Goal: Information Seeking & Learning: Find specific page/section

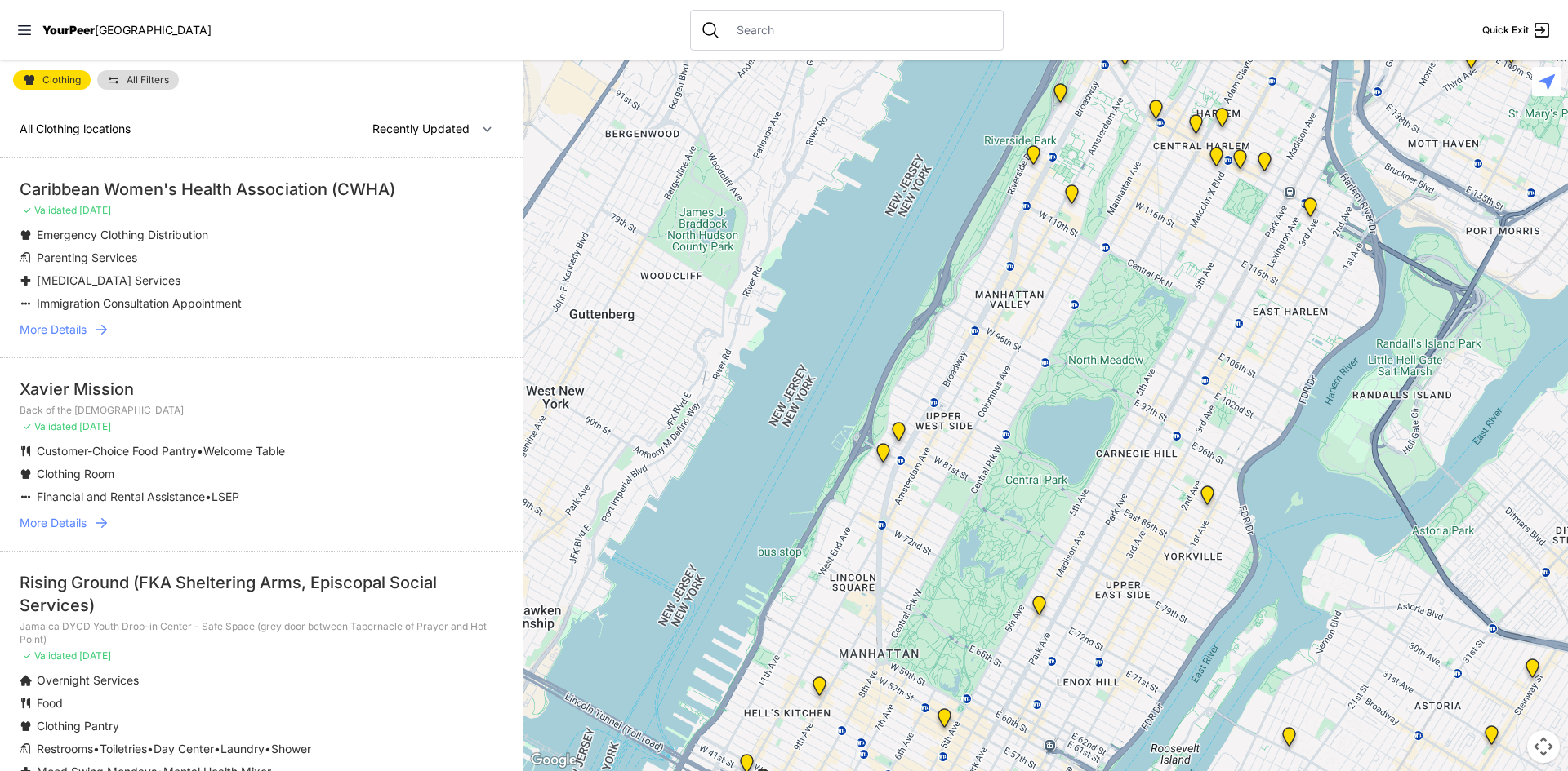
click at [109, 330] on icon at bounding box center [101, 330] width 16 height 16
click at [443, 127] on select "Nearby Recently Updated Most Services" at bounding box center [432, 129] width 141 height 31
click at [375, 94] on div "Clothing All Filters" at bounding box center [261, 80] width 522 height 40
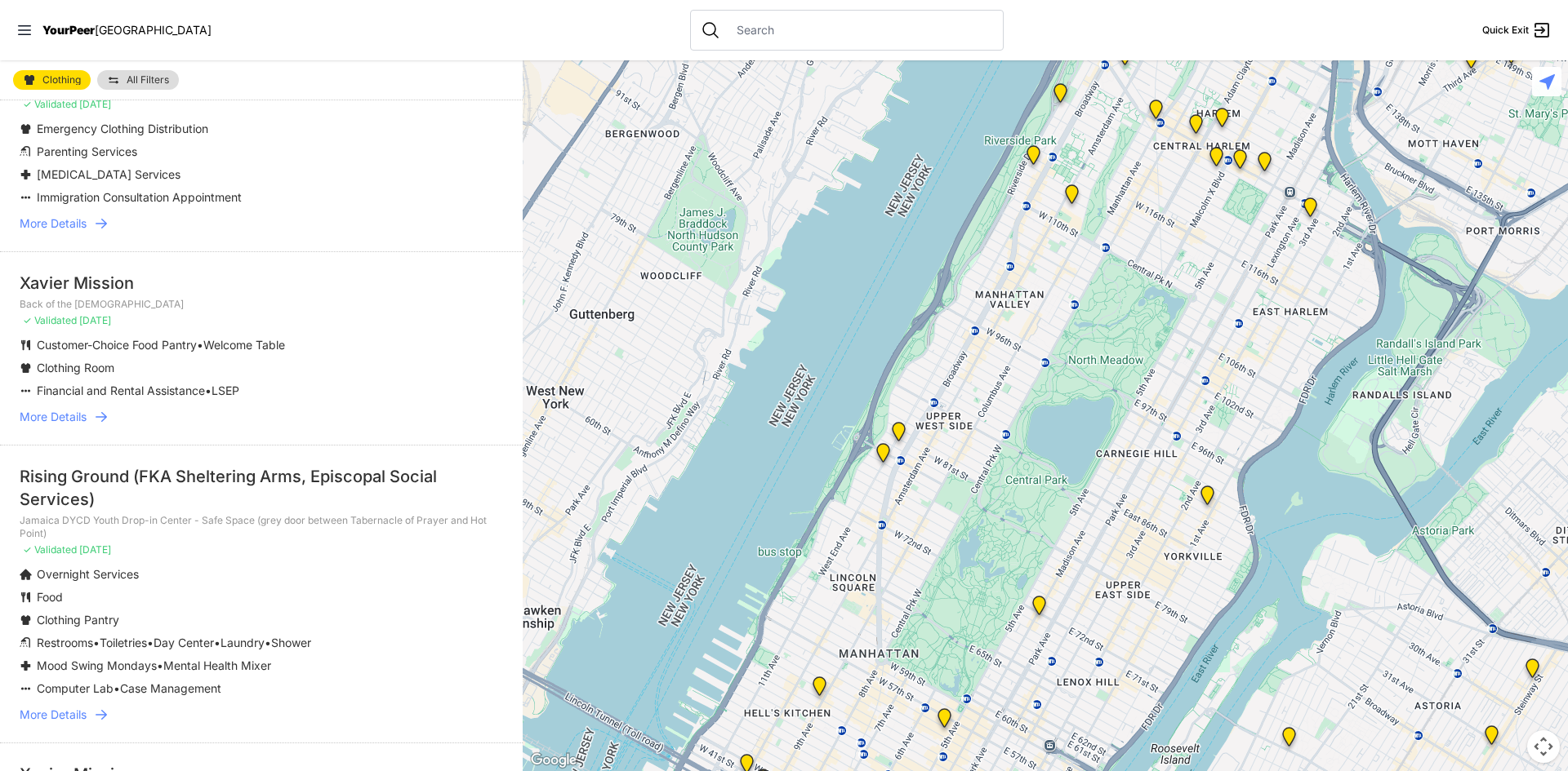
scroll to position [306, 0]
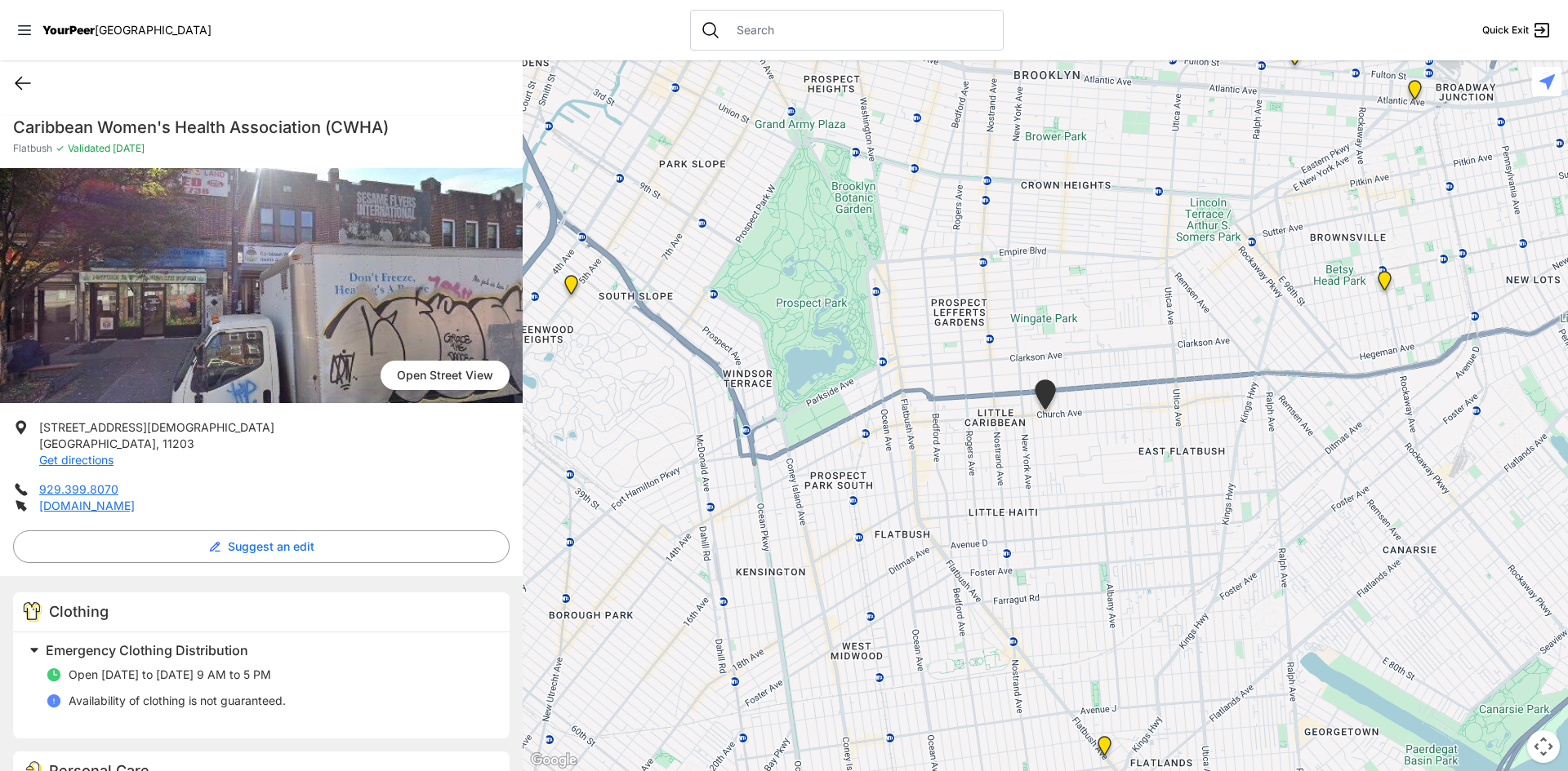
click at [25, 81] on icon at bounding box center [23, 83] width 20 height 20
select select "recentlyUpdated"
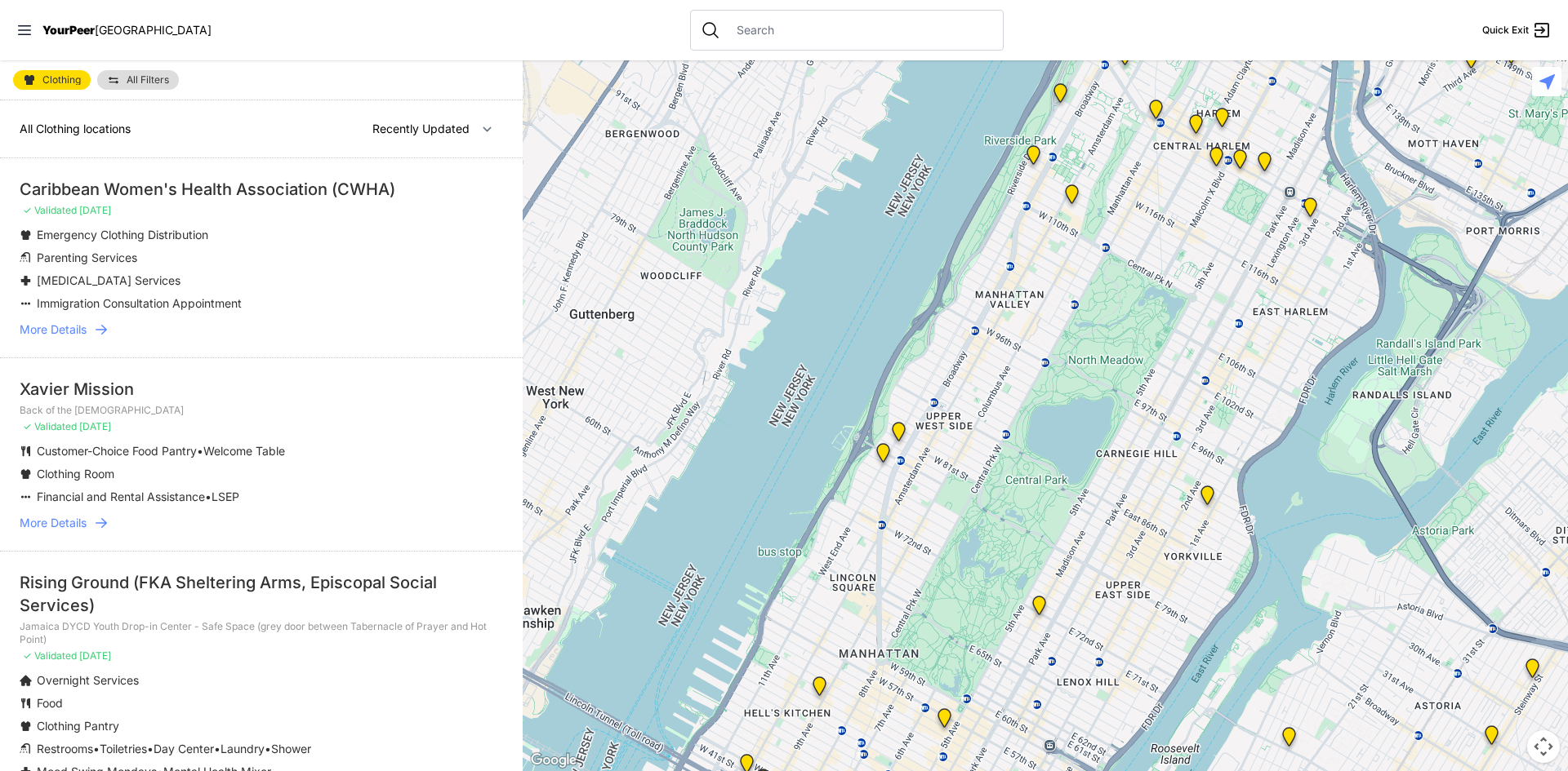
click at [151, 83] on span "All Filters" at bounding box center [147, 80] width 43 height 10
click at [165, 80] on span "All Filters" at bounding box center [147, 80] width 43 height 10
click at [379, 123] on select "Nearby Recently Updated Most Services" at bounding box center [432, 129] width 141 height 31
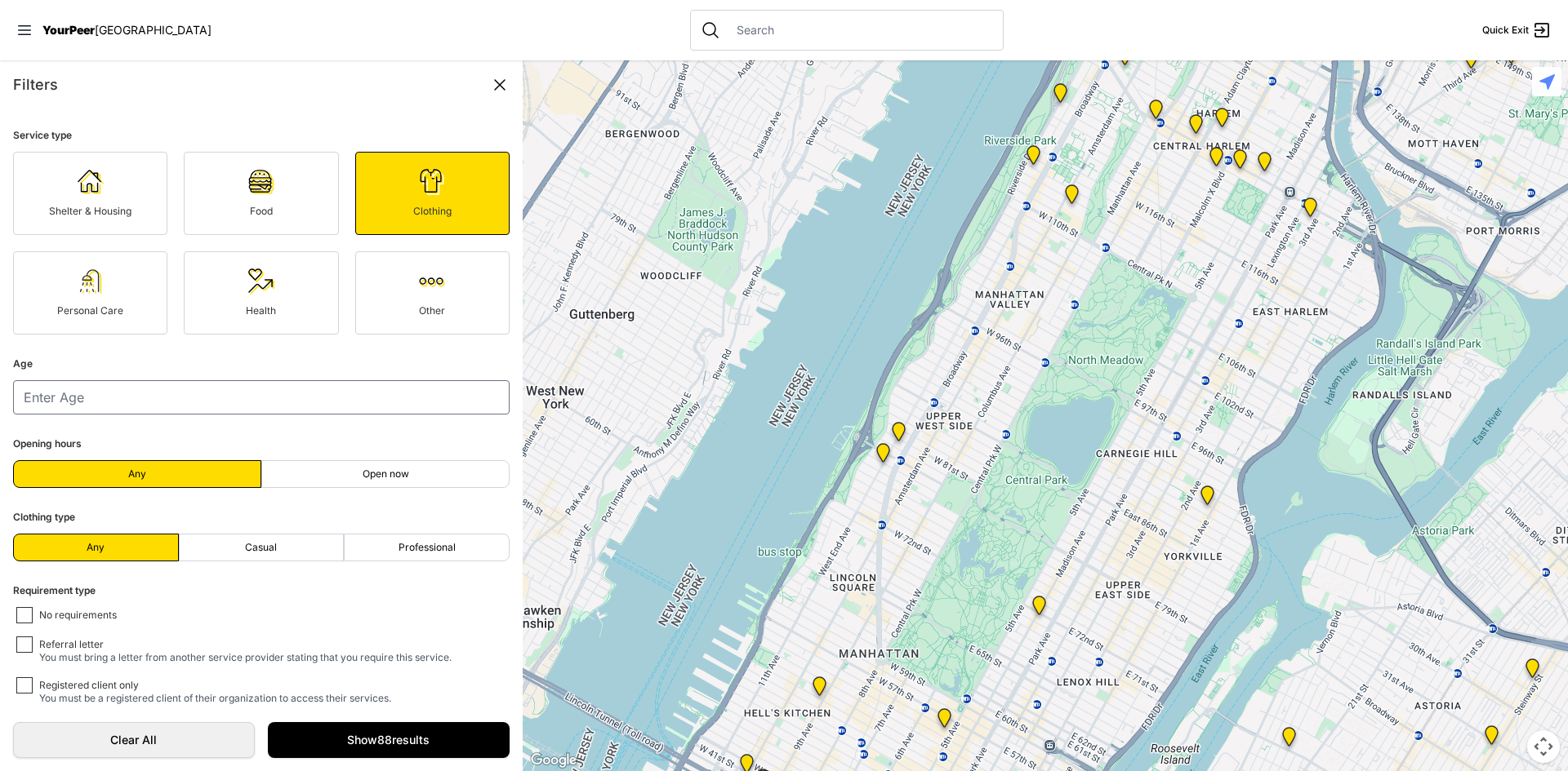
click at [219, 126] on fieldset "Service type Shelter & Housing Food Clothing Personal Care Health Other" at bounding box center [261, 230] width 497 height 209
click at [227, 86] on div "Filters" at bounding box center [261, 85] width 497 height 23
click at [408, 268] on link "Other" at bounding box center [433, 293] width 155 height 83
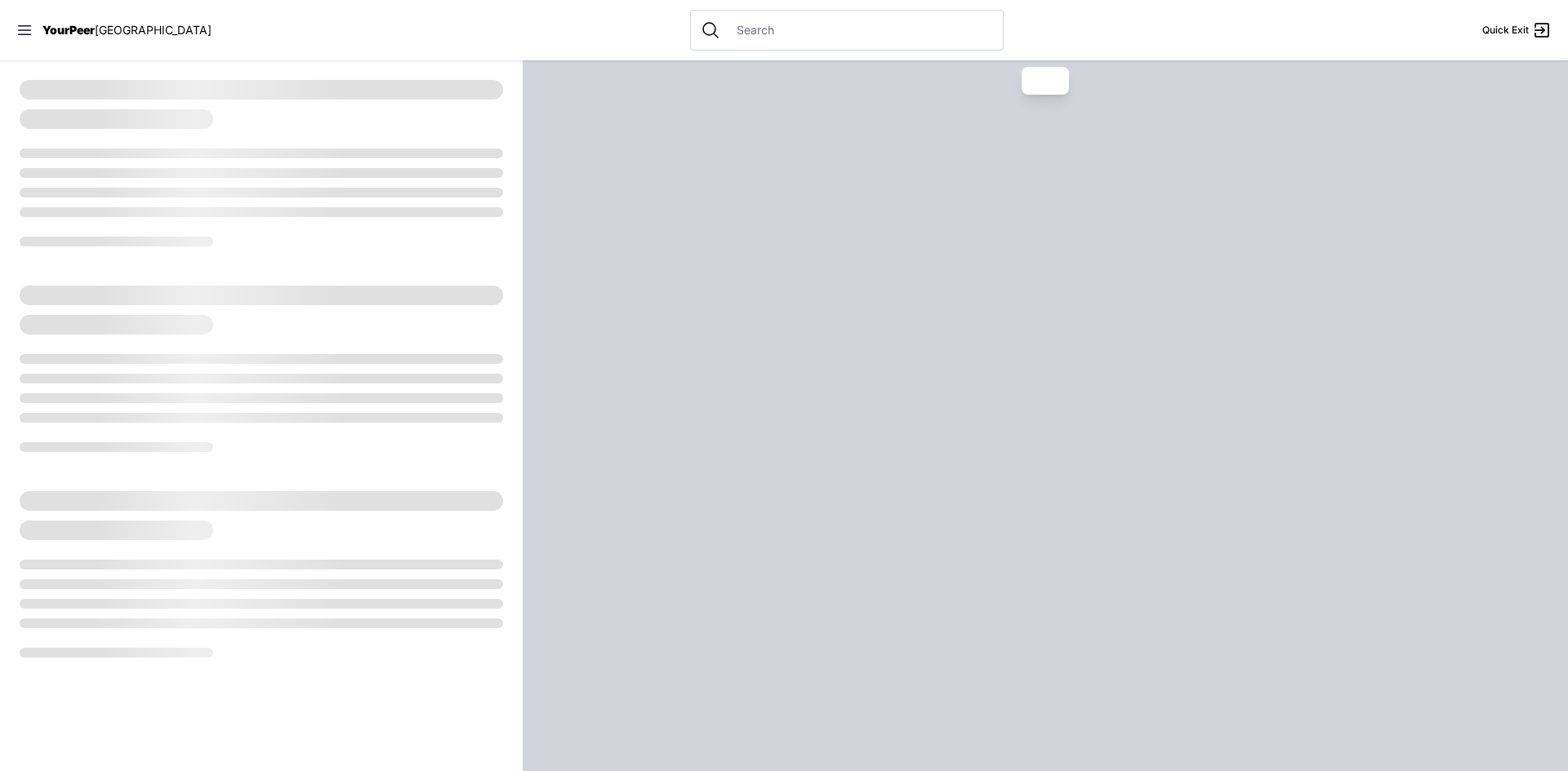
select select "recentlyUpdated"
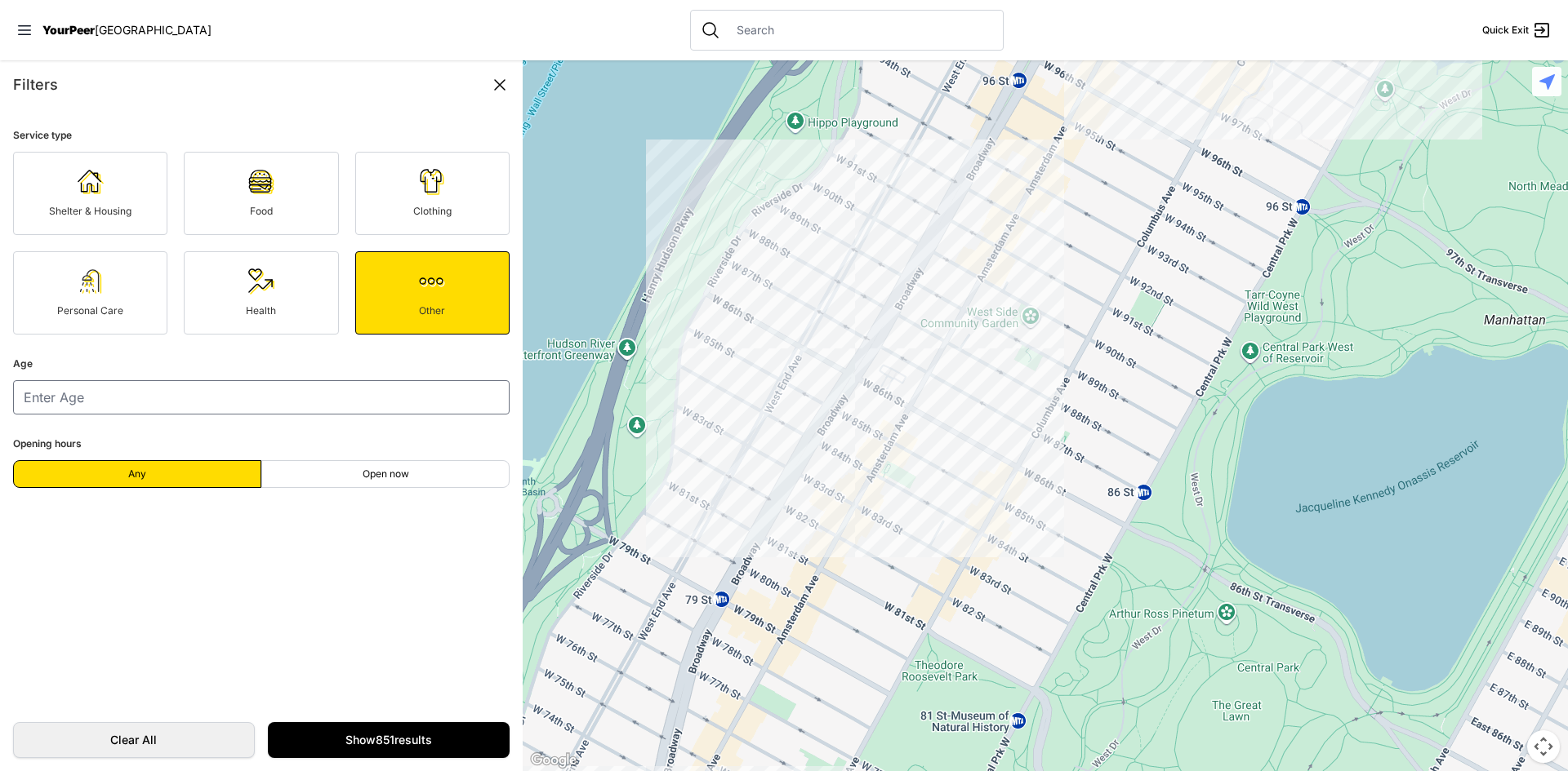
click at [492, 89] on icon at bounding box center [499, 85] width 20 height 20
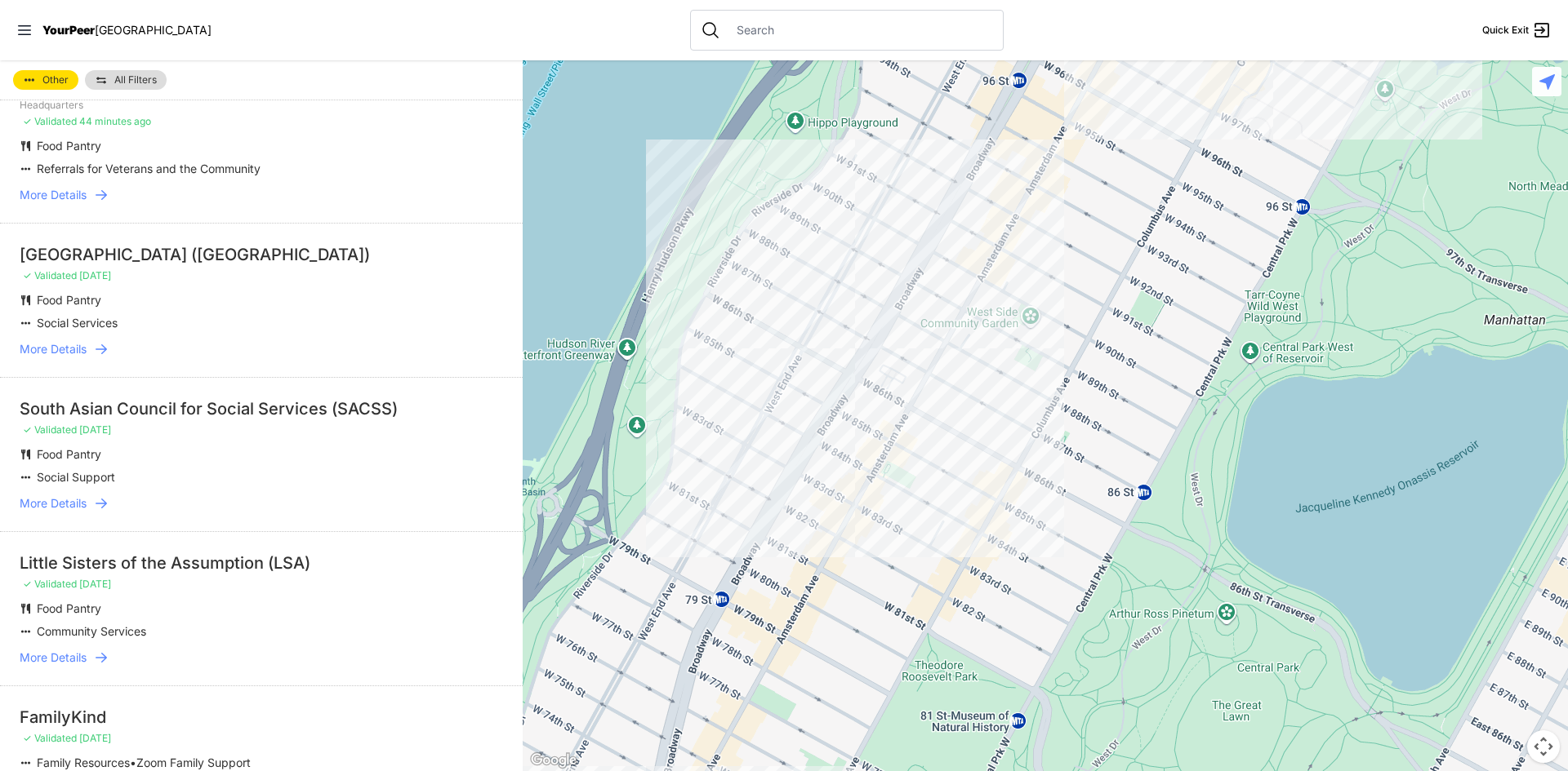
scroll to position [16, 0]
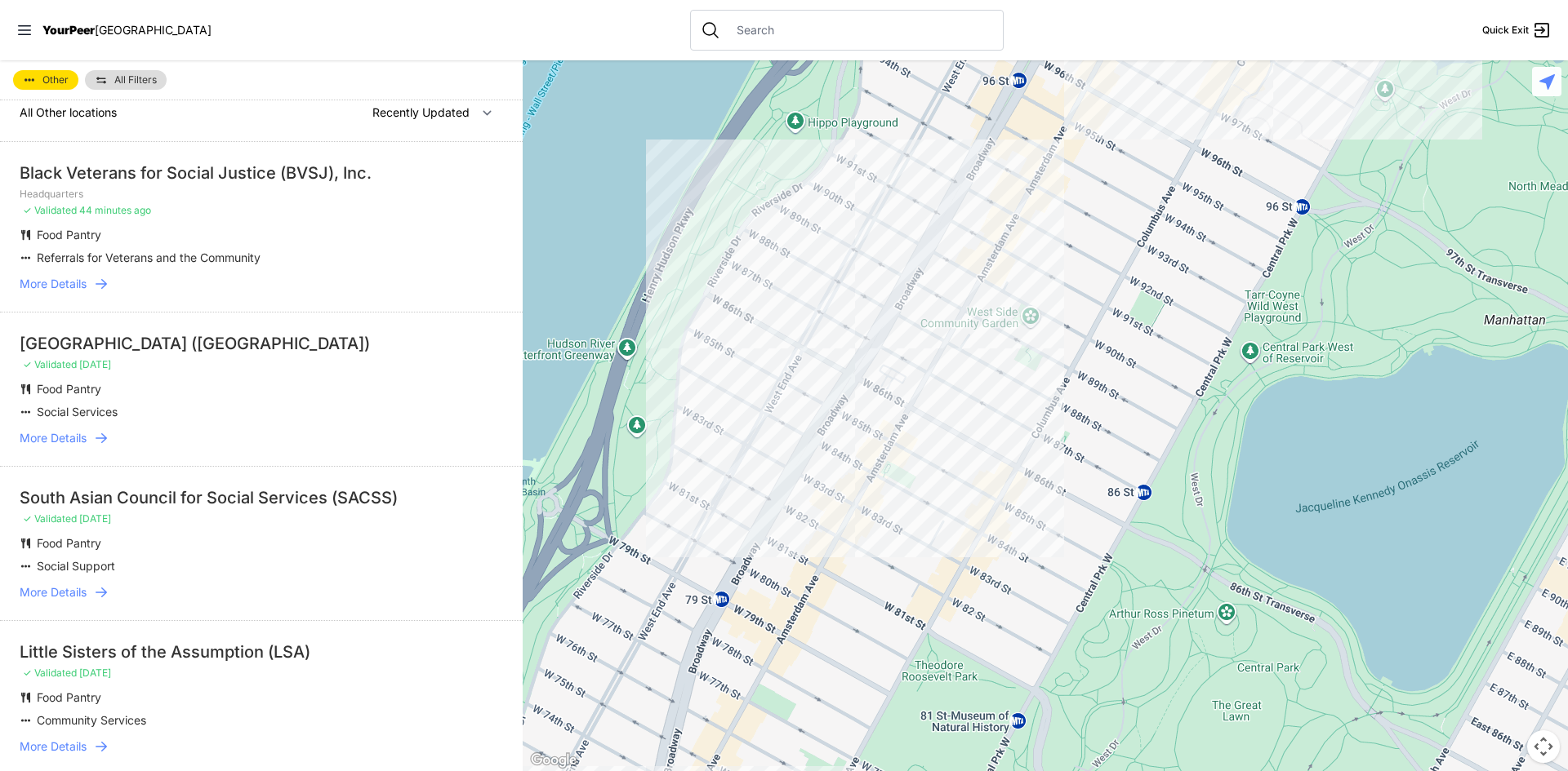
click at [84, 115] on span "All Other locations" at bounding box center [68, 113] width 97 height 14
click at [51, 73] on link "Other" at bounding box center [46, 80] width 66 height 20
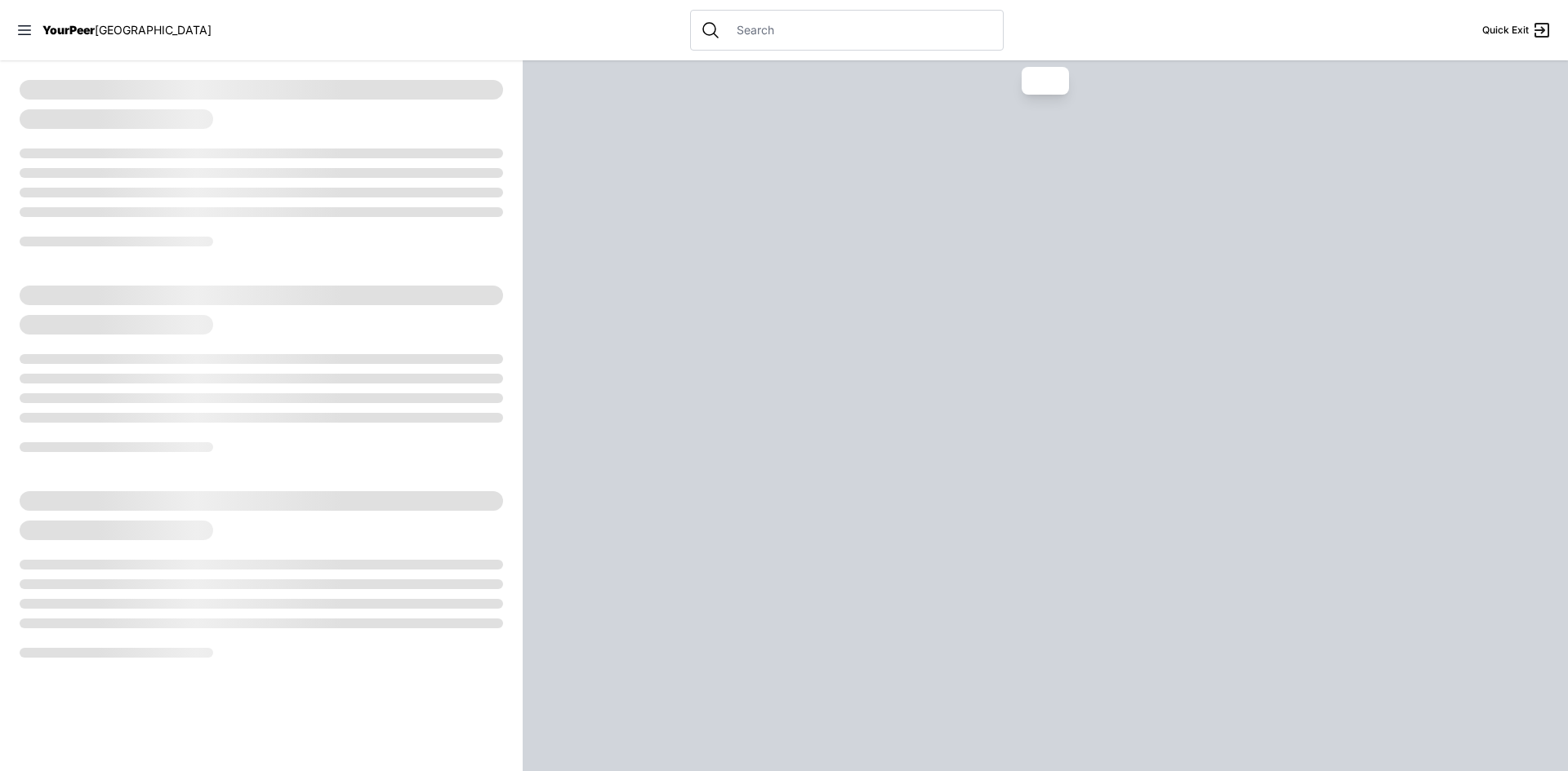
select select "recentlyUpdated"
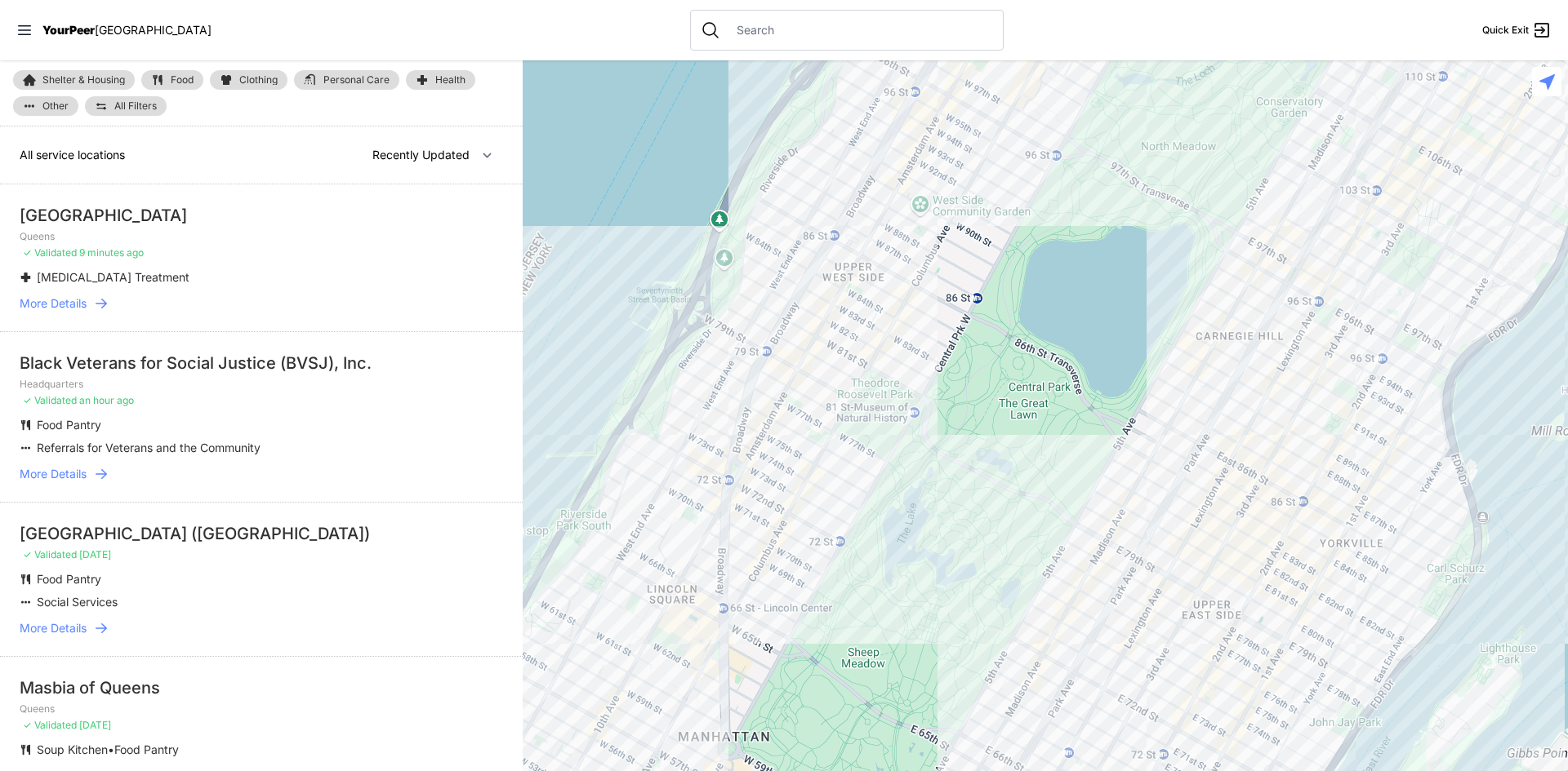
select select "recentlyUpdated"
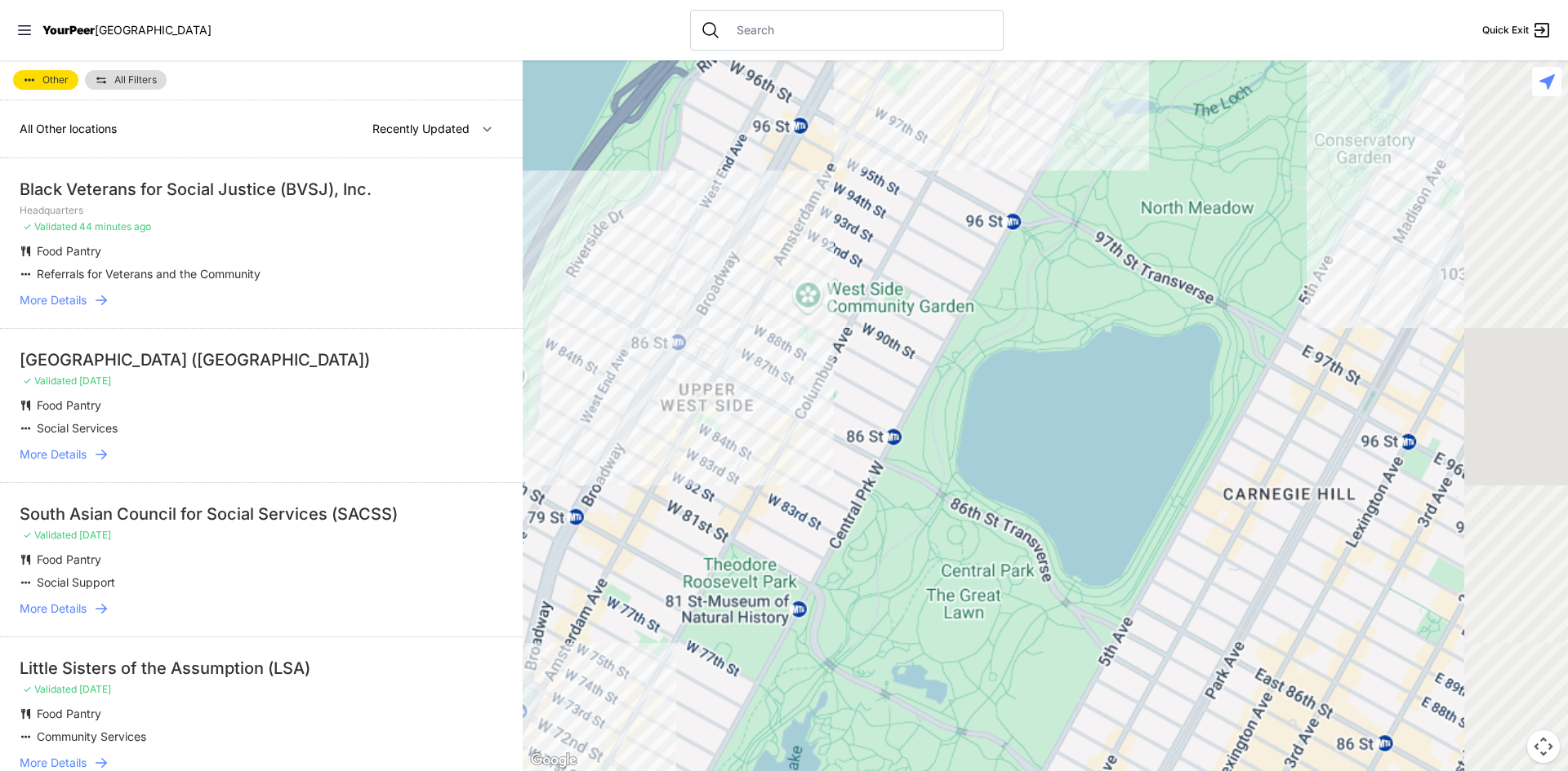
drag, startPoint x: 1399, startPoint y: 595, endPoint x: 1213, endPoint y: 652, distance: 194.5
click at [1022, 771] on html "View map Close panel YourPeer NYC Quick Exit Single Adult Families Soup Kitchen…" at bounding box center [784, 386] width 1568 height 771
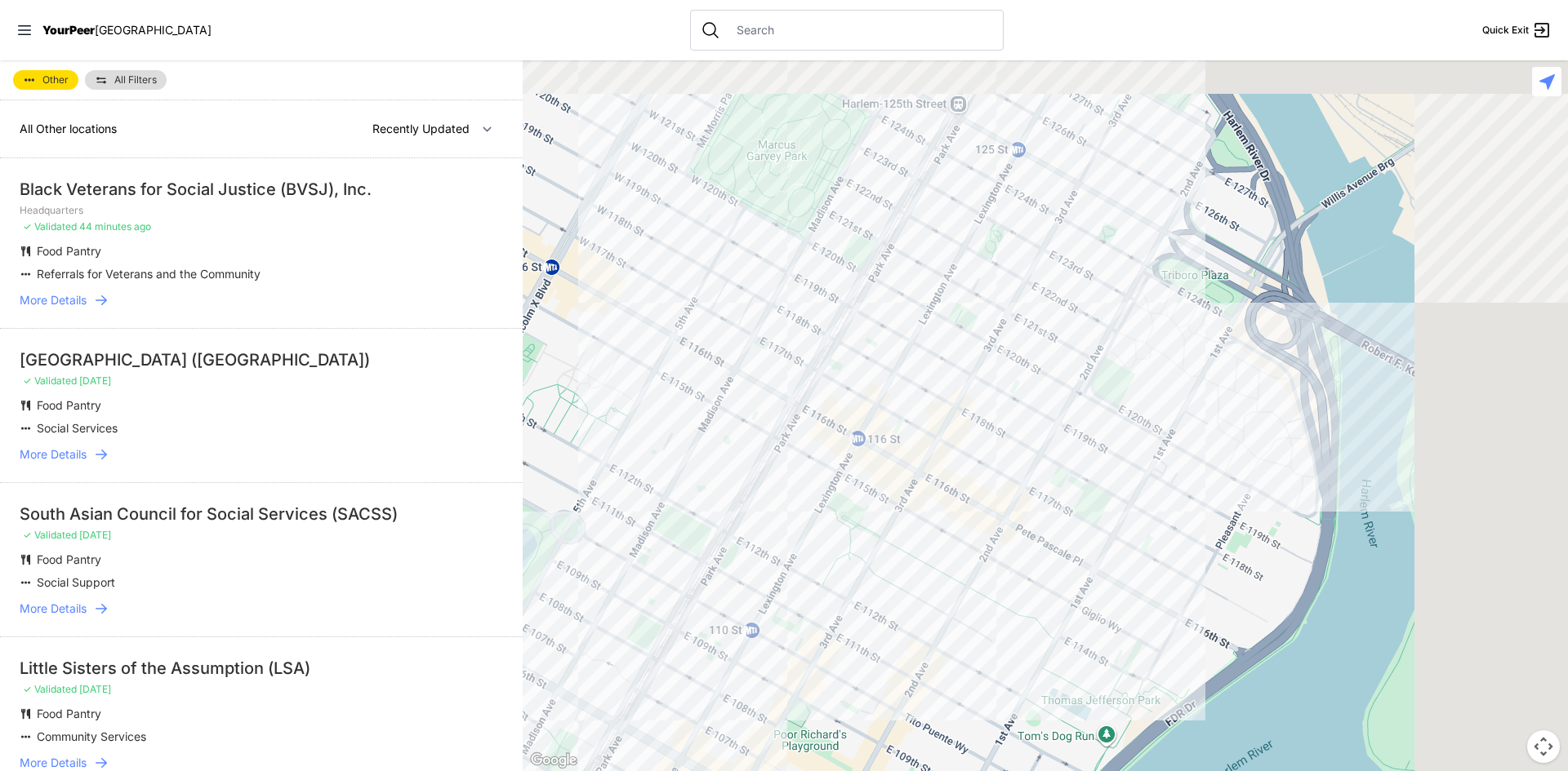
drag, startPoint x: 938, startPoint y: 695, endPoint x: 1110, endPoint y: 530, distance: 238.3
click at [933, 694] on div at bounding box center [1045, 416] width 1045 height 711
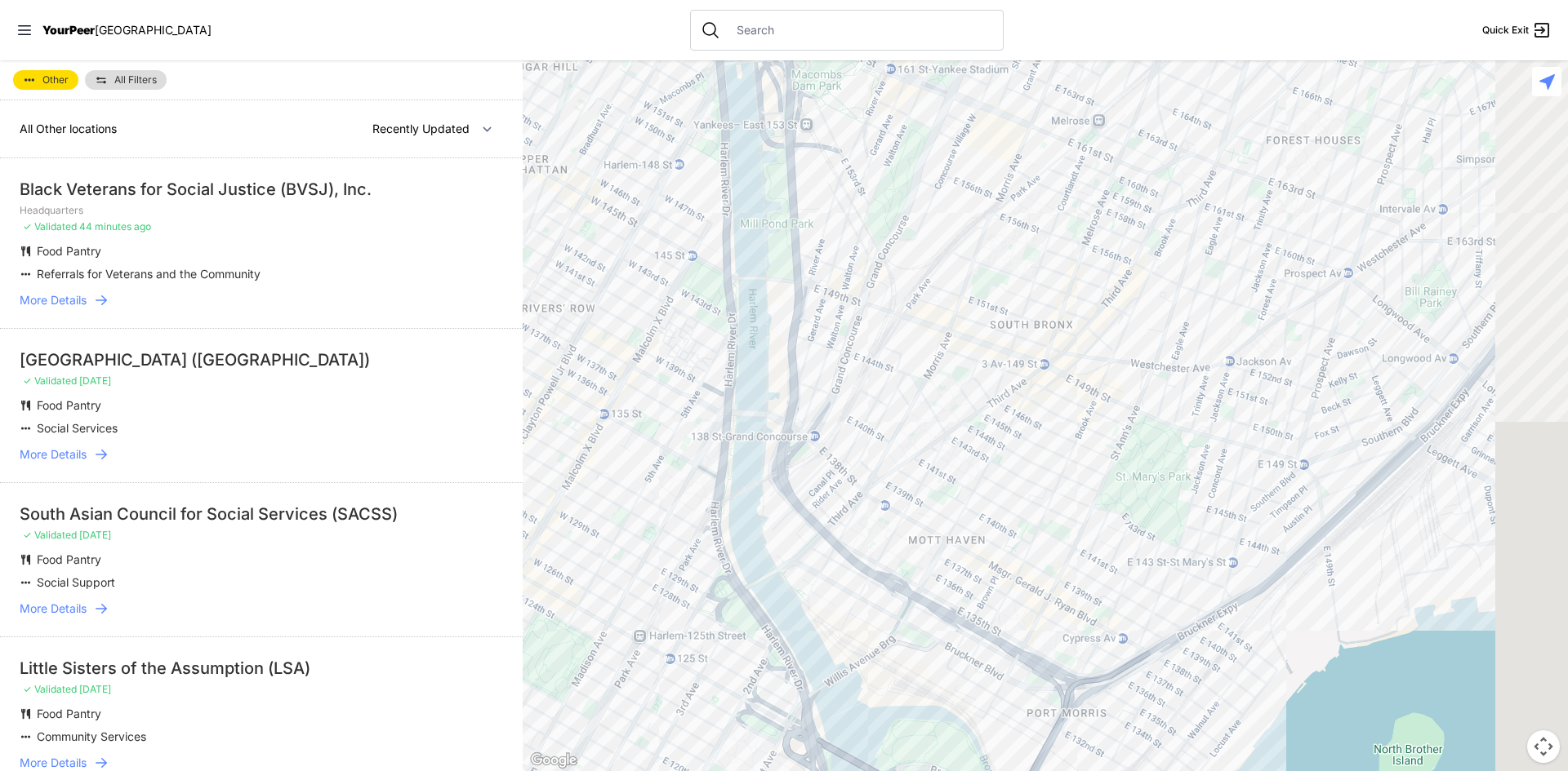
drag, startPoint x: 1205, startPoint y: 492, endPoint x: 989, endPoint y: 632, distance: 257.4
click at [951, 671] on div at bounding box center [1045, 416] width 1045 height 711
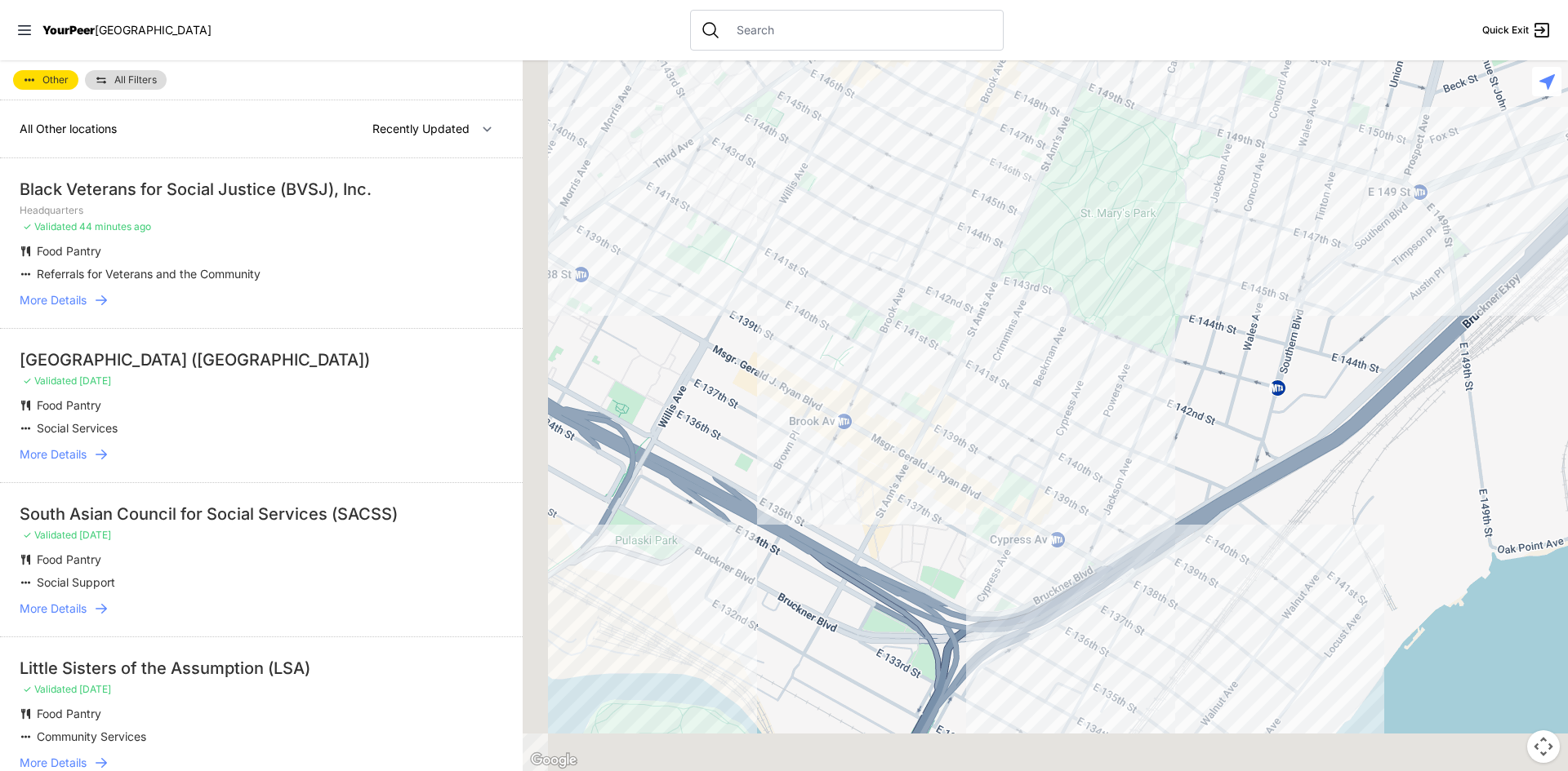
drag, startPoint x: 1084, startPoint y: 573, endPoint x: 1225, endPoint y: 370, distance: 247.2
click at [1245, 369] on div at bounding box center [1045, 416] width 1045 height 711
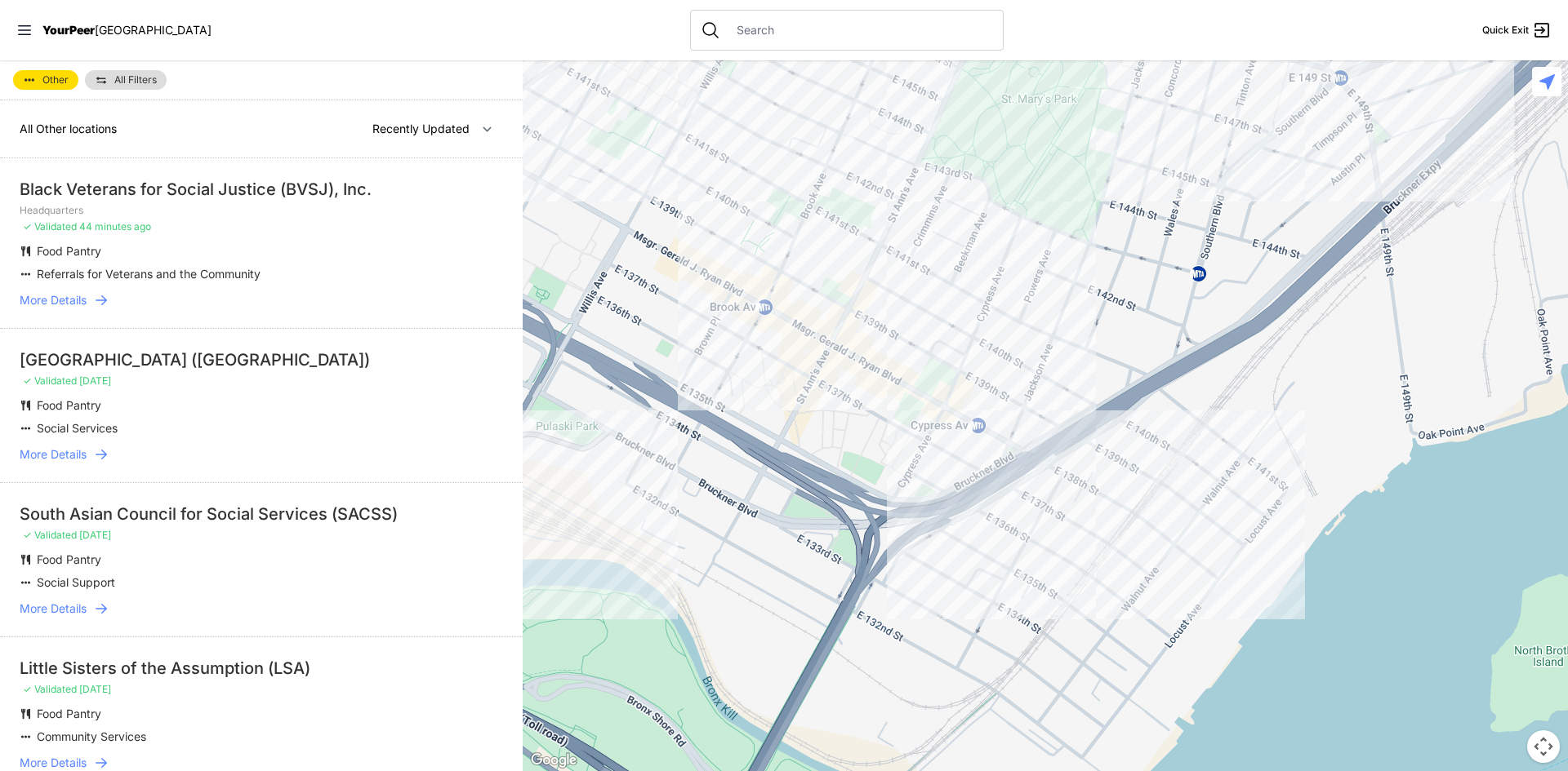
click at [1093, 501] on div at bounding box center [1045, 416] width 1045 height 711
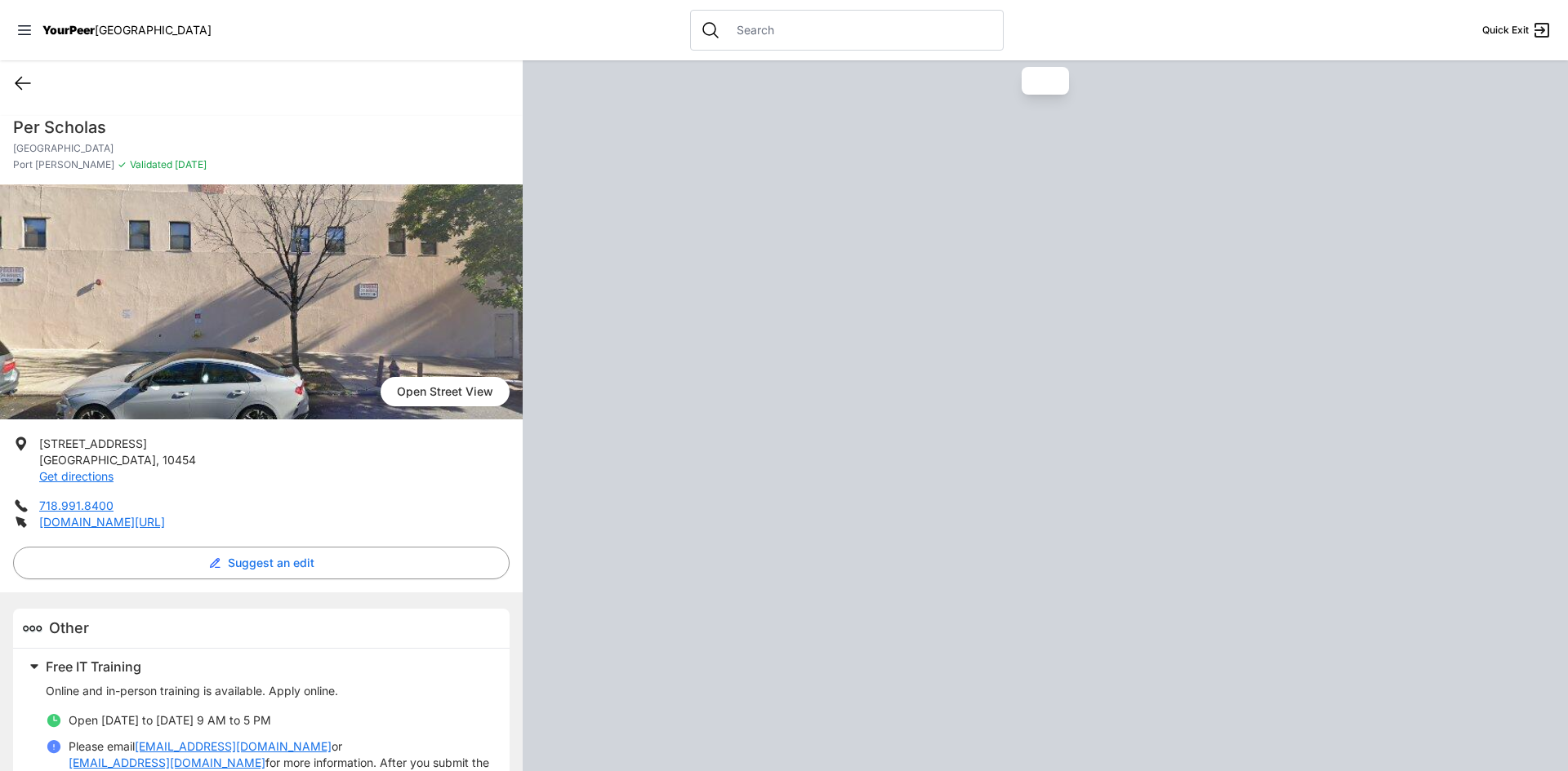
click at [20, 76] on icon at bounding box center [23, 83] width 20 height 20
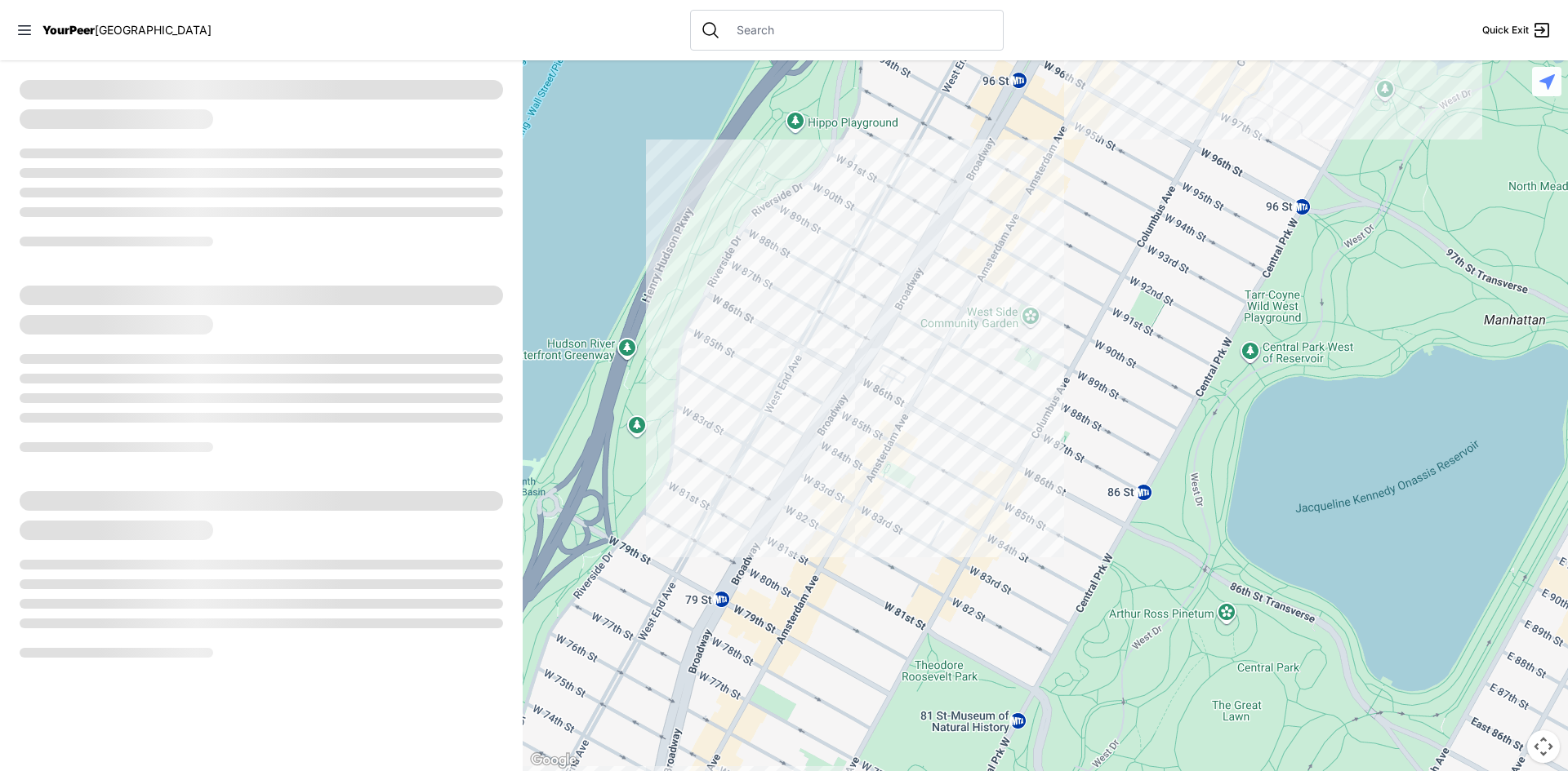
drag, startPoint x: 626, startPoint y: 707, endPoint x: 1087, endPoint y: 567, distance: 481.8
click at [534, 709] on div at bounding box center [1045, 416] width 1045 height 711
click at [840, 624] on div at bounding box center [1045, 416] width 1045 height 711
drag, startPoint x: 1447, startPoint y: 484, endPoint x: 716, endPoint y: 477, distance: 731.0
click at [704, 479] on div at bounding box center [1045, 416] width 1045 height 711
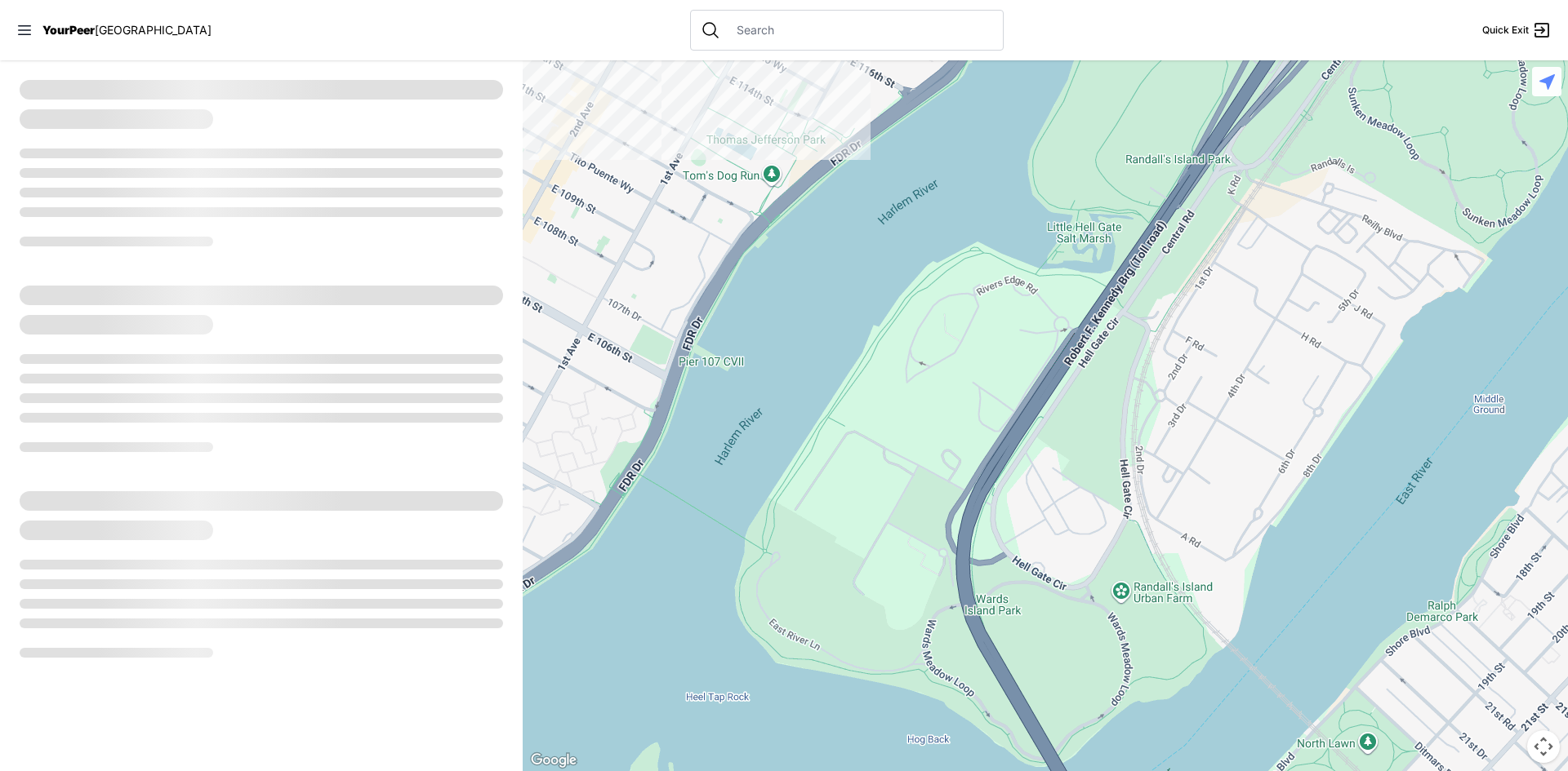
drag, startPoint x: 792, startPoint y: 674, endPoint x: 812, endPoint y: 660, distance: 24.4
click at [765, 684] on div at bounding box center [1045, 416] width 1045 height 711
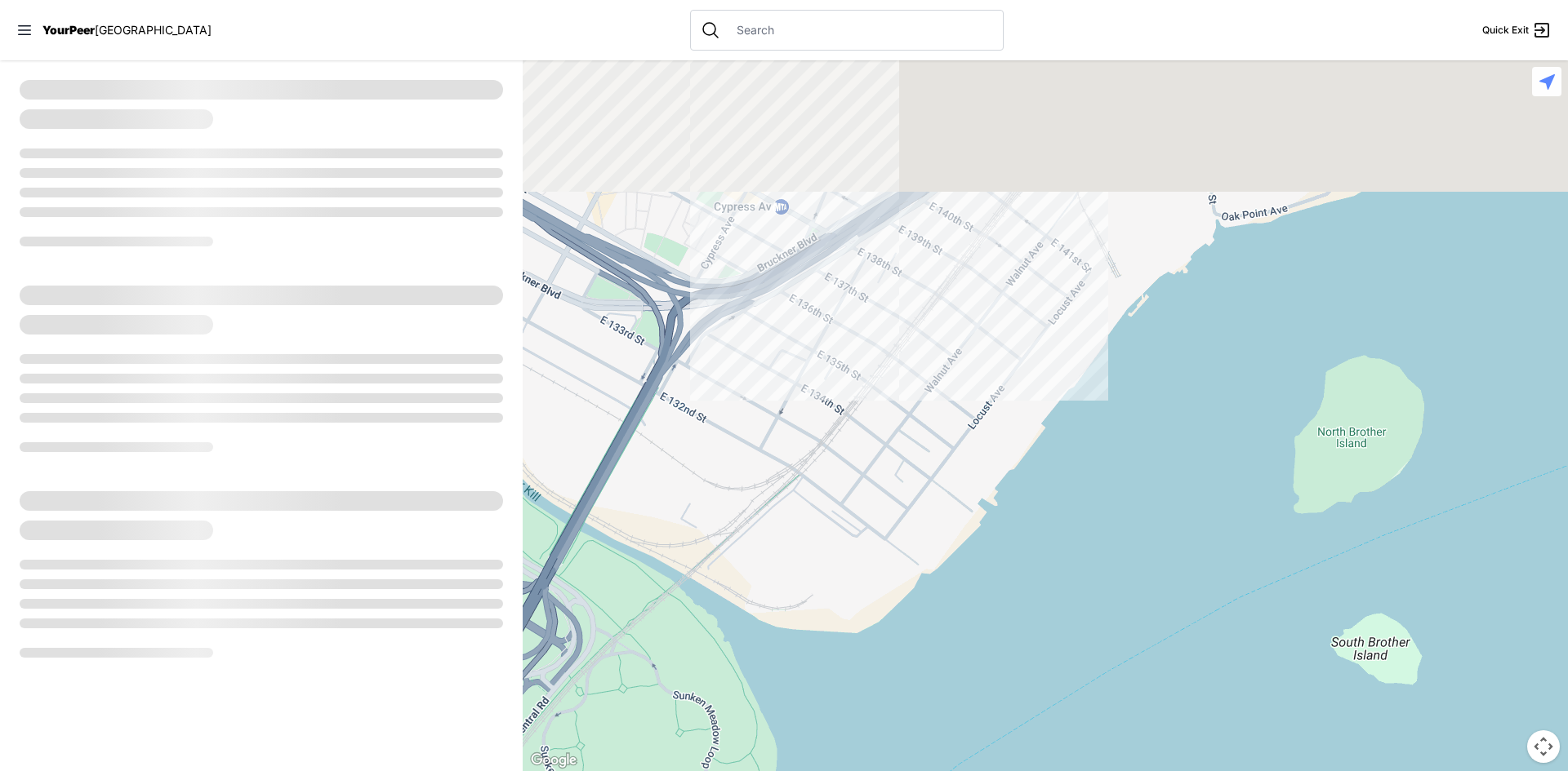
drag, startPoint x: 1048, startPoint y: 729, endPoint x: 1405, endPoint y: 719, distance: 357.1
click at [1415, 763] on div at bounding box center [1045, 416] width 1045 height 711
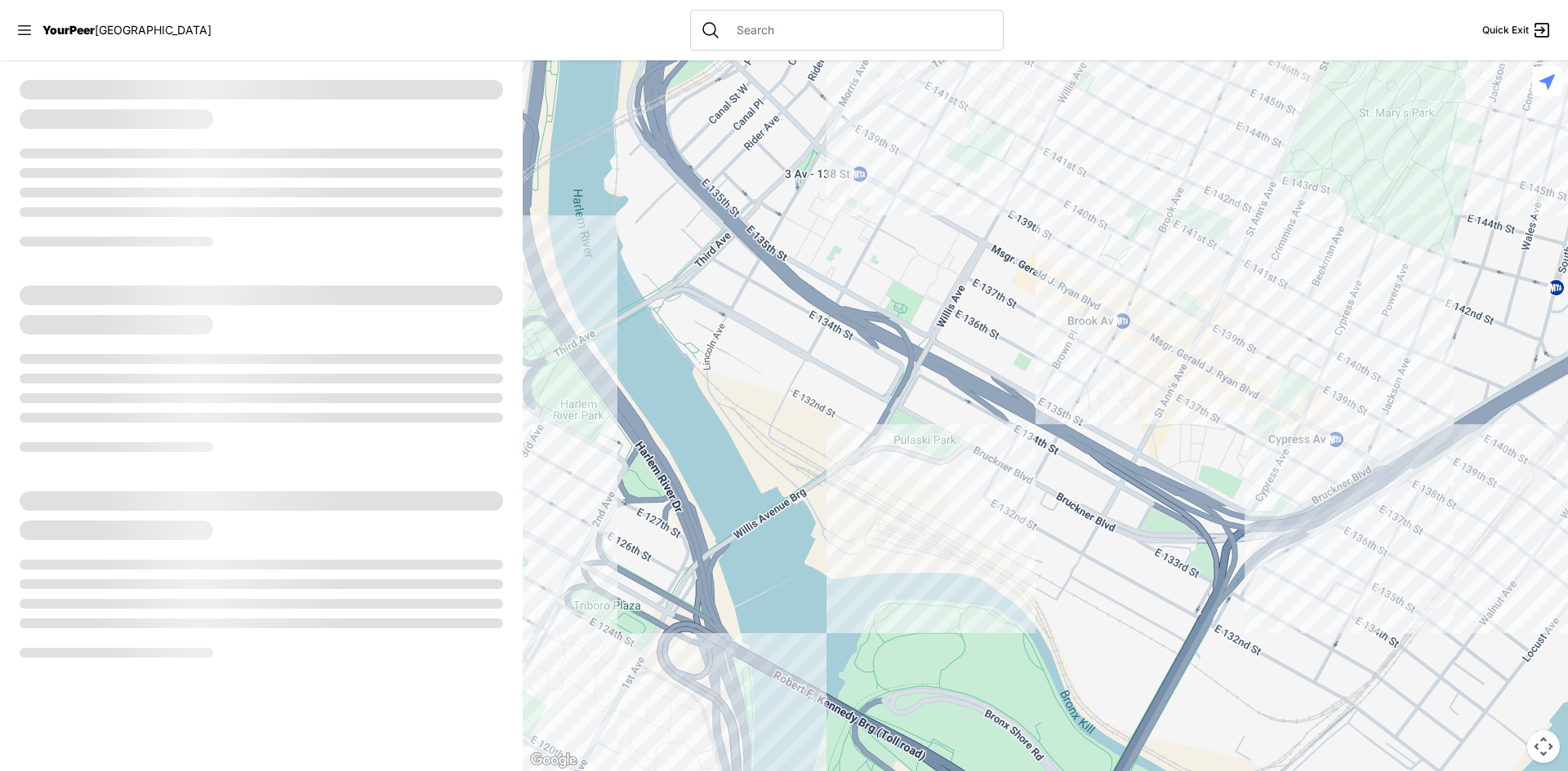
drag, startPoint x: 1138, startPoint y: 529, endPoint x: 1099, endPoint y: 751, distance: 225.4
click at [1100, 754] on div at bounding box center [1045, 416] width 1045 height 711
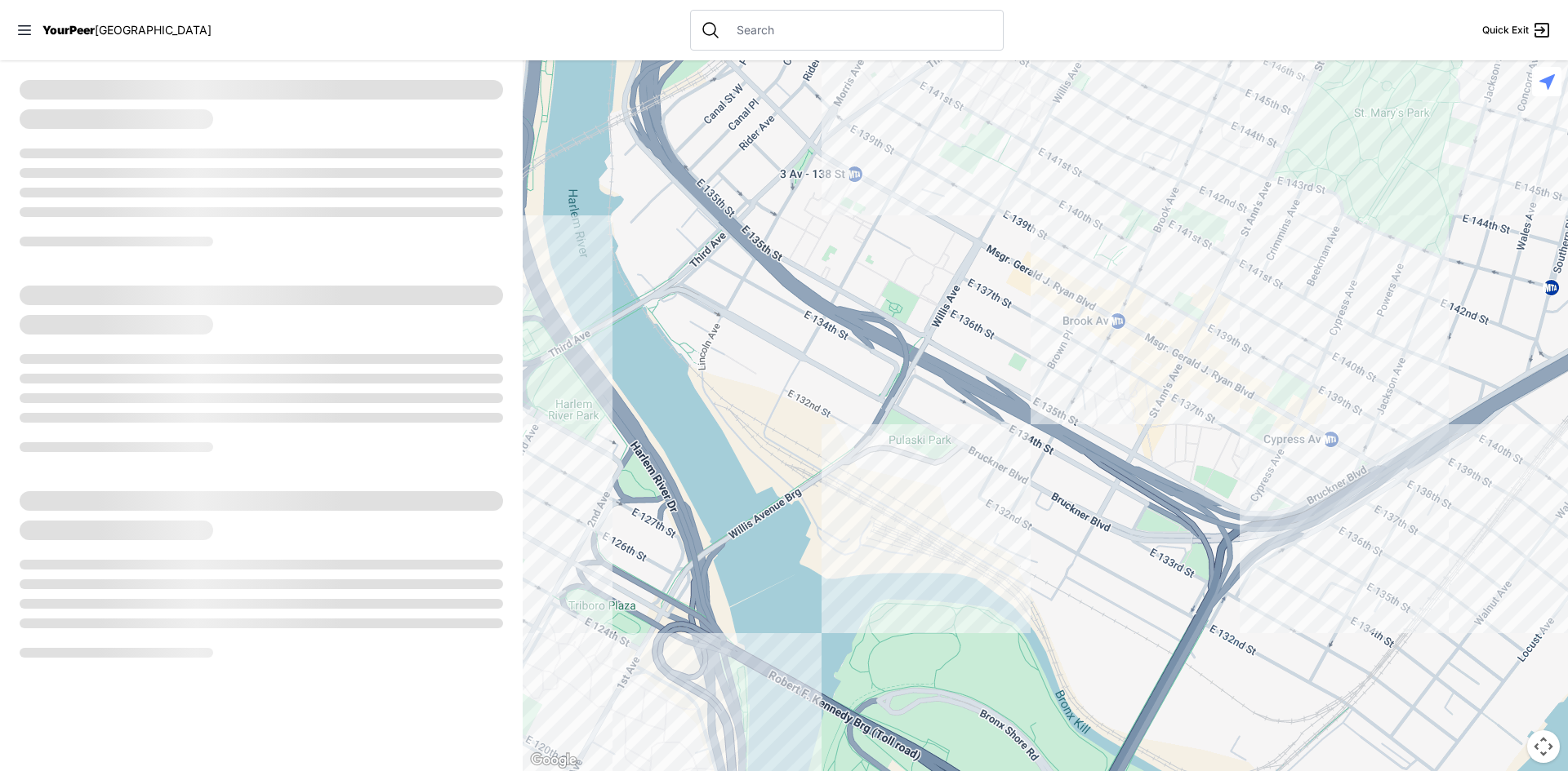
click at [991, 437] on div at bounding box center [1045, 416] width 1045 height 711
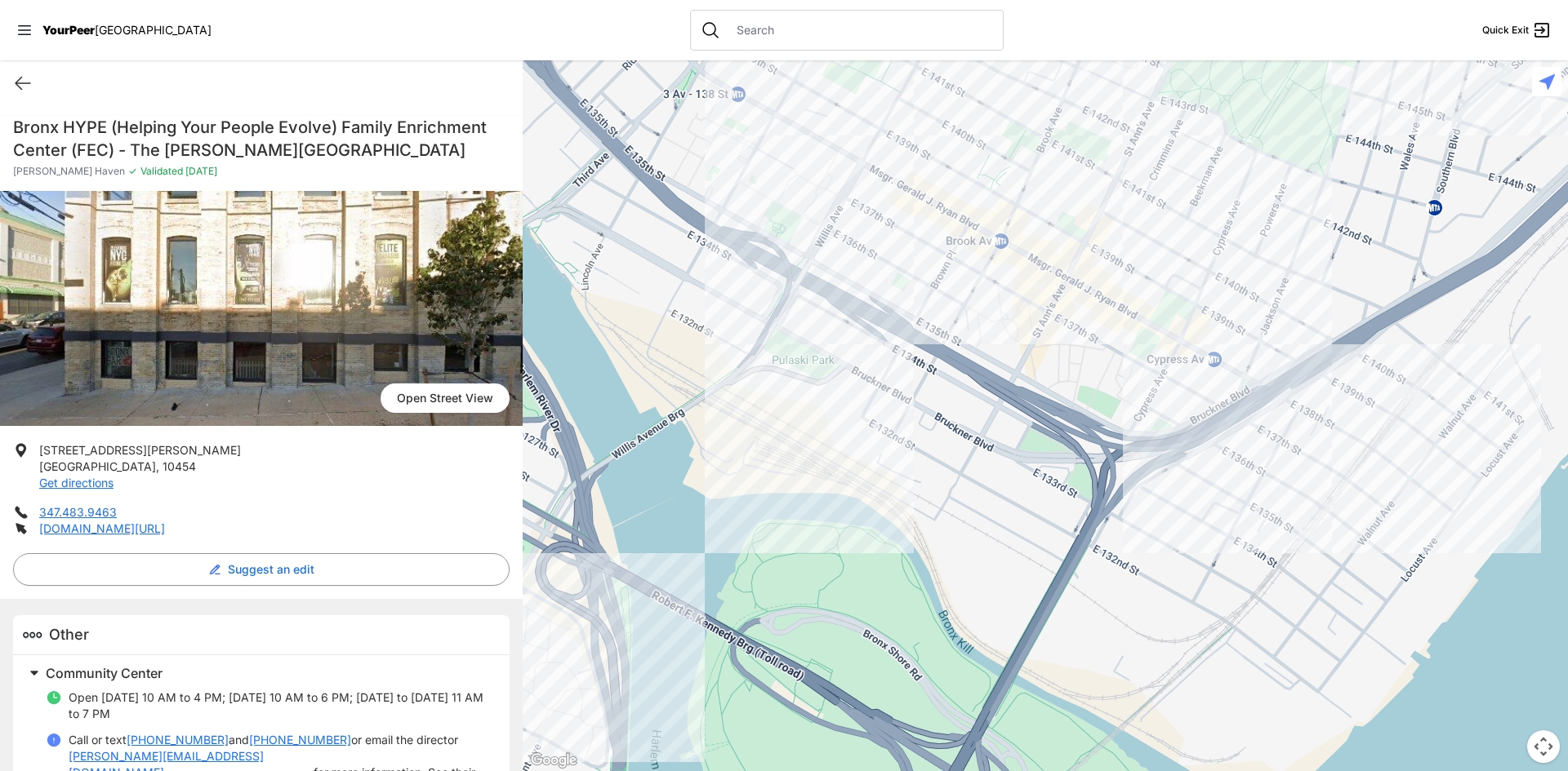
click at [735, 35] on input "text" at bounding box center [860, 30] width 267 height 16
type input "clothing"
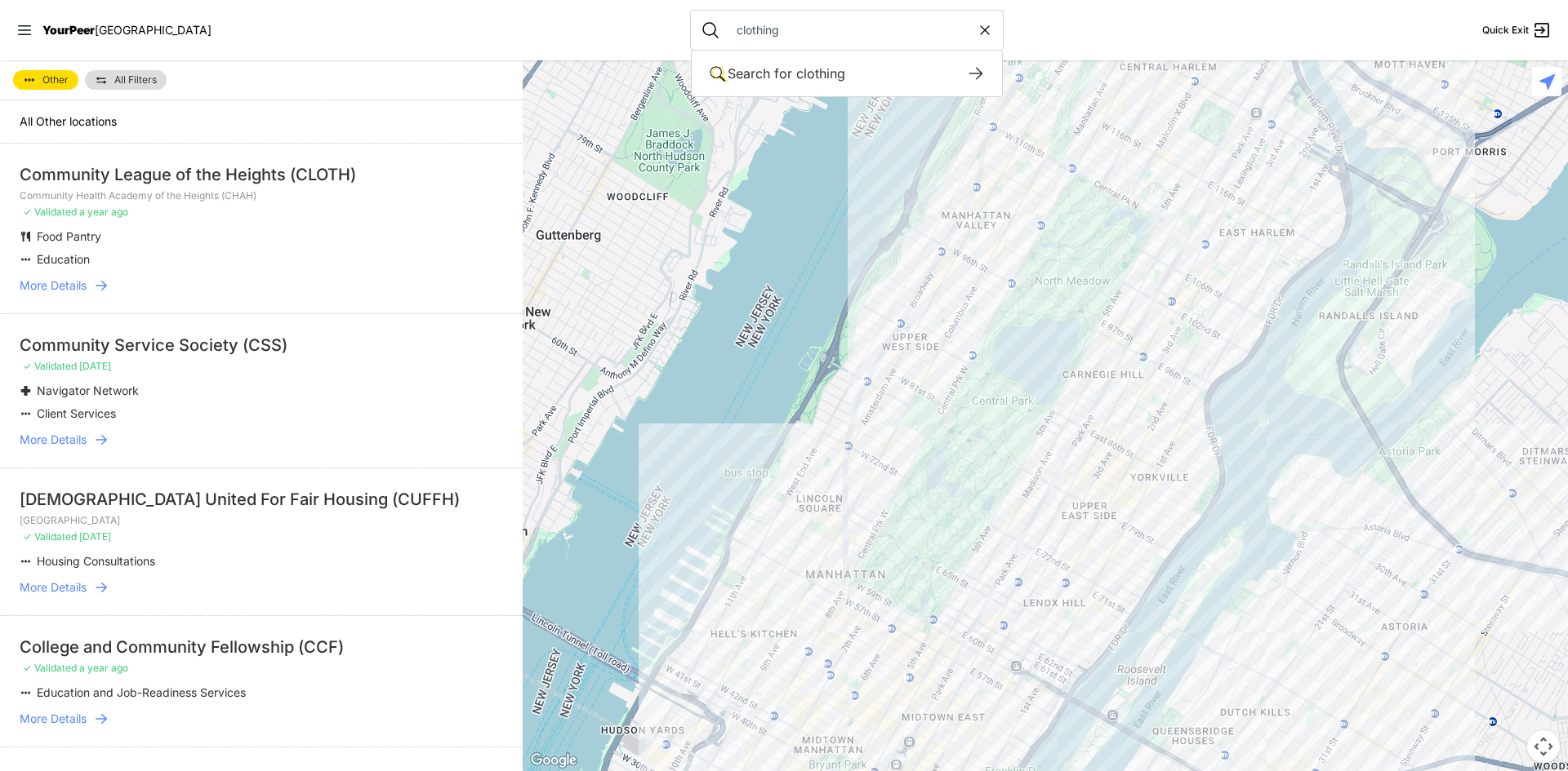
click at [781, 33] on input "clothing" at bounding box center [851, 30] width 250 height 16
type input "clothing pantry"
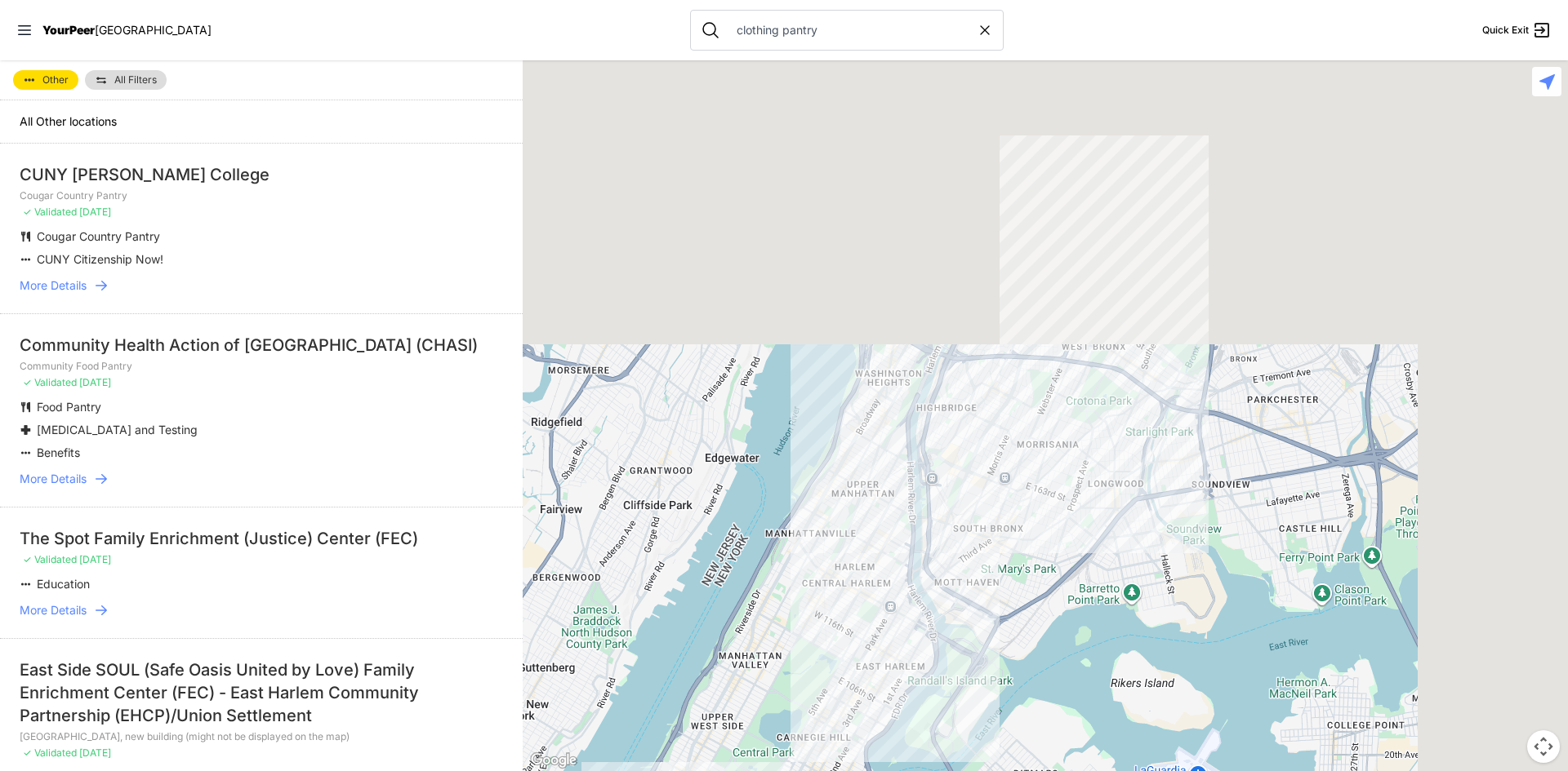
drag, startPoint x: 1200, startPoint y: 237, endPoint x: 1004, endPoint y: 554, distance: 372.7
click at [996, 566] on div at bounding box center [1045, 416] width 1045 height 711
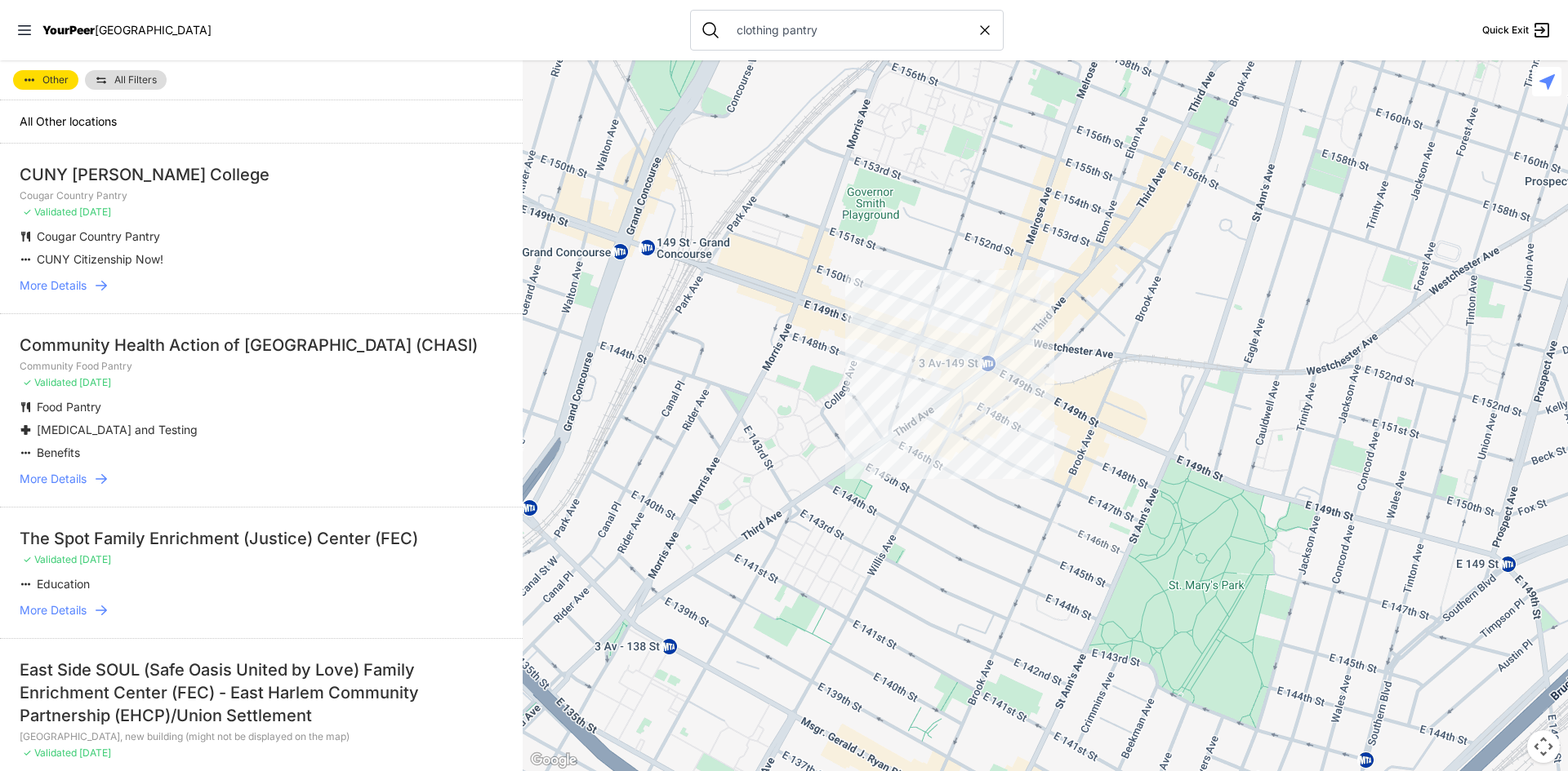
drag, startPoint x: 898, startPoint y: 609, endPoint x: 1173, endPoint y: 320, distance: 398.9
click at [1173, 320] on div at bounding box center [1045, 416] width 1045 height 711
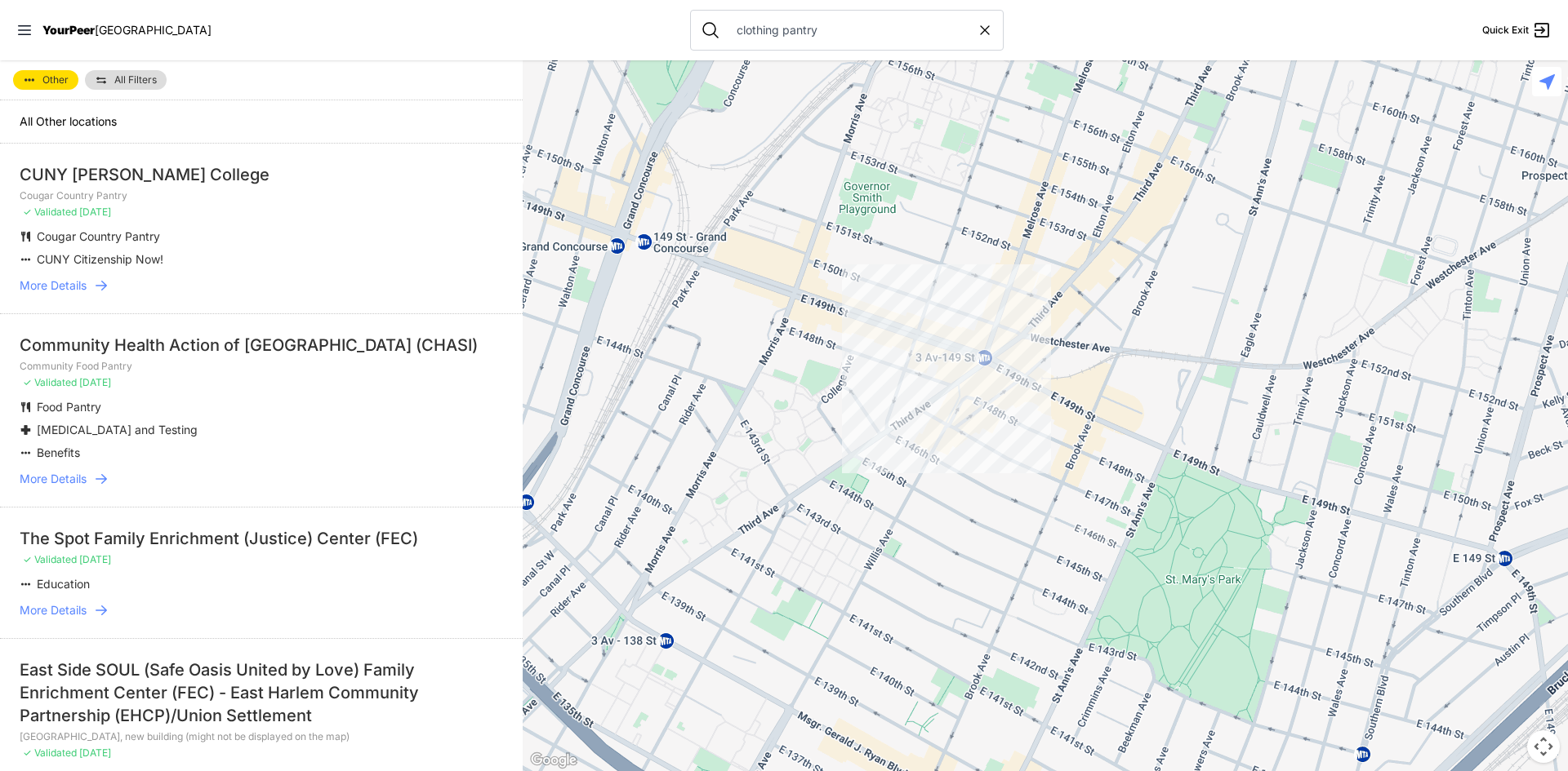
click at [1029, 354] on div at bounding box center [1045, 416] width 1045 height 711
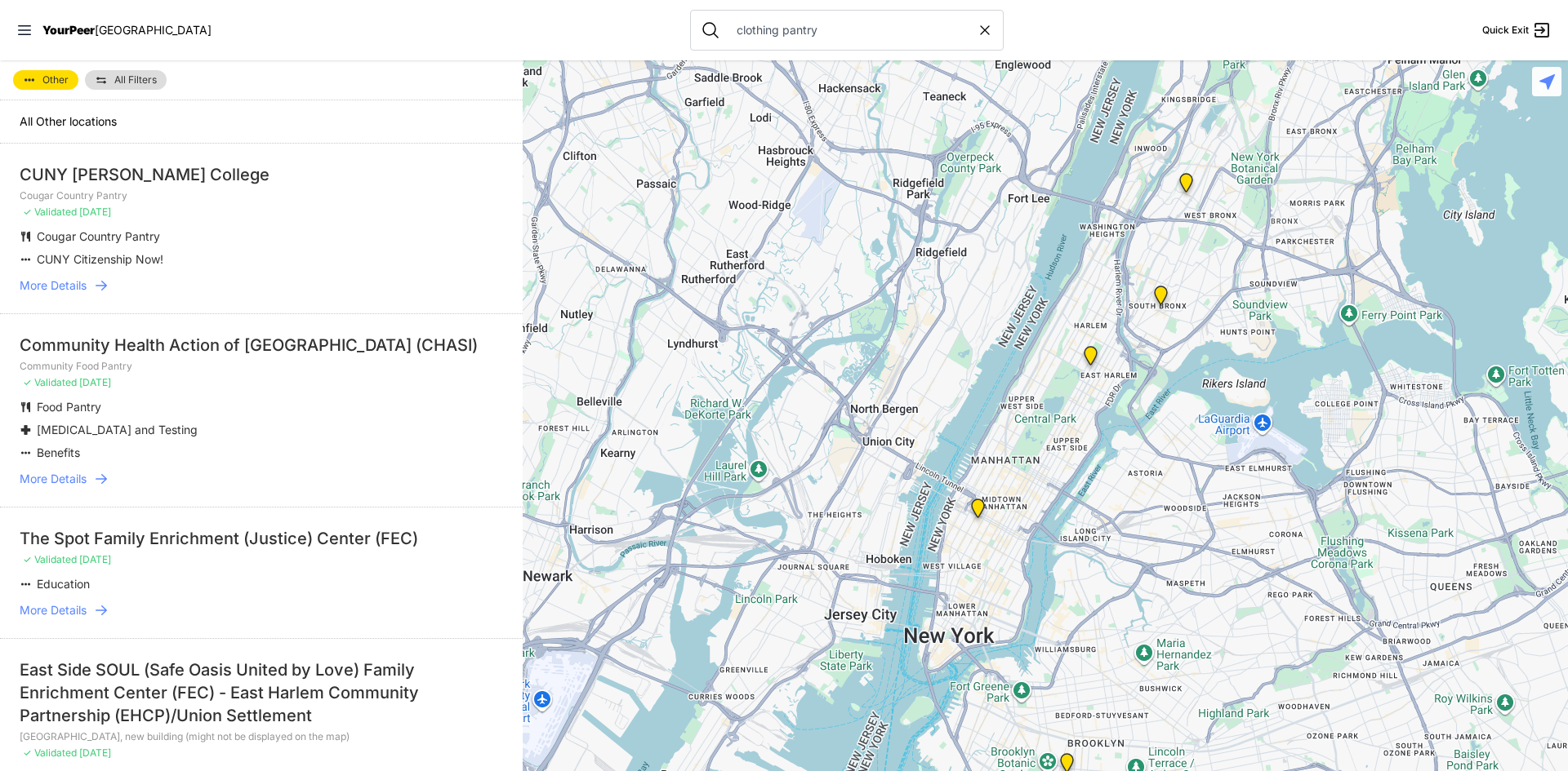
type input "clothing"
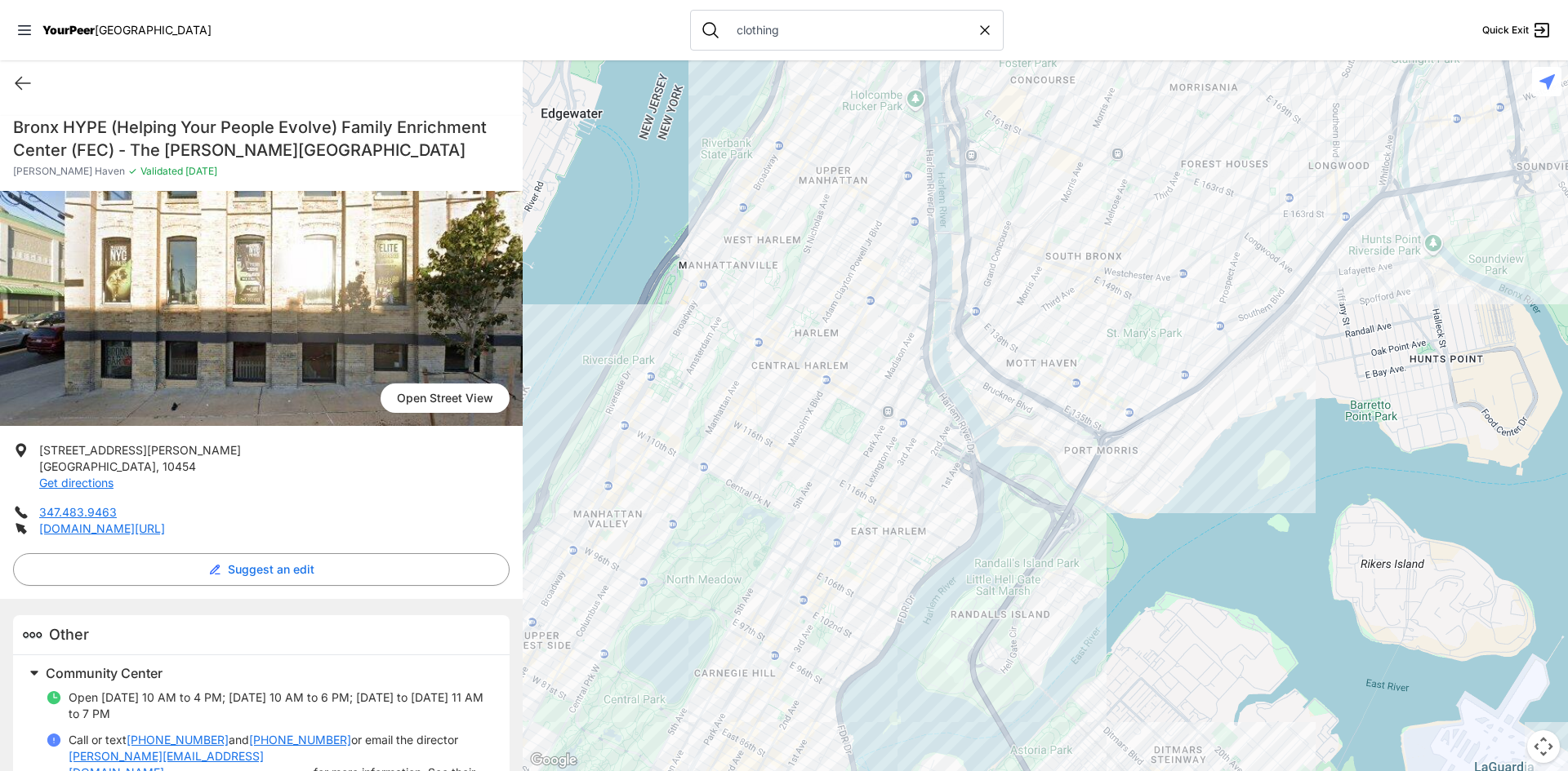
select select "recentlyUpdated"
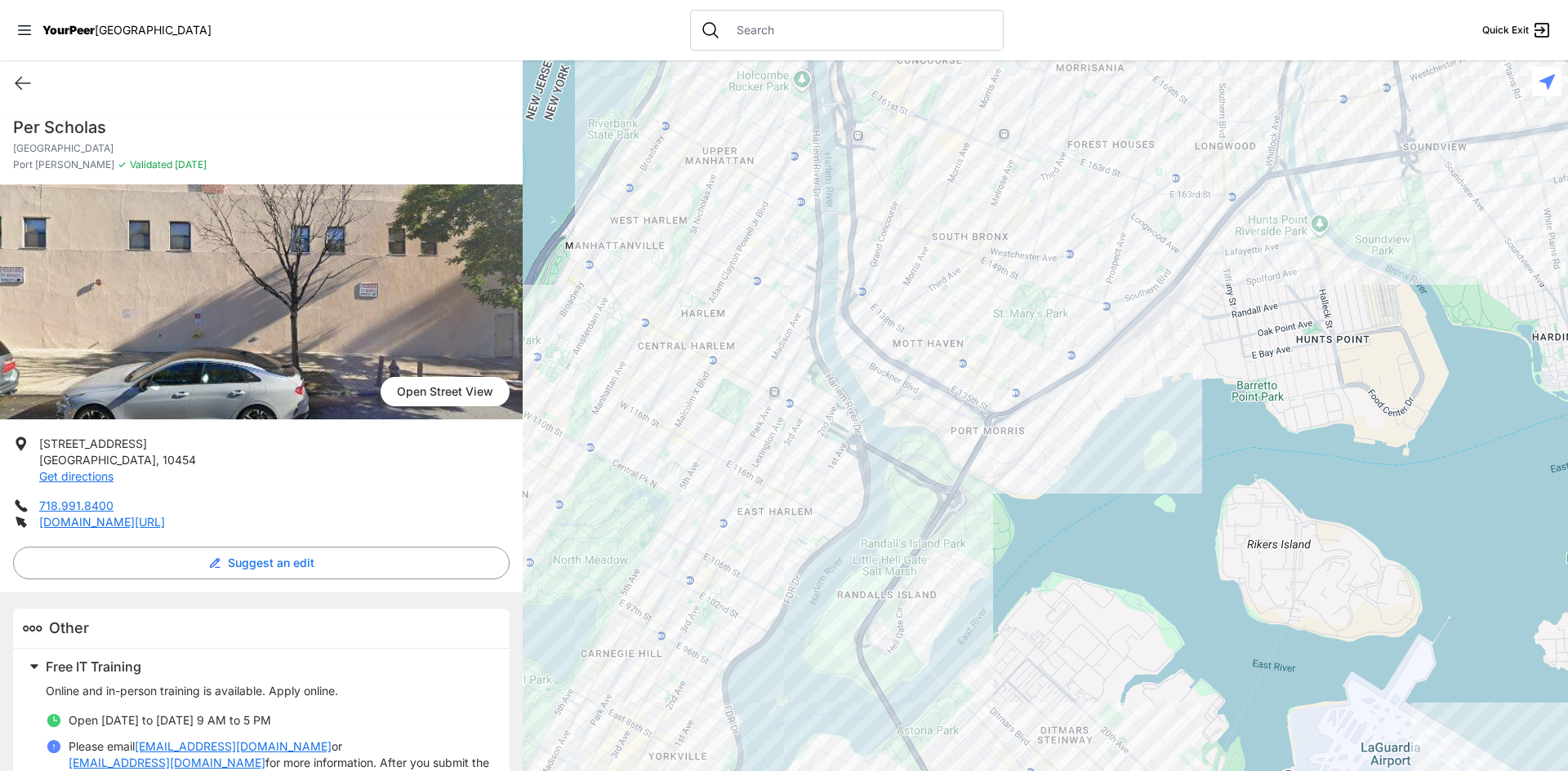
select select "recentlyUpdated"
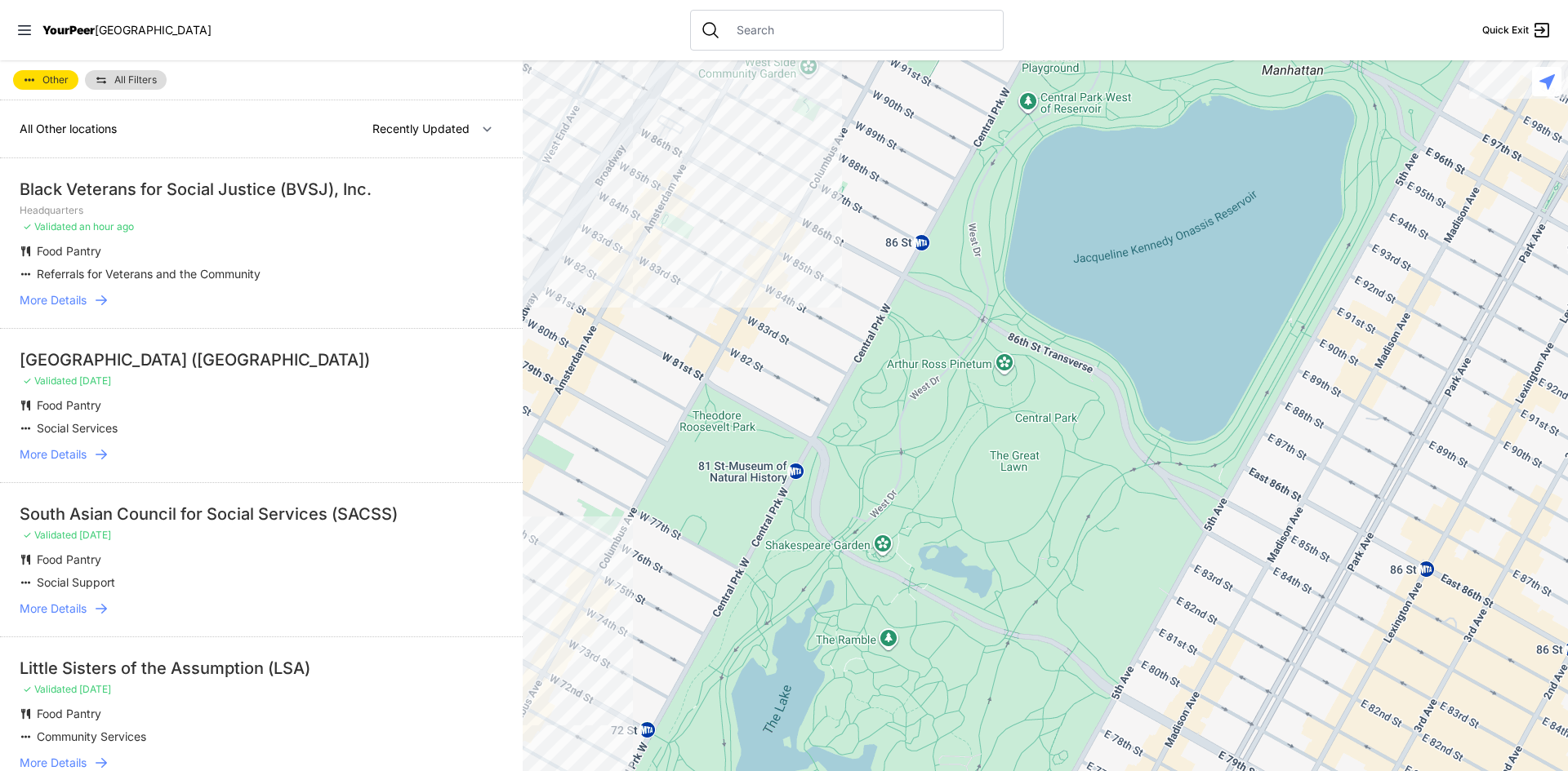
select select "recentlyUpdated"
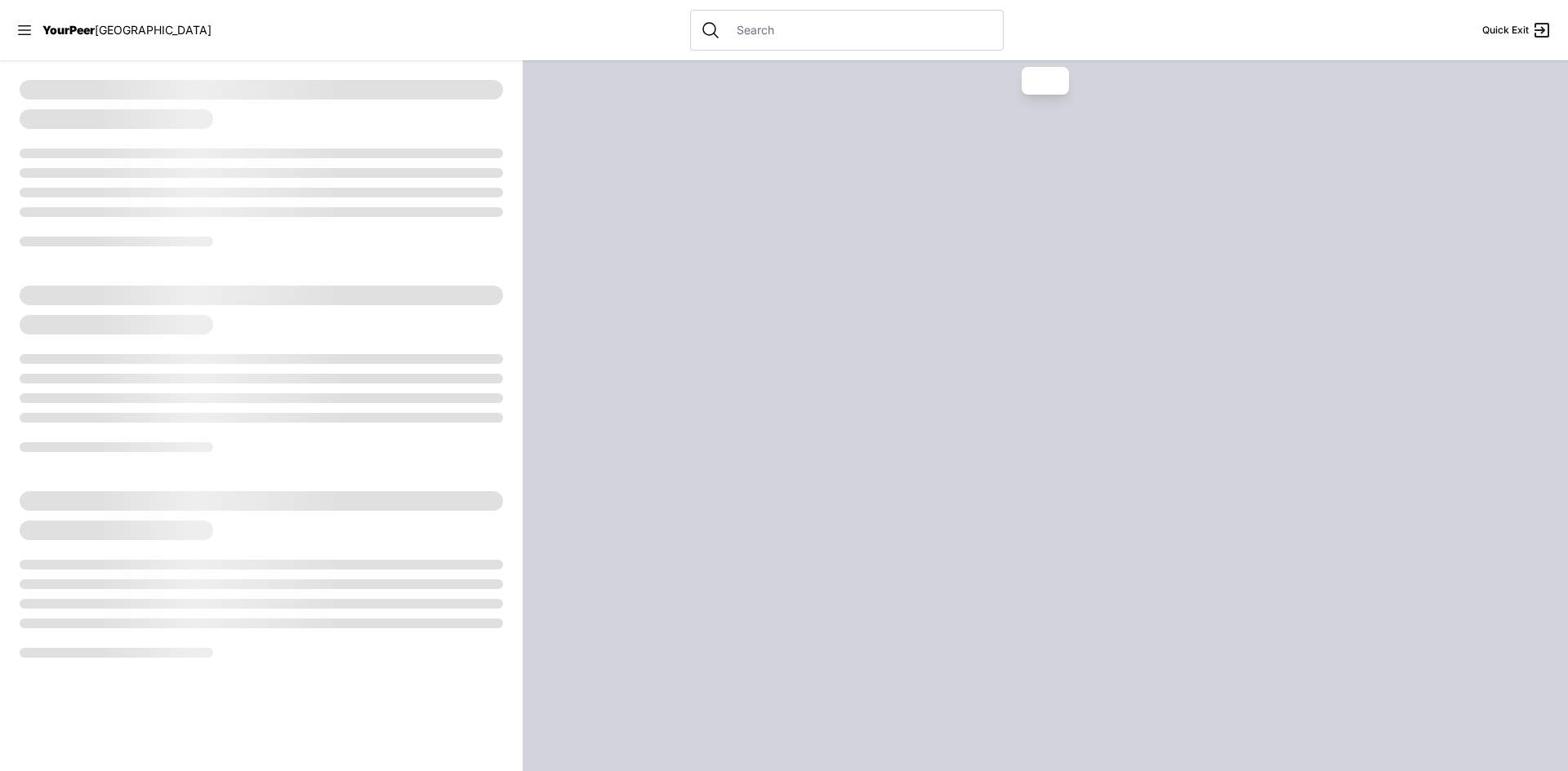
select select "recentlyUpdated"
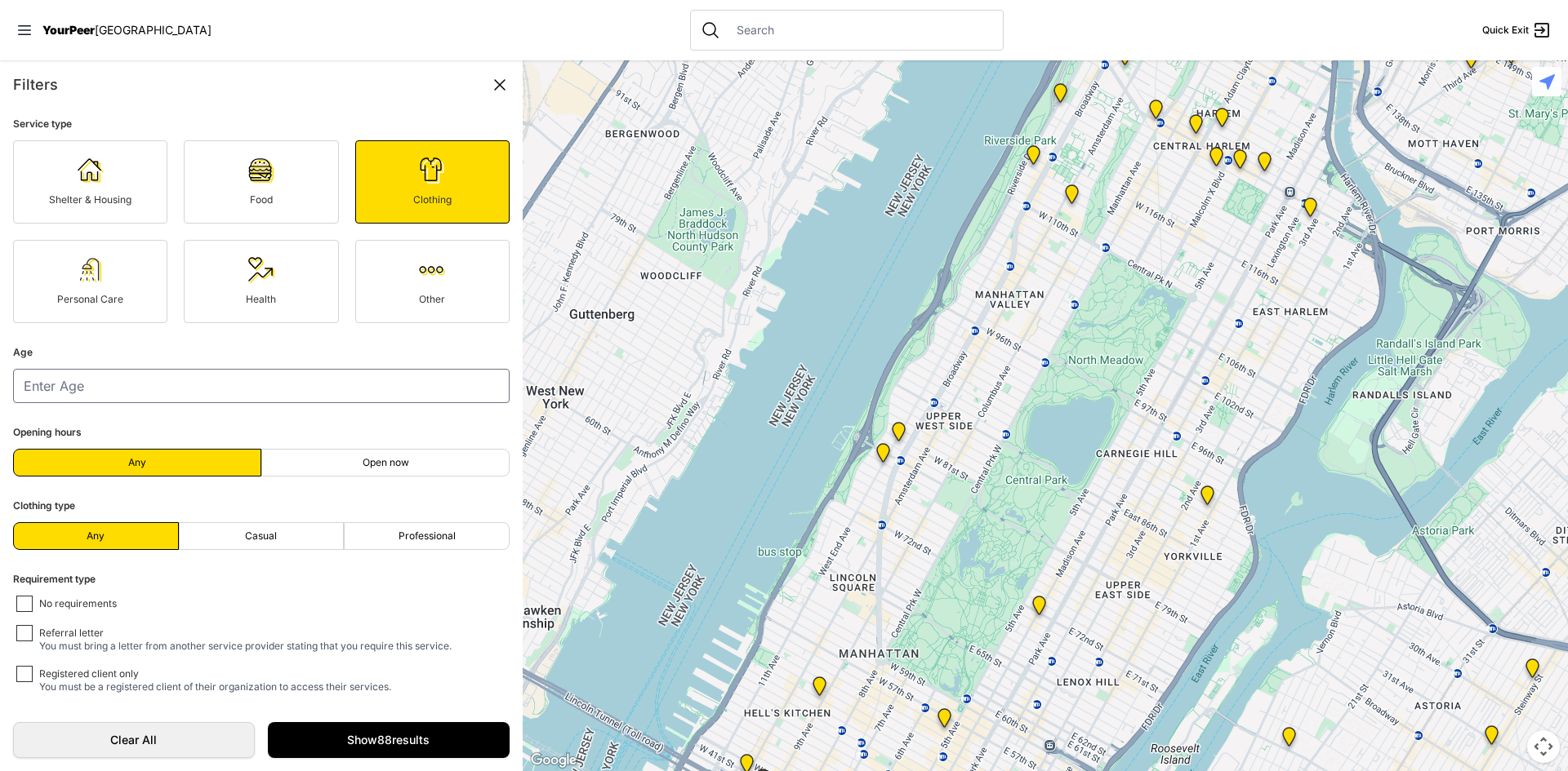
scroll to position [12, 0]
click at [388, 739] on link "Show 88 results" at bounding box center [388, 740] width 242 height 36
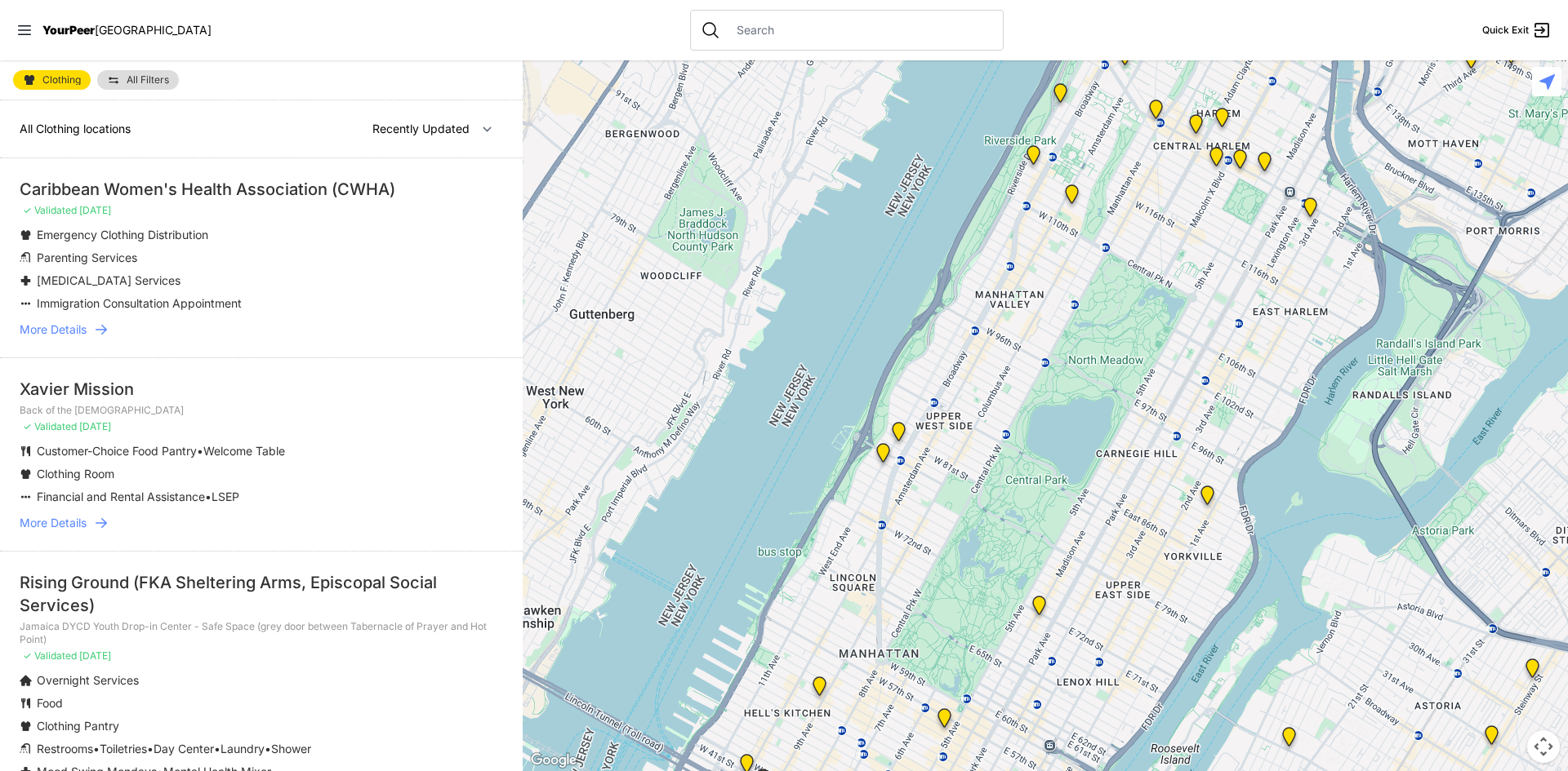
click at [68, 330] on span "More Details" at bounding box center [52, 330] width 67 height 16
click at [275, 201] on li "Caribbean Women's Health Association (CWHA) ✓ Validated [DATE] Emergency Clothi…" at bounding box center [261, 258] width 522 height 199
click at [388, 253] on li "Parenting Services" at bounding box center [228, 258] width 418 height 16
click at [66, 328] on span "More Details" at bounding box center [52, 330] width 67 height 16
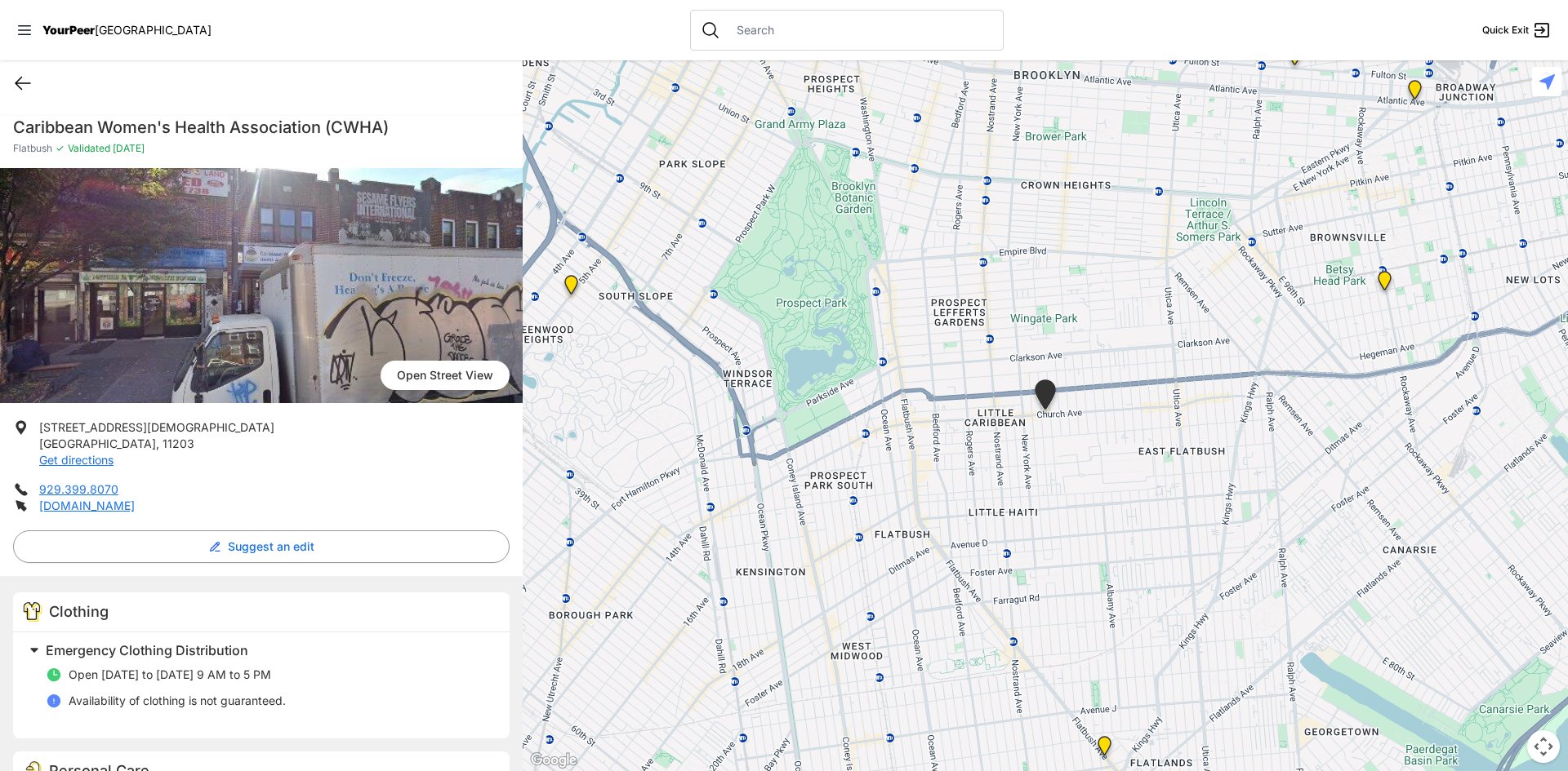
click at [24, 87] on icon at bounding box center [23, 83] width 20 height 20
select select "recentlyUpdated"
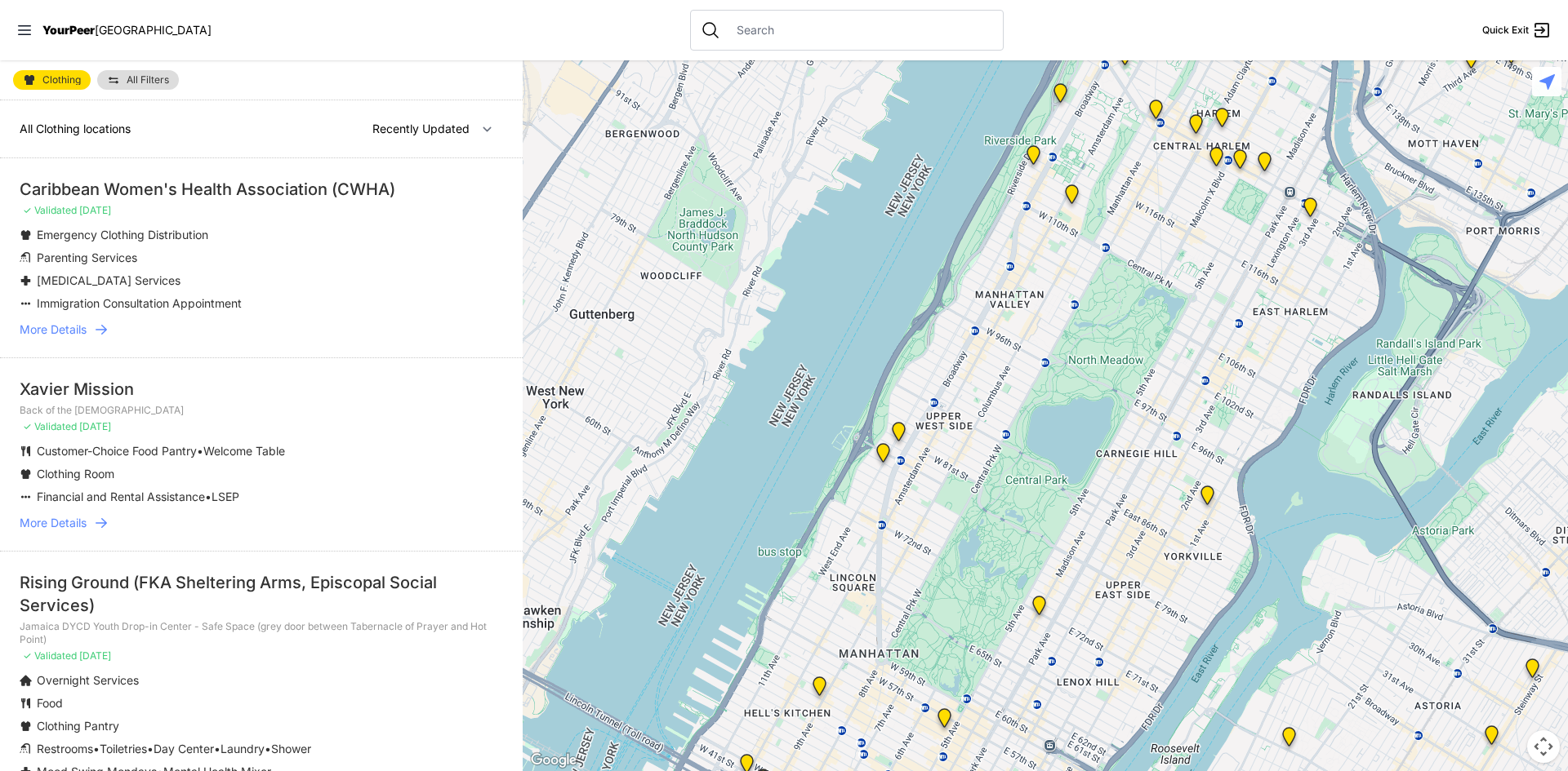
click at [90, 519] on link "More Details" at bounding box center [261, 523] width 483 height 16
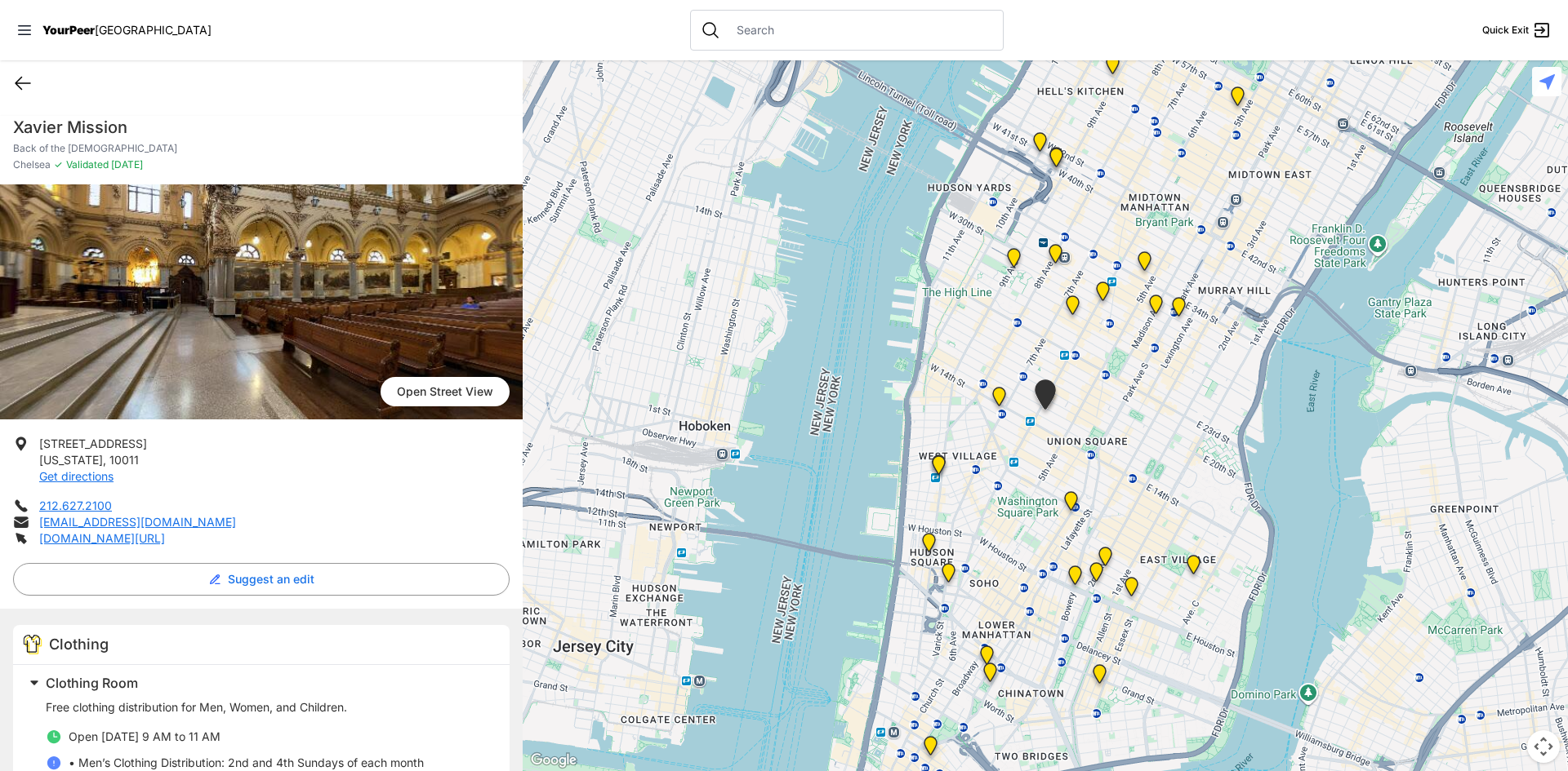
click at [19, 92] on icon at bounding box center [23, 83] width 20 height 20
select select "recentlyUpdated"
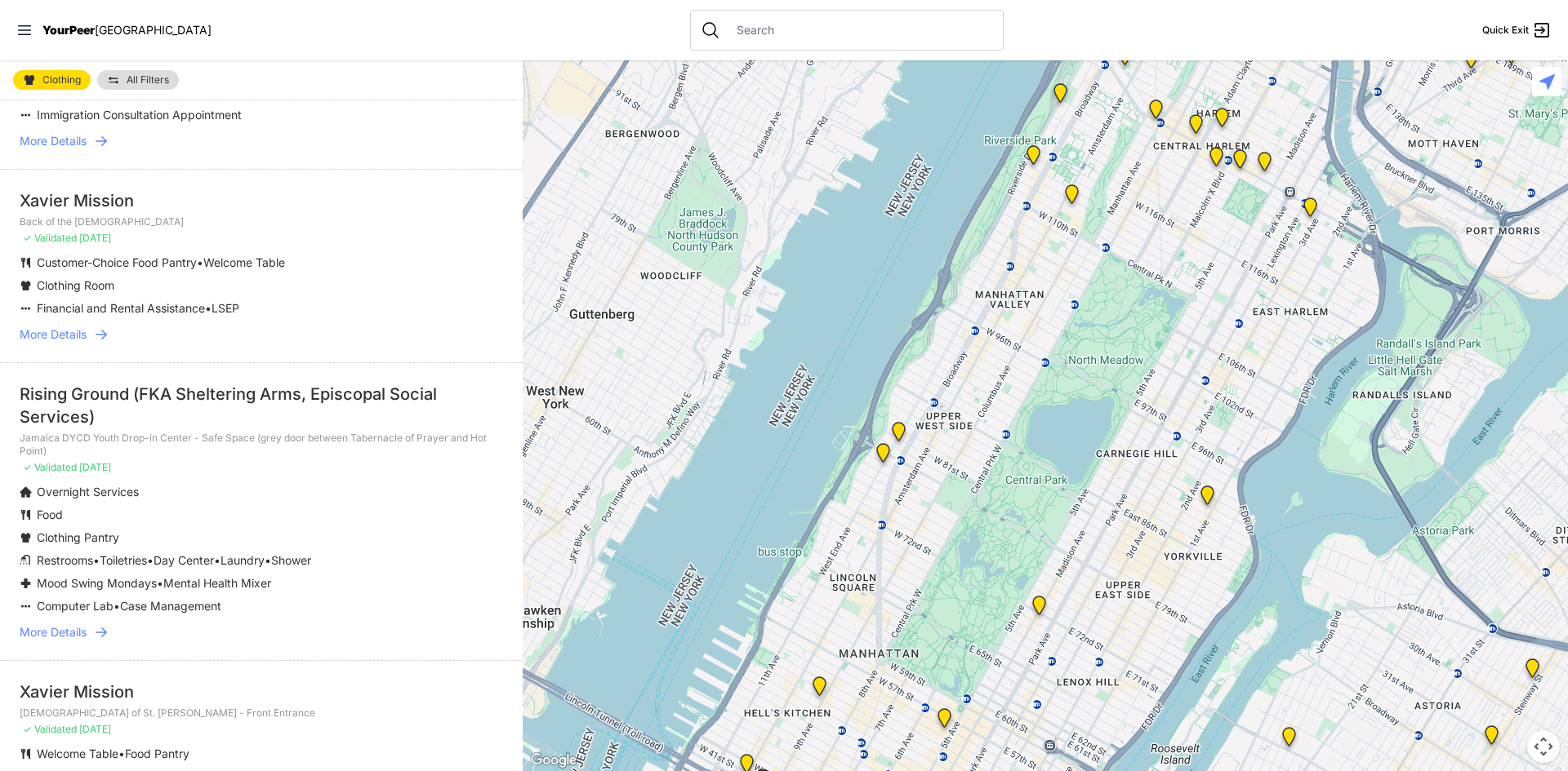
scroll to position [637, 0]
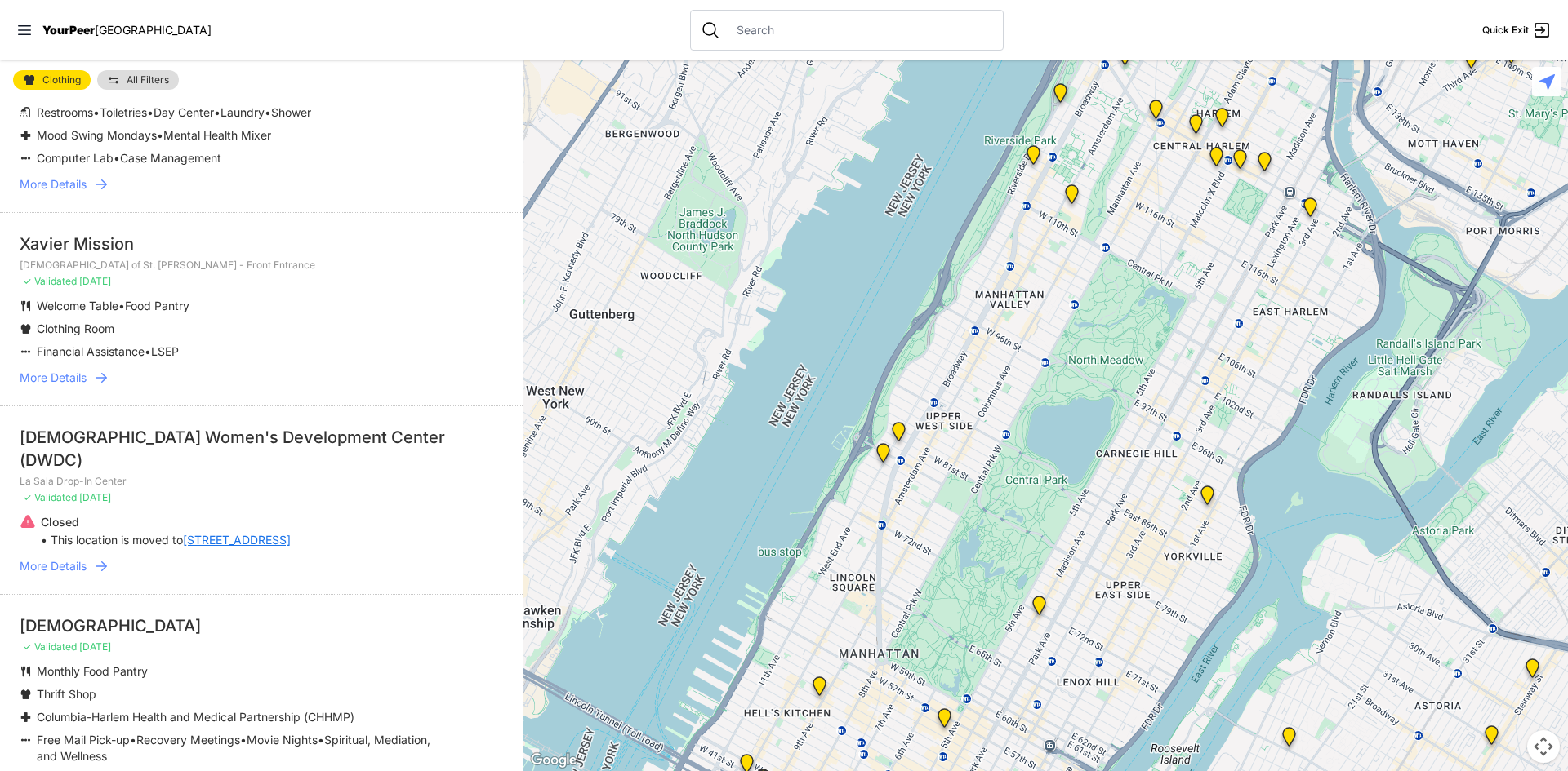
click at [66, 559] on span "More Details" at bounding box center [52, 567] width 67 height 16
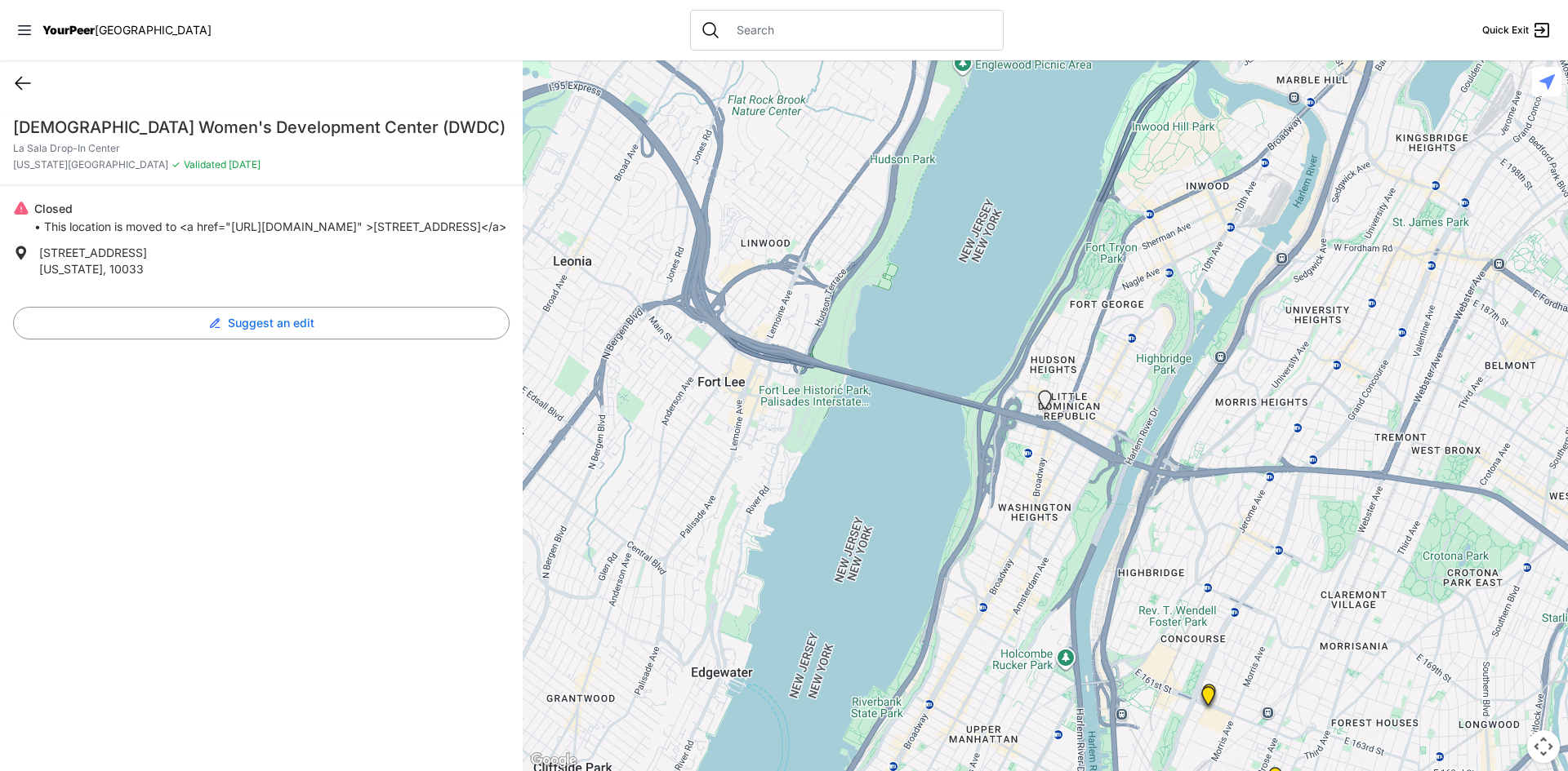
click at [21, 77] on icon at bounding box center [22, 83] width 15 height 12
select select "recentlyUpdated"
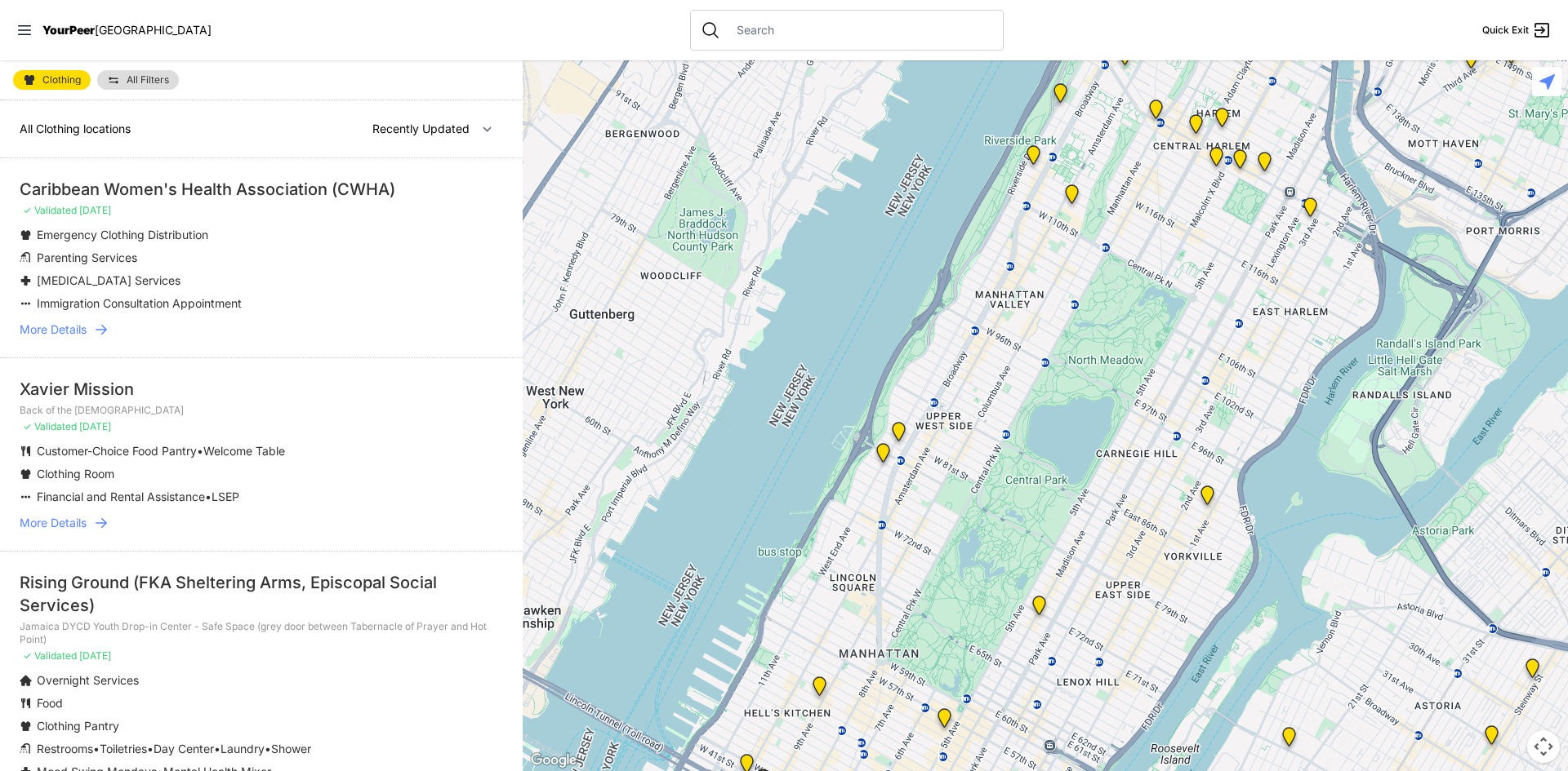
click at [94, 529] on icon at bounding box center [101, 523] width 16 height 16
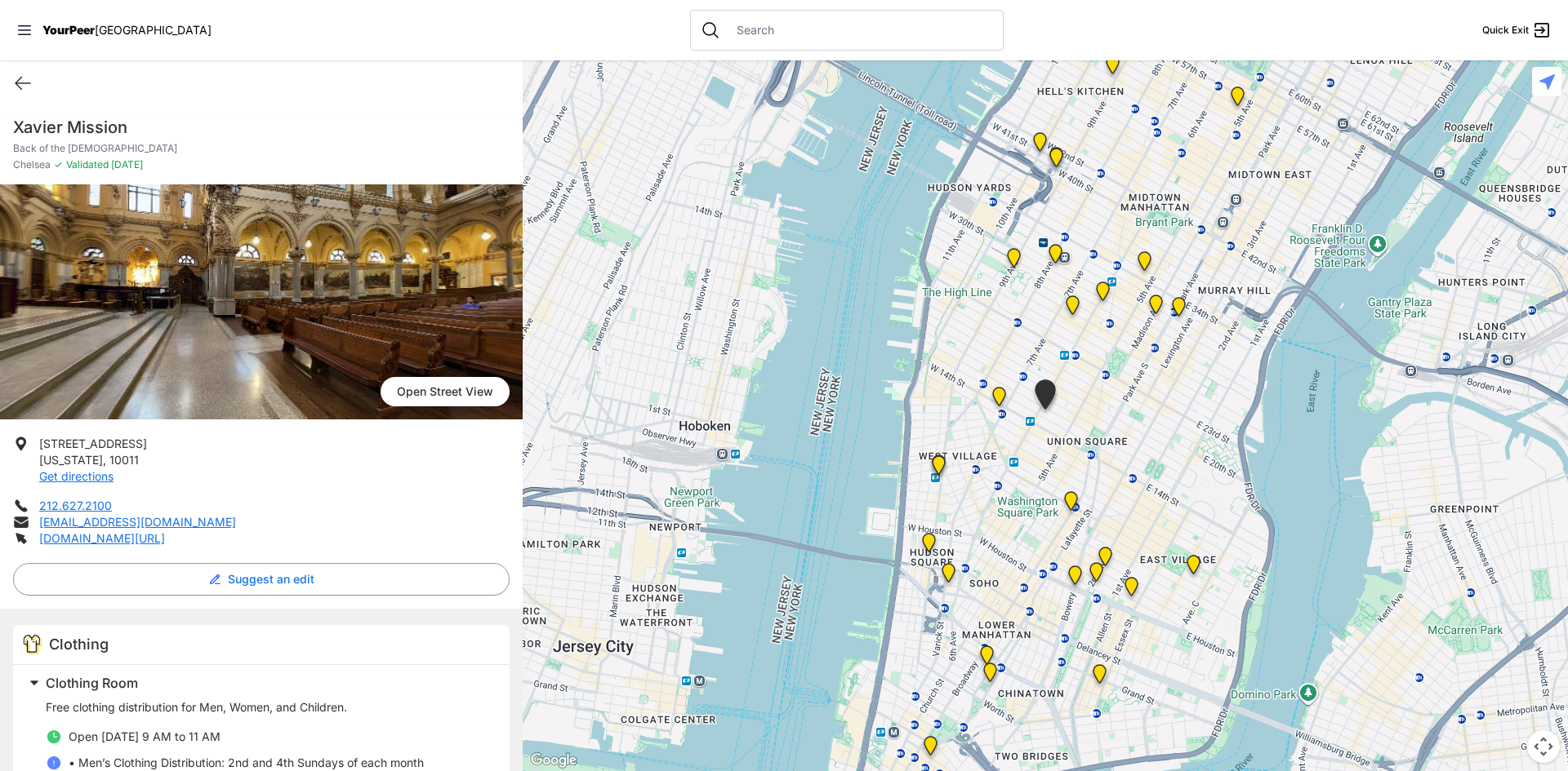
select select "recentlyUpdated"
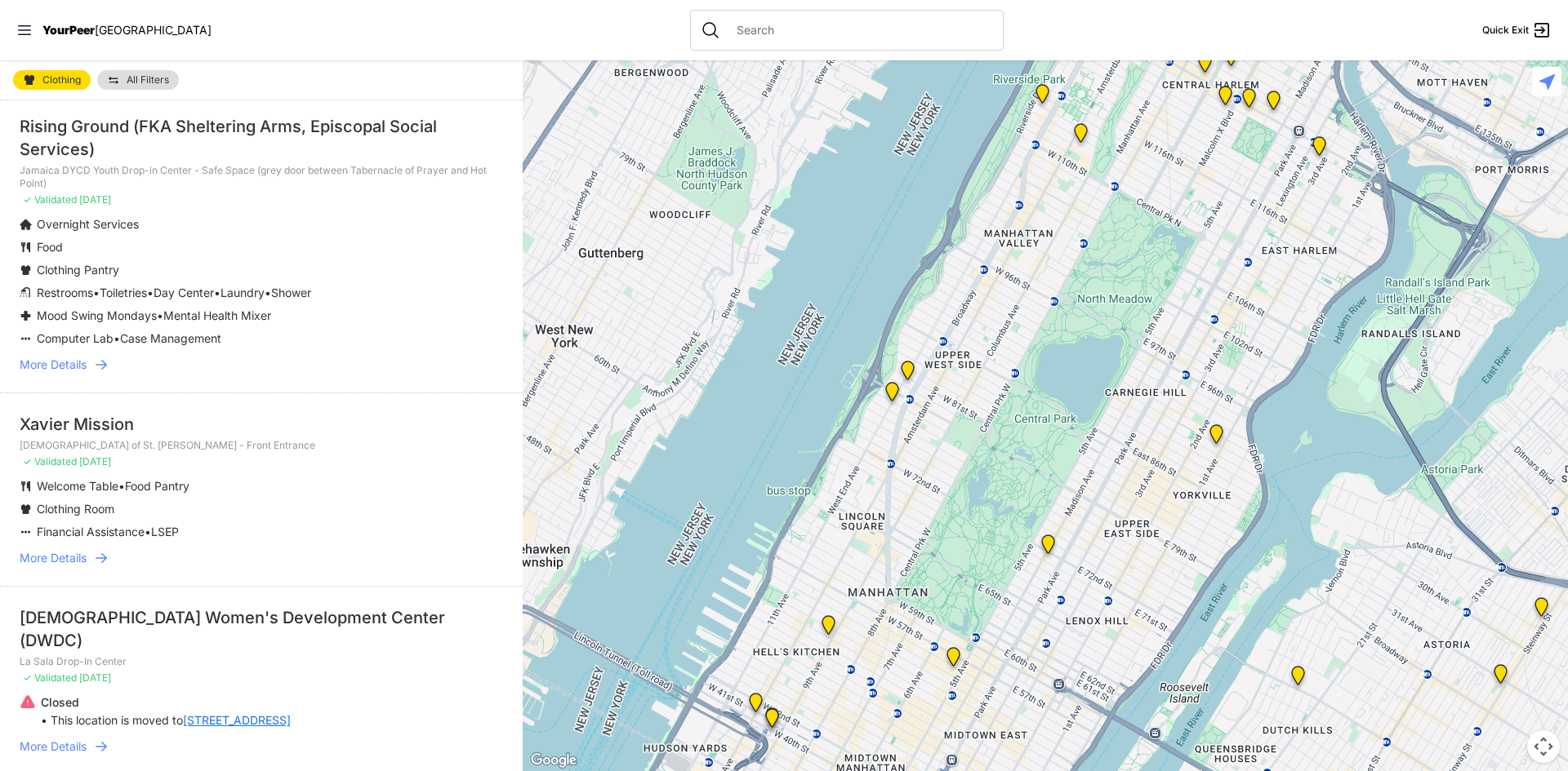
scroll to position [735, 0]
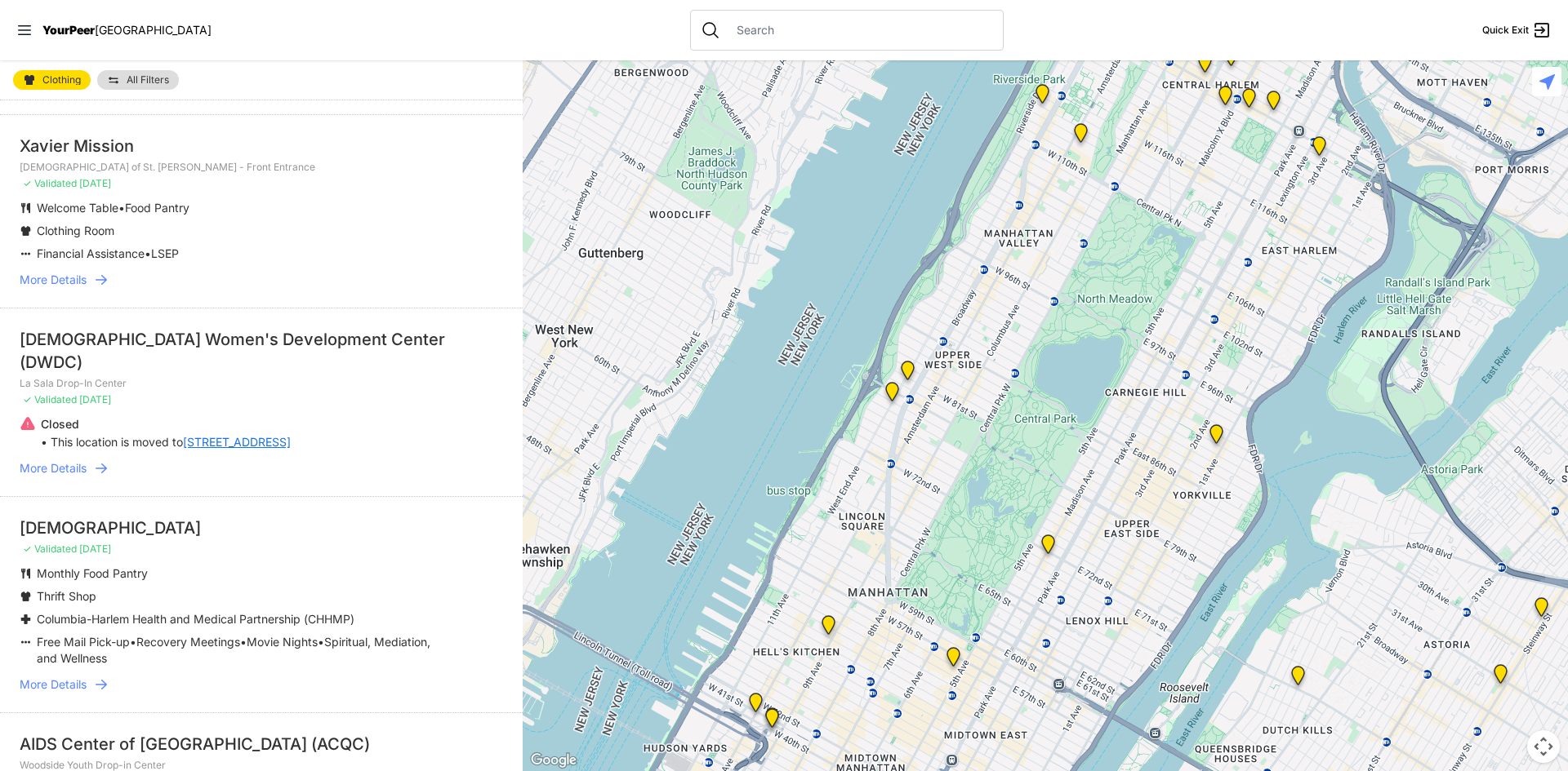
click at [83, 677] on span "More Details" at bounding box center [52, 685] width 67 height 16
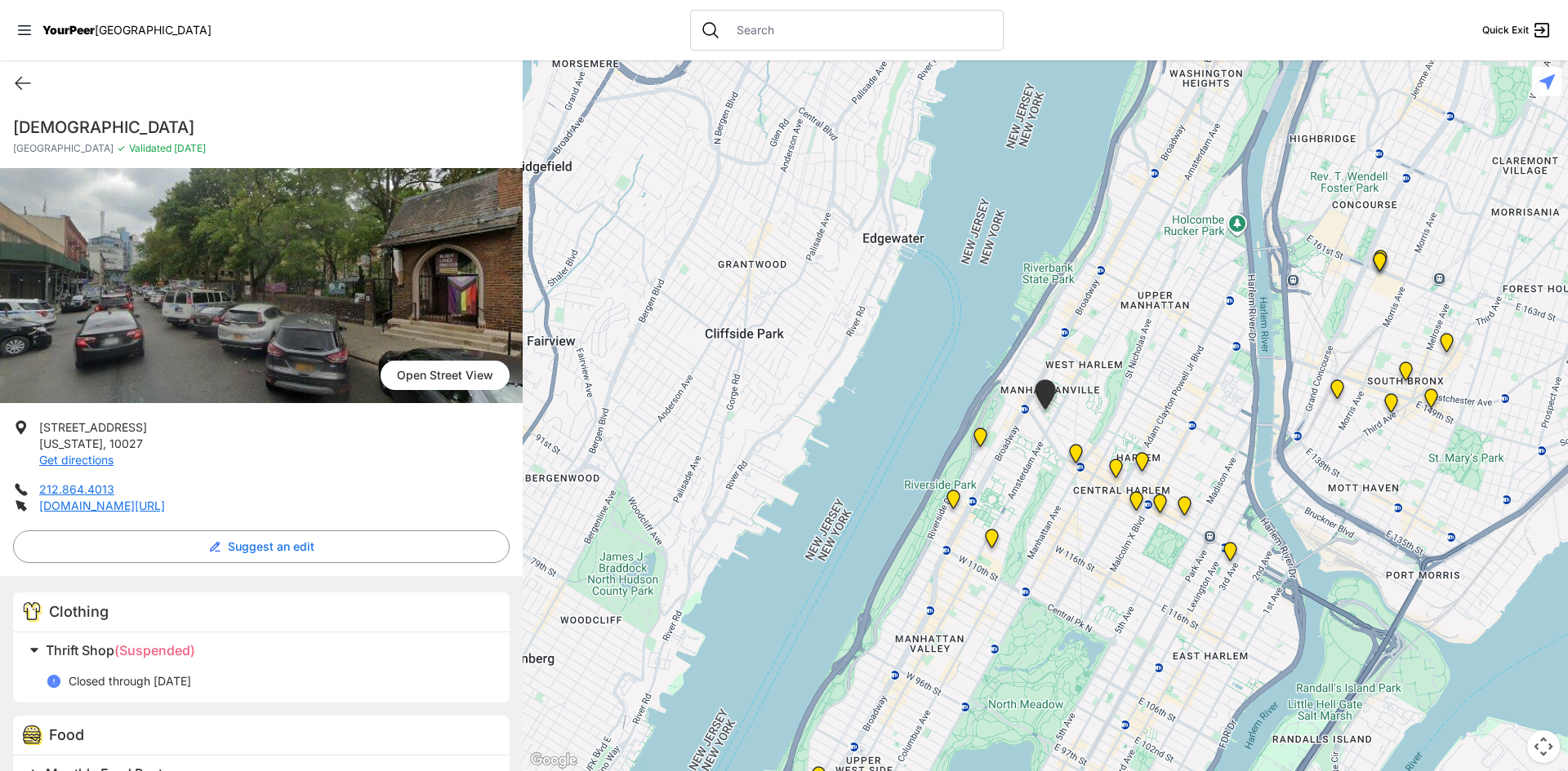
drag, startPoint x: 1225, startPoint y: 401, endPoint x: 999, endPoint y: 439, distance: 229.2
click at [1001, 444] on div at bounding box center [1045, 416] width 1045 height 711
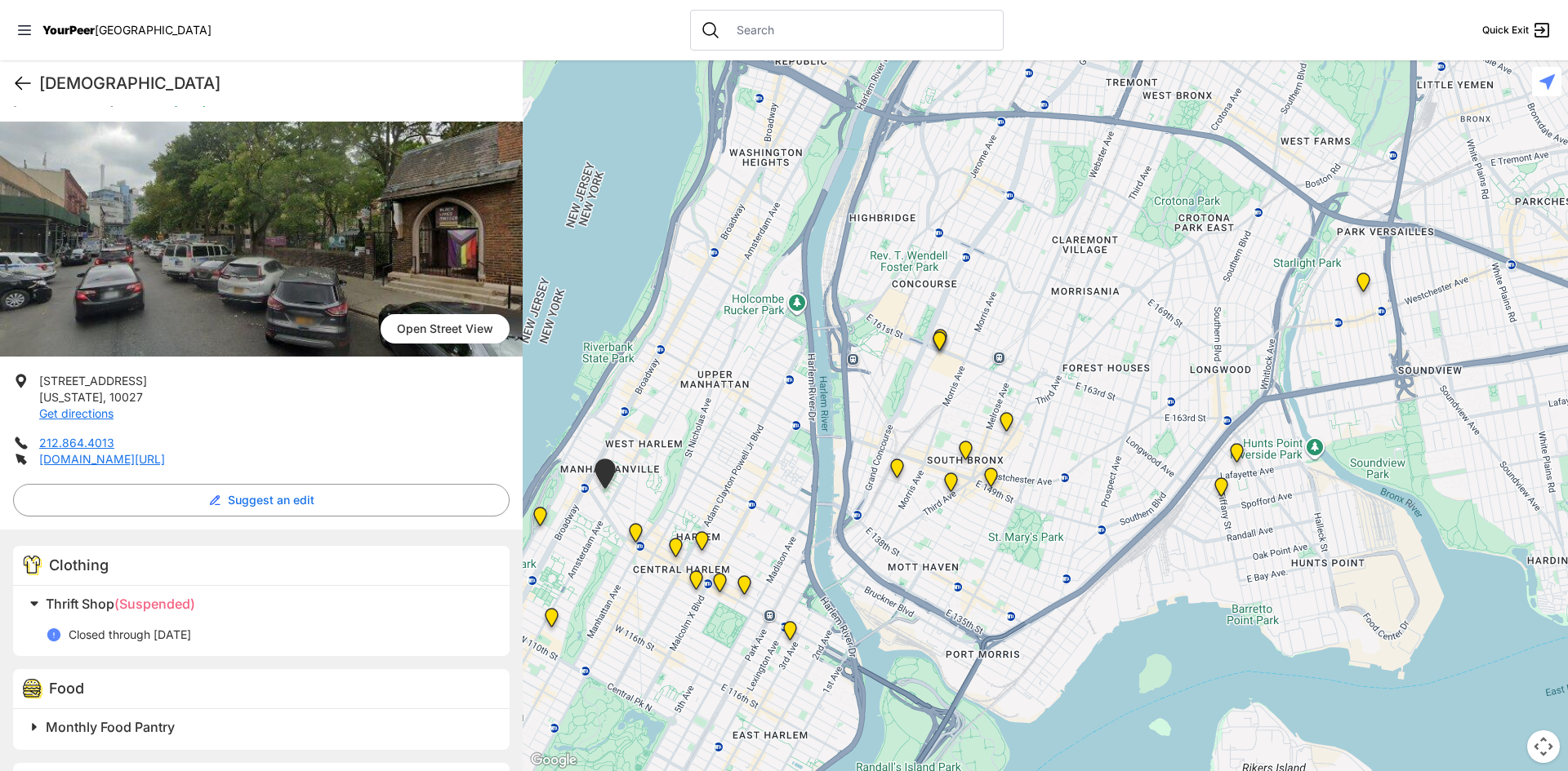
scroll to position [82, 0]
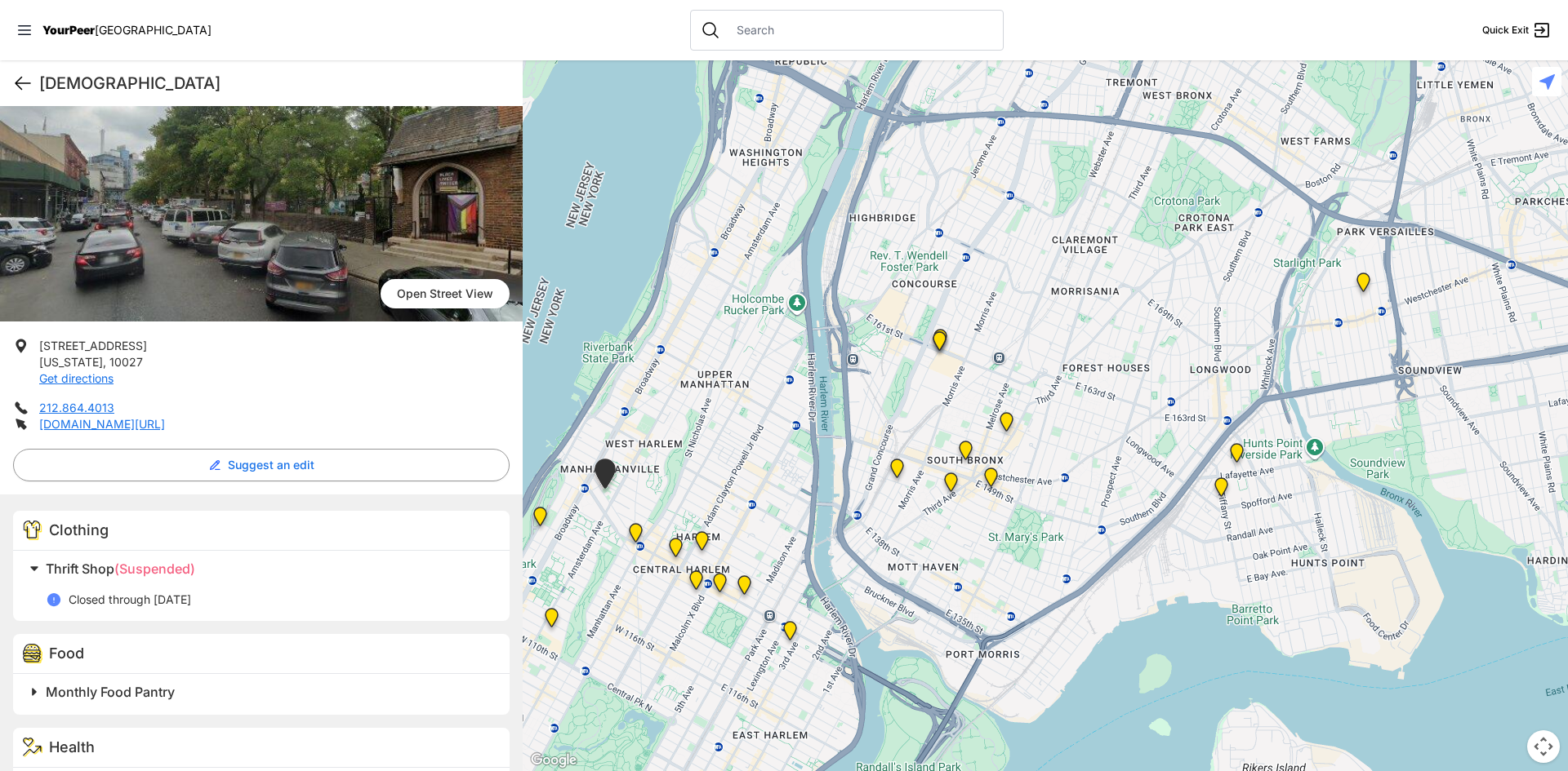
click at [20, 81] on icon at bounding box center [23, 83] width 20 height 20
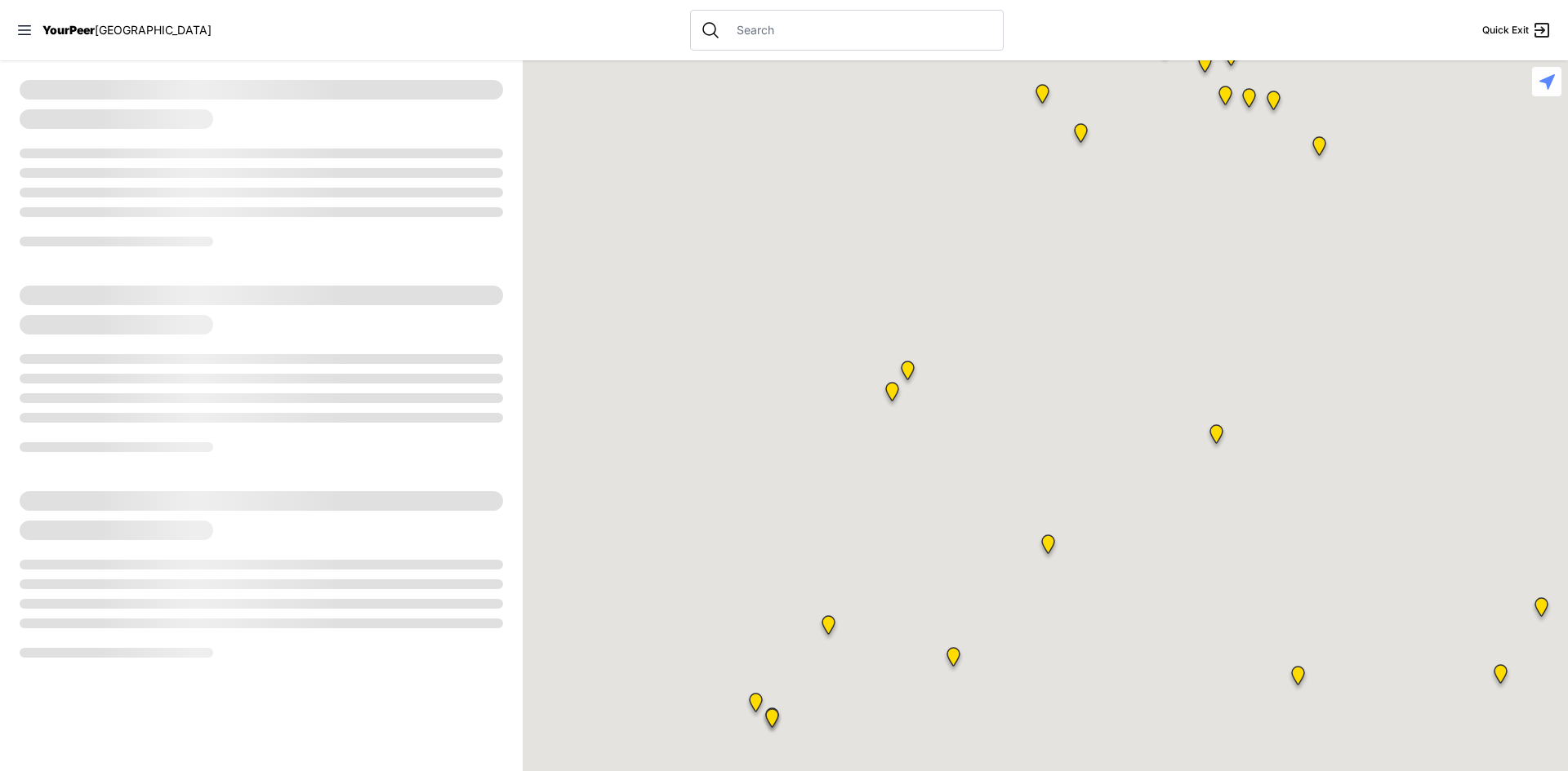
select select "recentlyUpdated"
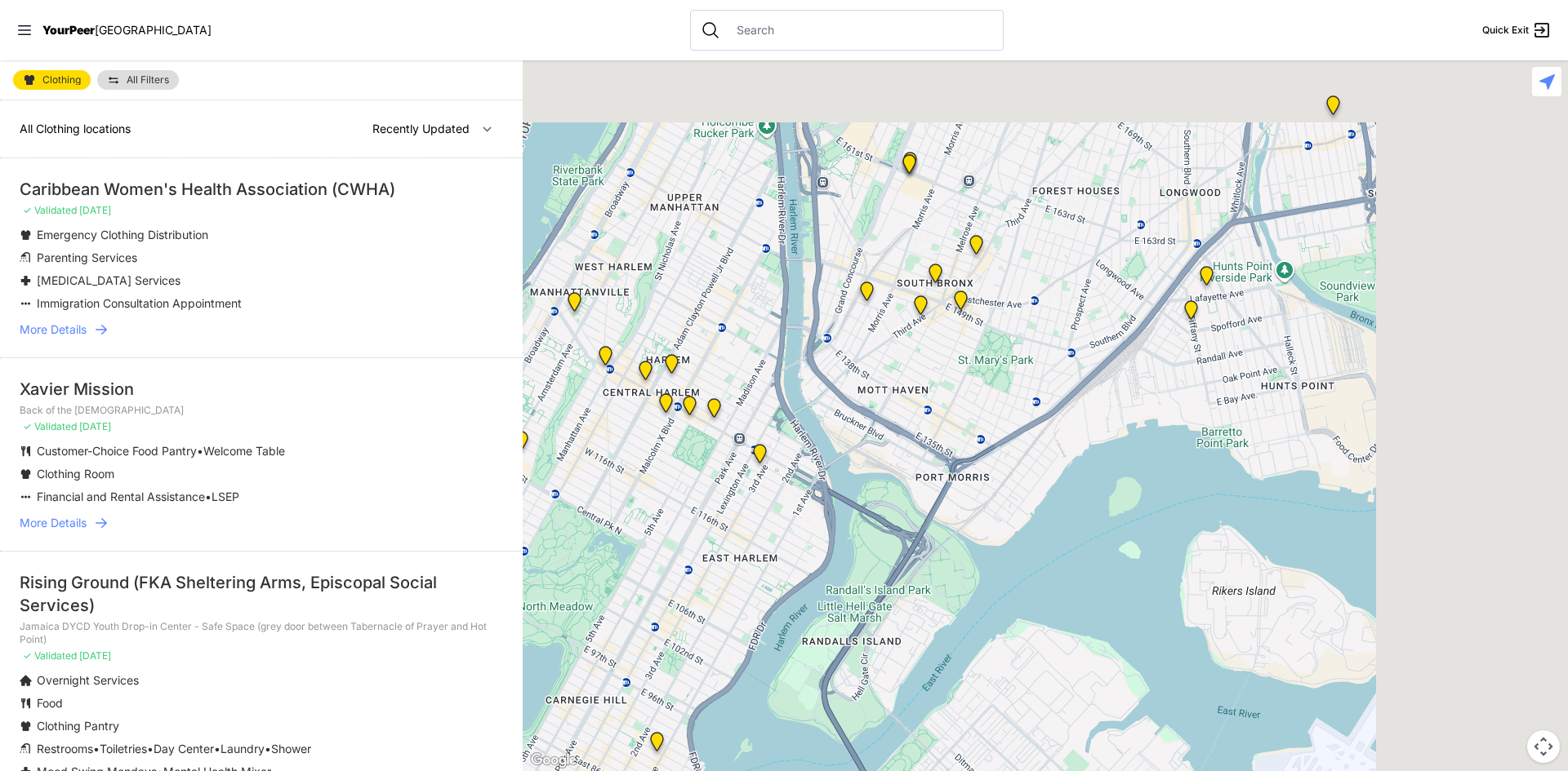
drag, startPoint x: 1239, startPoint y: 247, endPoint x: 681, endPoint y: 555, distance: 637.4
click at [681, 555] on div at bounding box center [1045, 416] width 1045 height 711
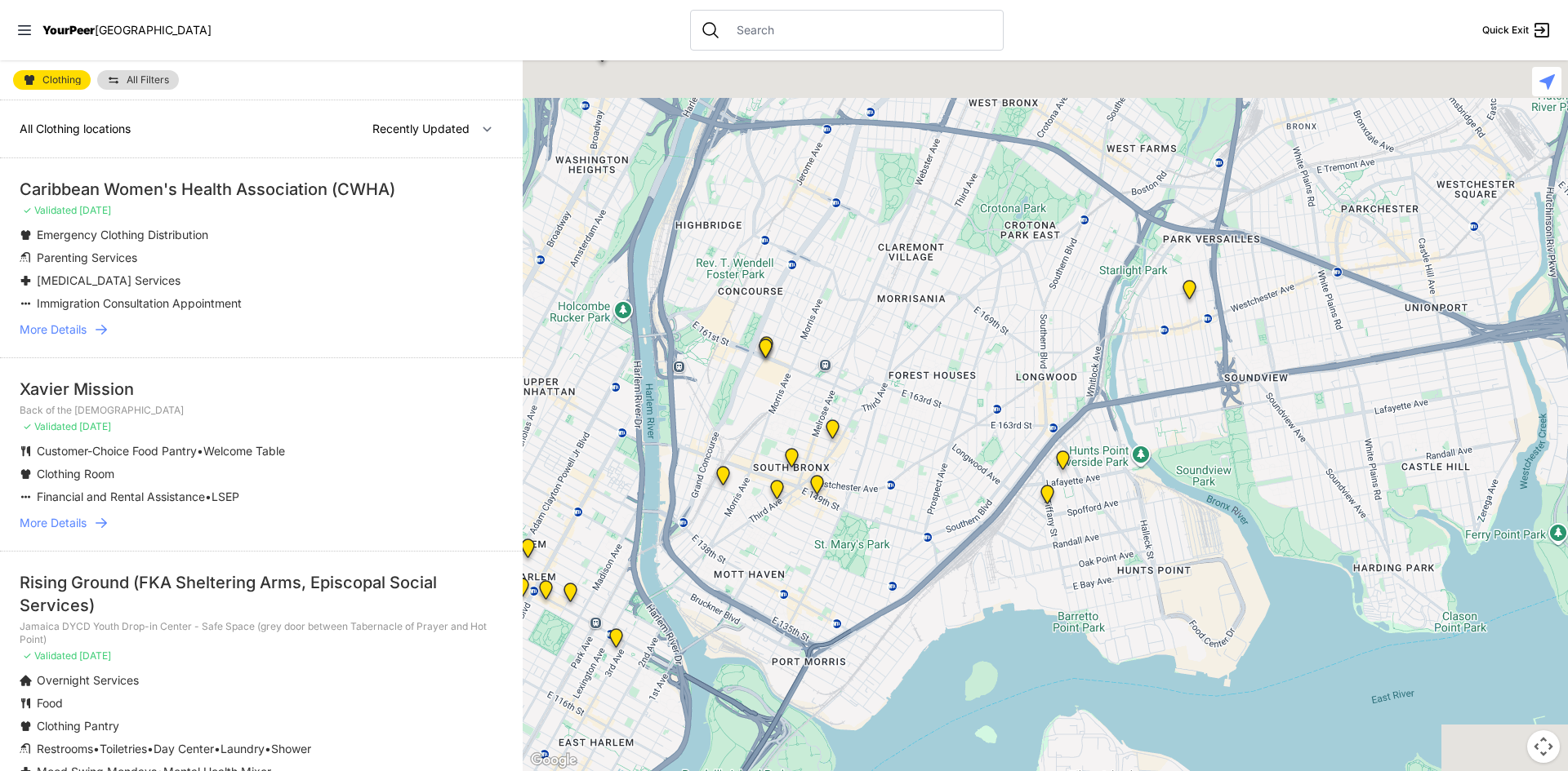
drag, startPoint x: 1017, startPoint y: 480, endPoint x: 965, endPoint y: 521, distance: 66.2
click at [965, 528] on div at bounding box center [1045, 416] width 1045 height 711
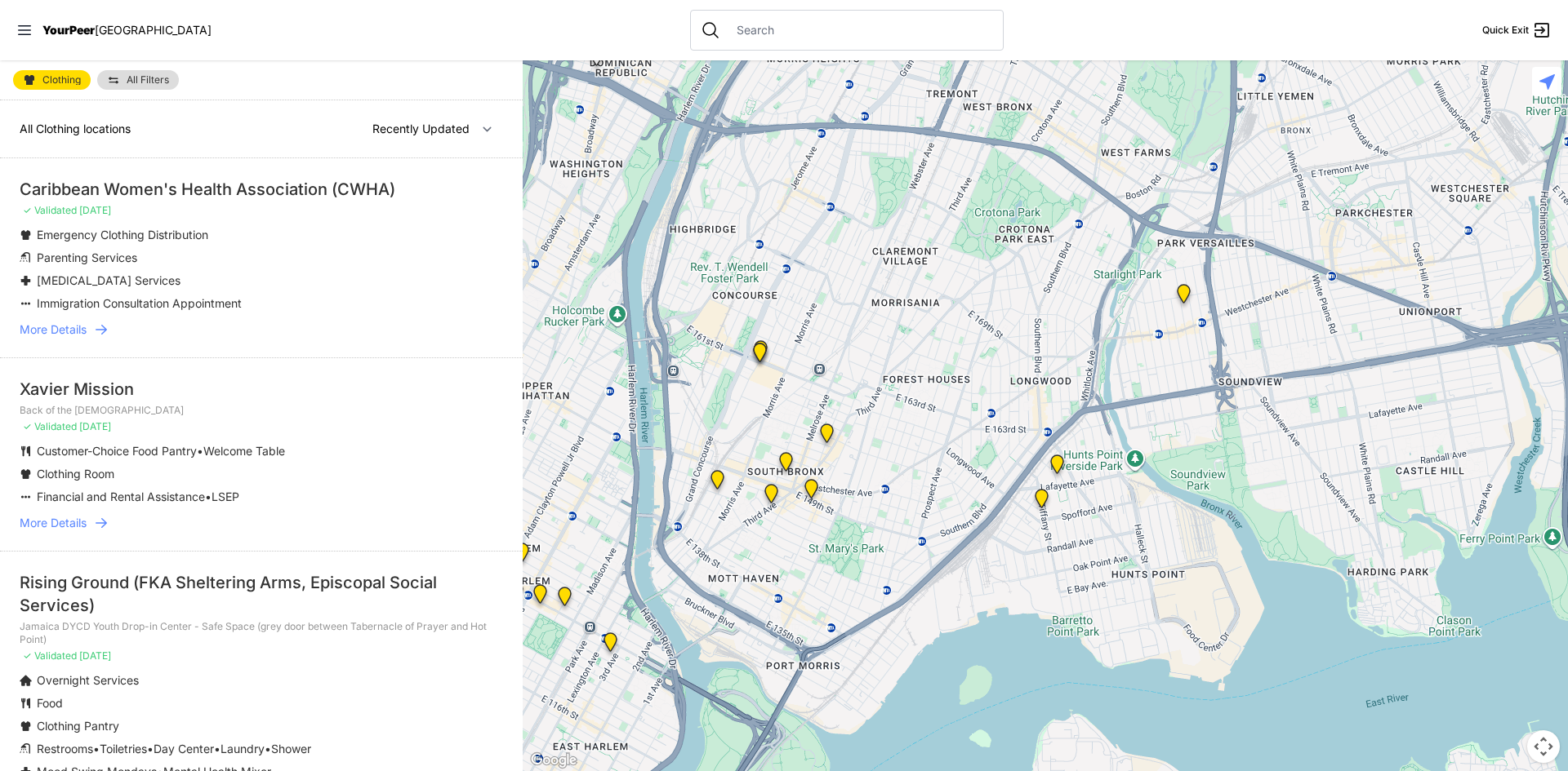
click at [772, 493] on img at bounding box center [771, 497] width 20 height 26
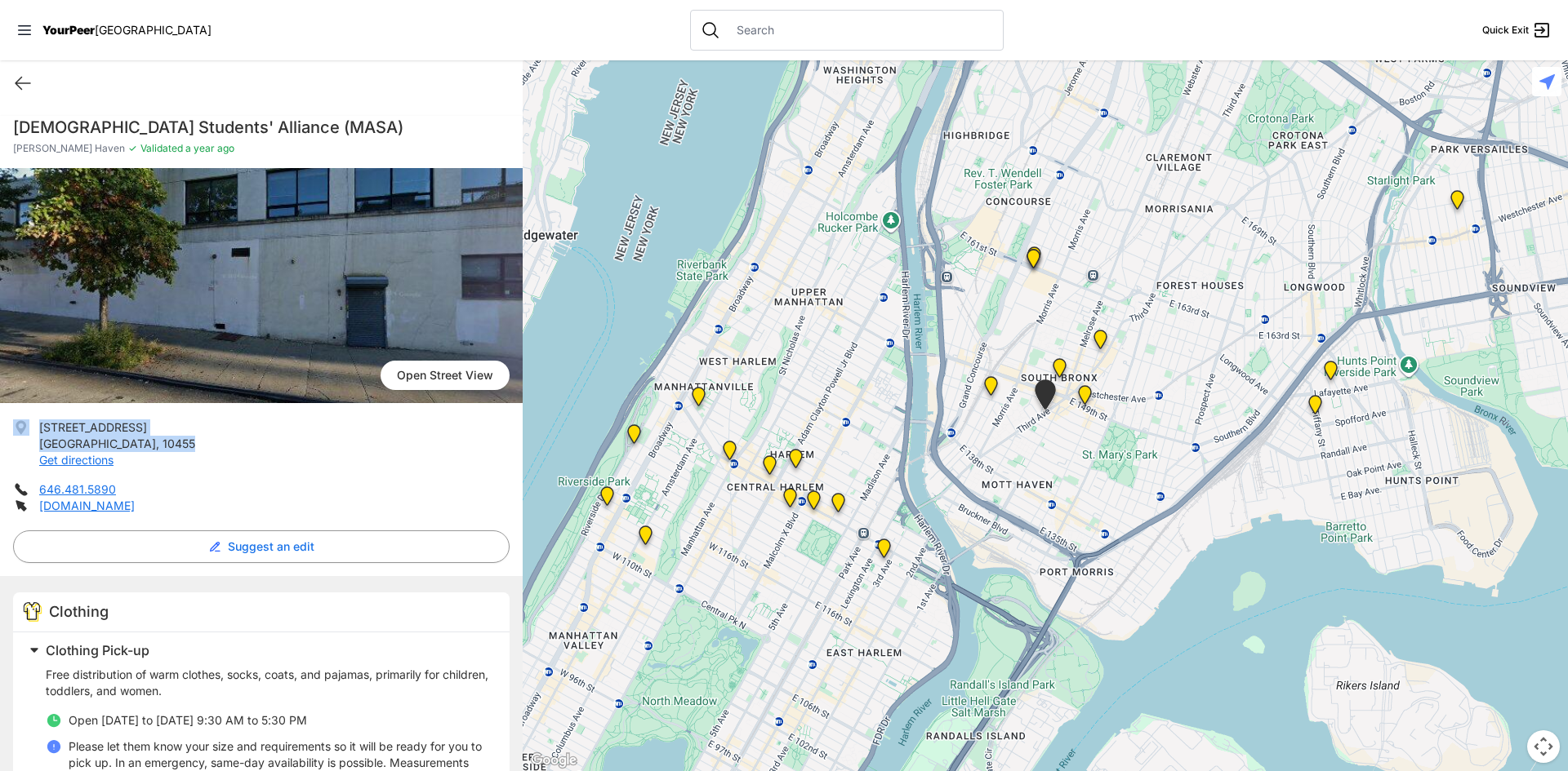
drag, startPoint x: 131, startPoint y: 439, endPoint x: 25, endPoint y: 425, distance: 106.9
click at [23, 431] on li "[STREET_ADDRESS] Get directions" at bounding box center [261, 443] width 497 height 49
copy li "[STREET_ADDRESS]"
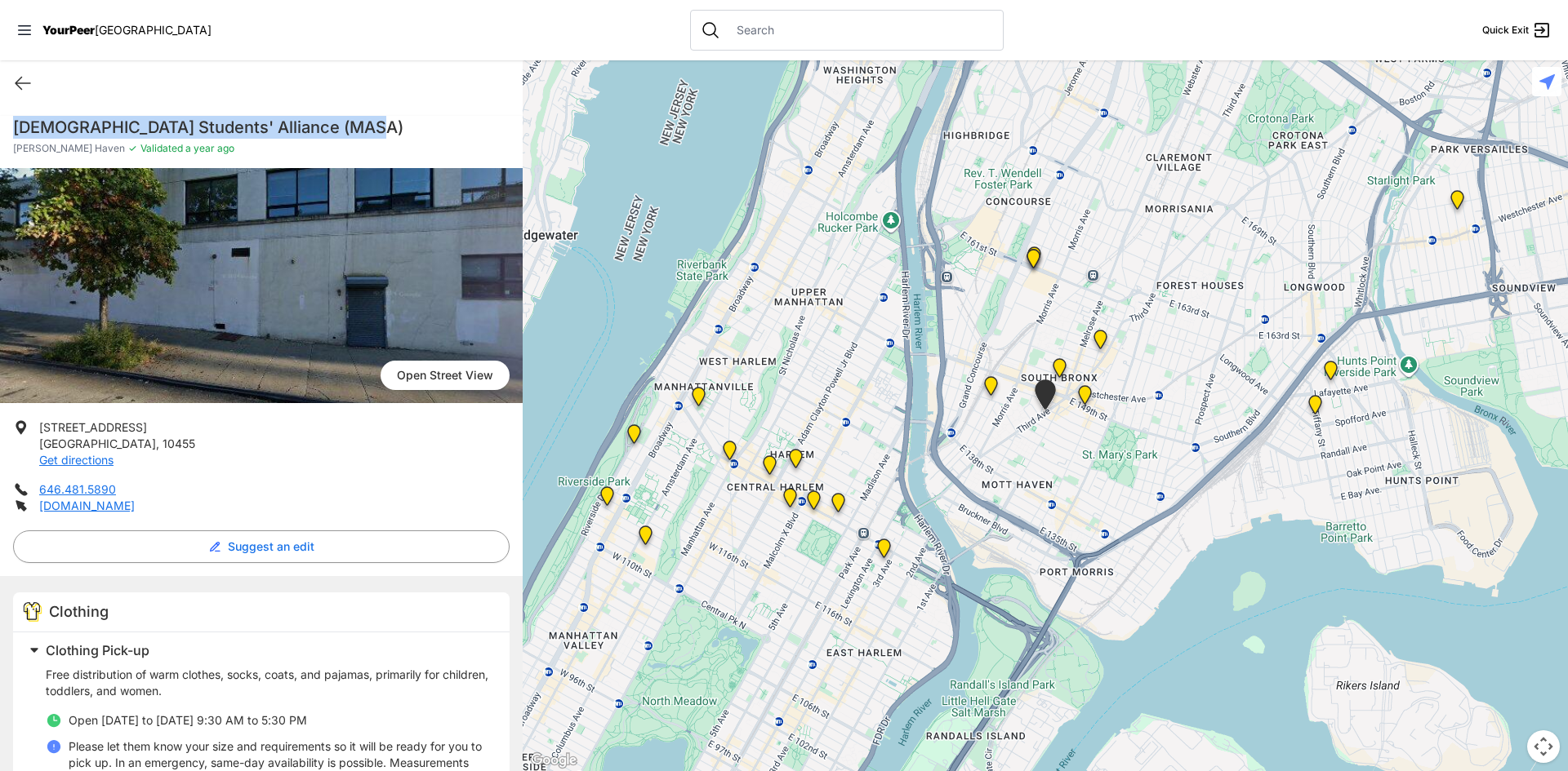
drag, startPoint x: 368, startPoint y: 131, endPoint x: 7, endPoint y: 123, distance: 361.1
click at [9, 126] on div "[DEMOGRAPHIC_DATA] Students' Alliance (MASA) [PERSON_NAME] Haven ✓ Validated a …" at bounding box center [261, 141] width 522 height 52
copy h1 "[DEMOGRAPHIC_DATA] Students' Alliance (MASA)"
click at [986, 387] on img "Harm Reduction Center" at bounding box center [991, 389] width 20 height 26
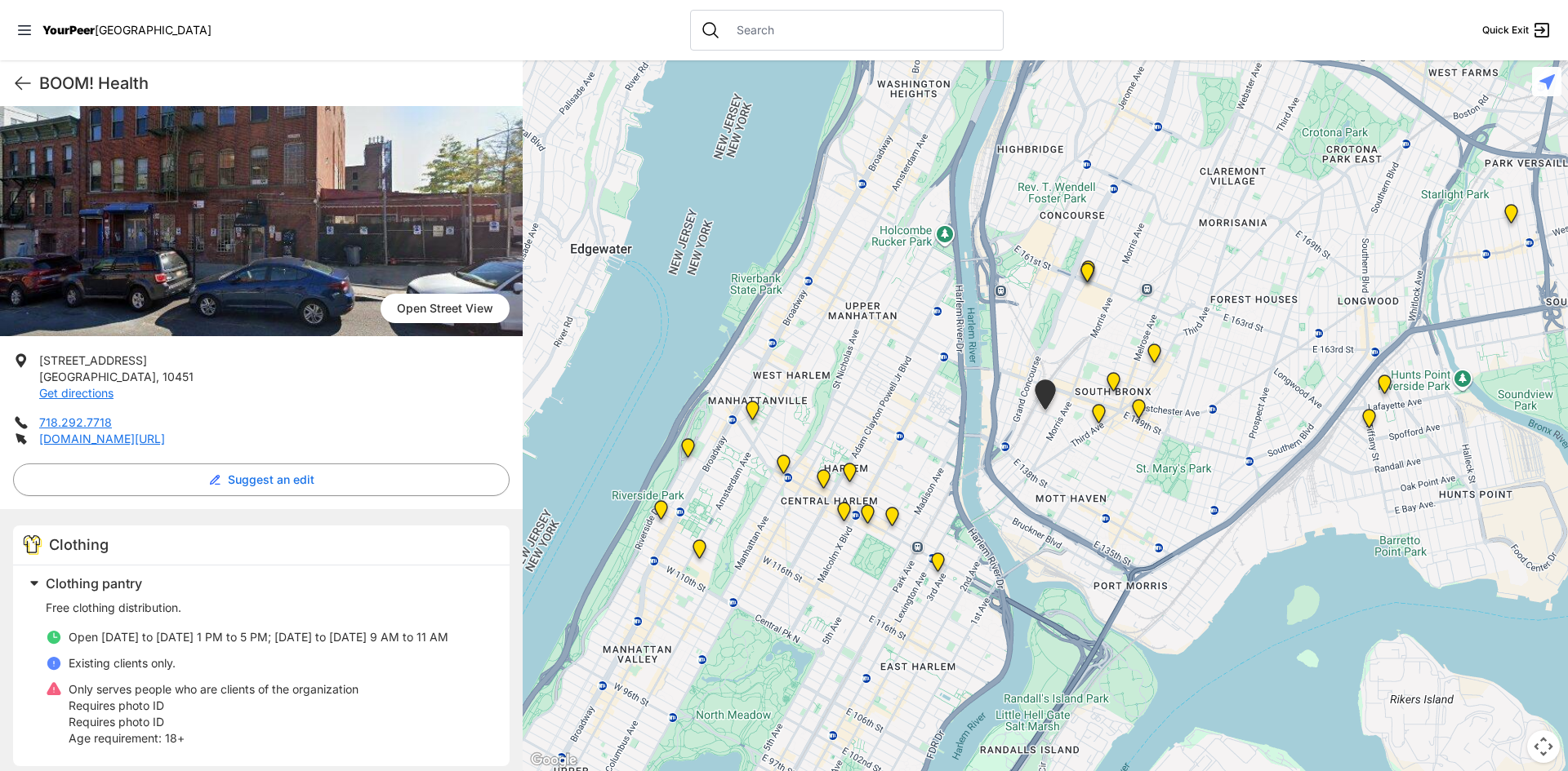
scroll to position [245, 0]
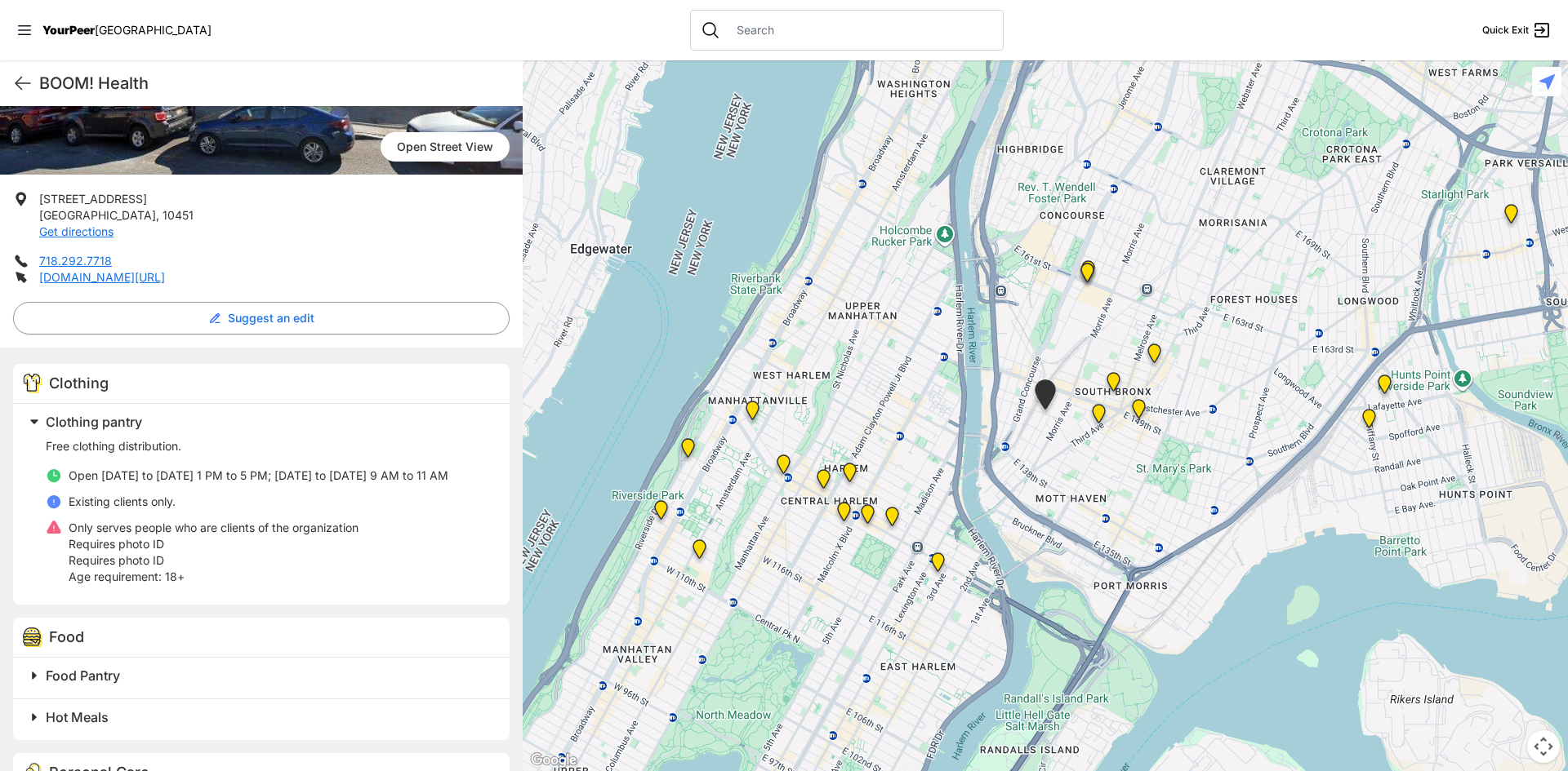
click at [1095, 418] on img at bounding box center [1098, 417] width 20 height 26
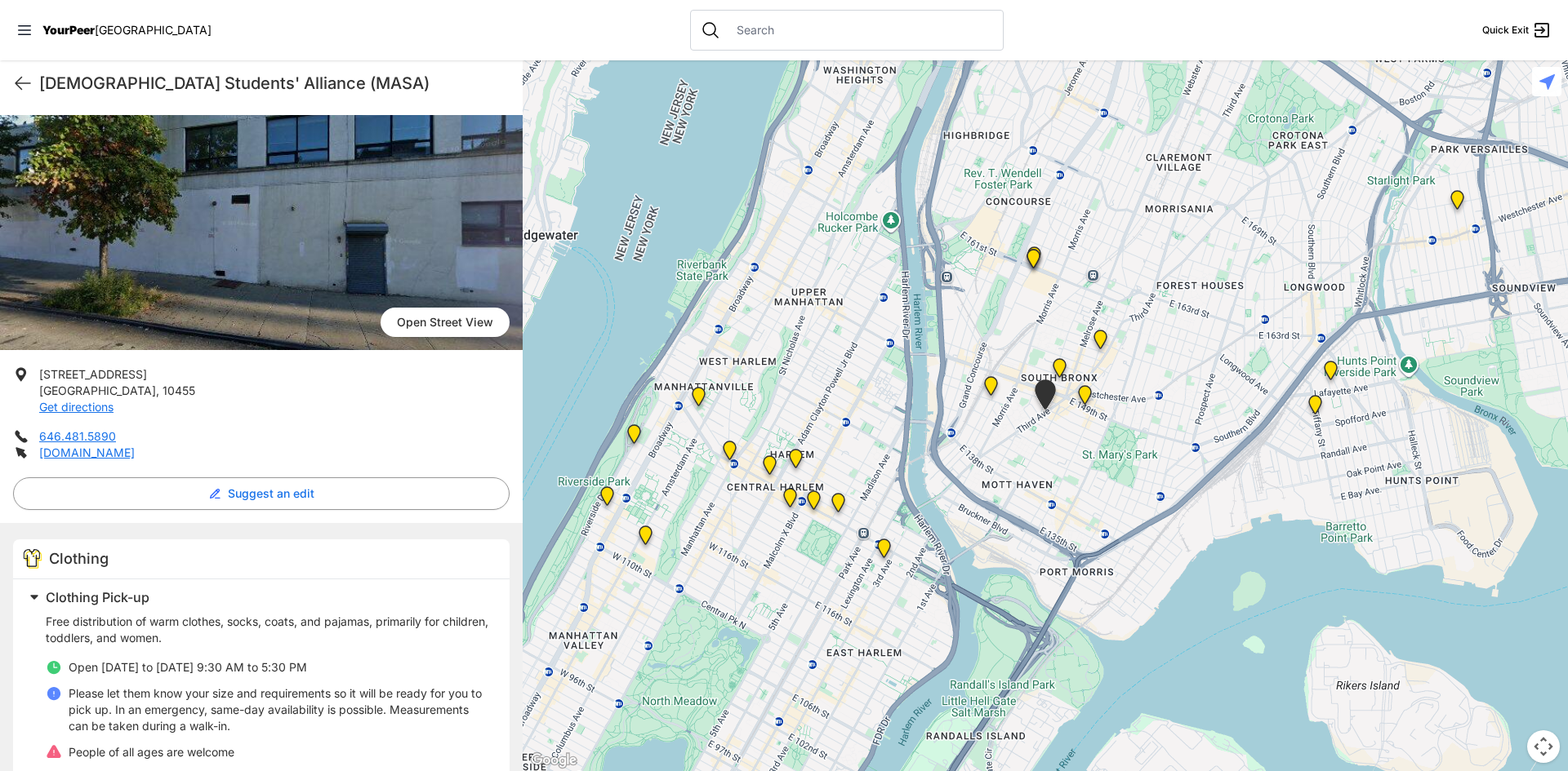
scroll to position [82, 0]
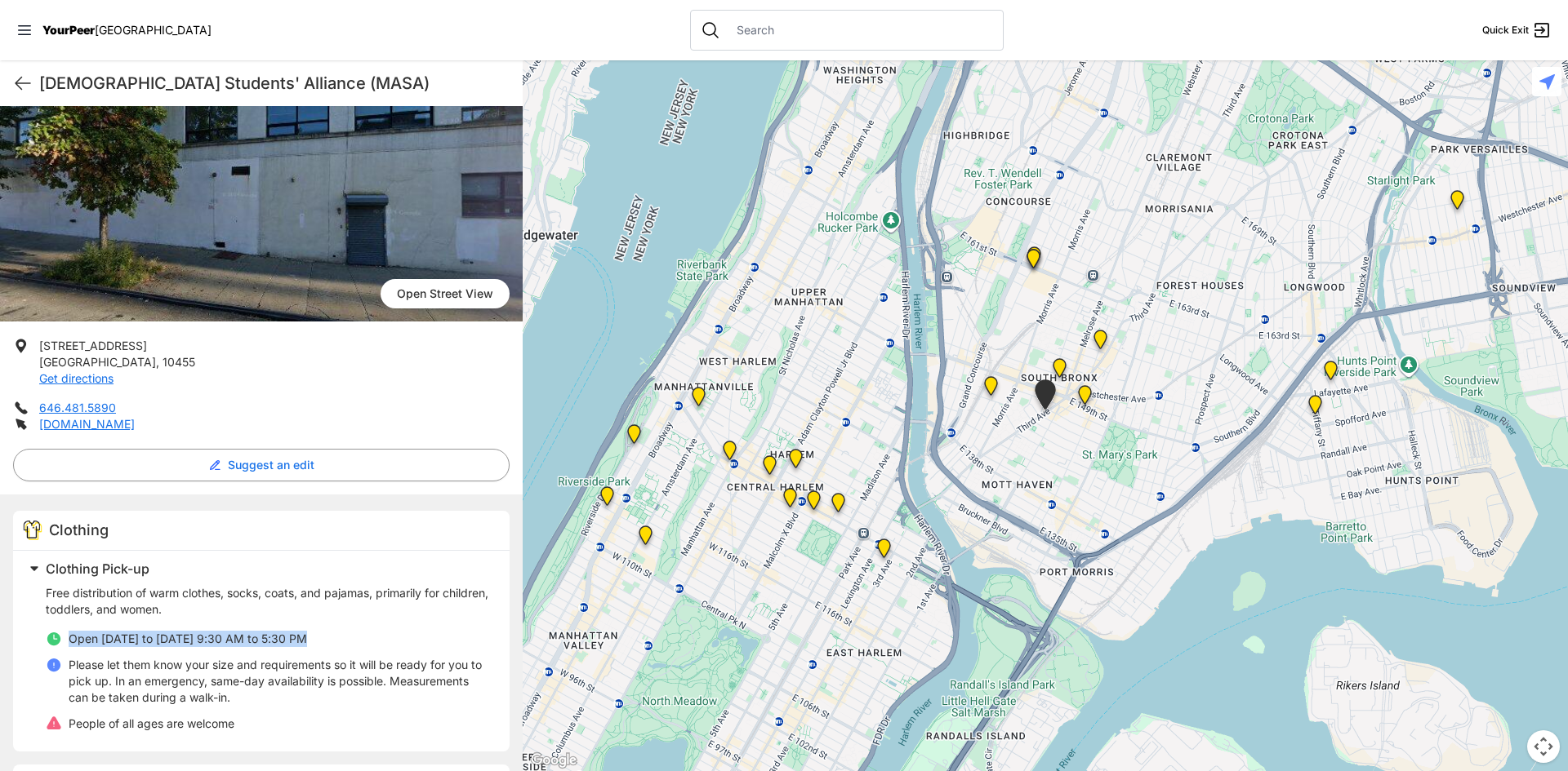
drag, startPoint x: 326, startPoint y: 644, endPoint x: 69, endPoint y: 636, distance: 257.1
click at [69, 636] on li "Open [DATE] to [DATE] 9:30 AM to 5:30 PM" at bounding box center [267, 639] width 444 height 16
copy span "Open [DATE] to [DATE] 9:30 AM to 5:30 PM"
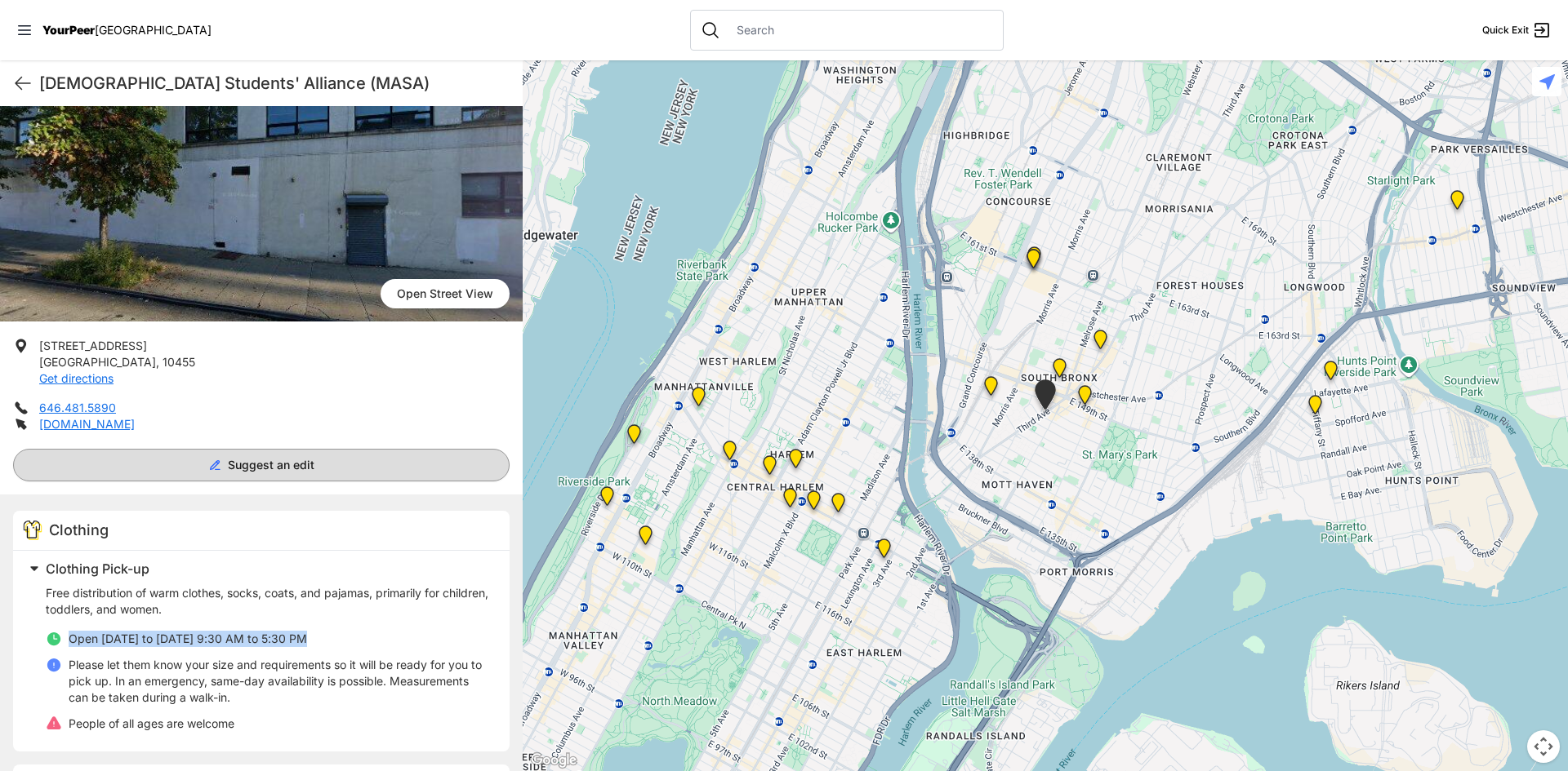
copy span "Open [DATE] to [DATE] 9:30 AM to 5:30 PM"
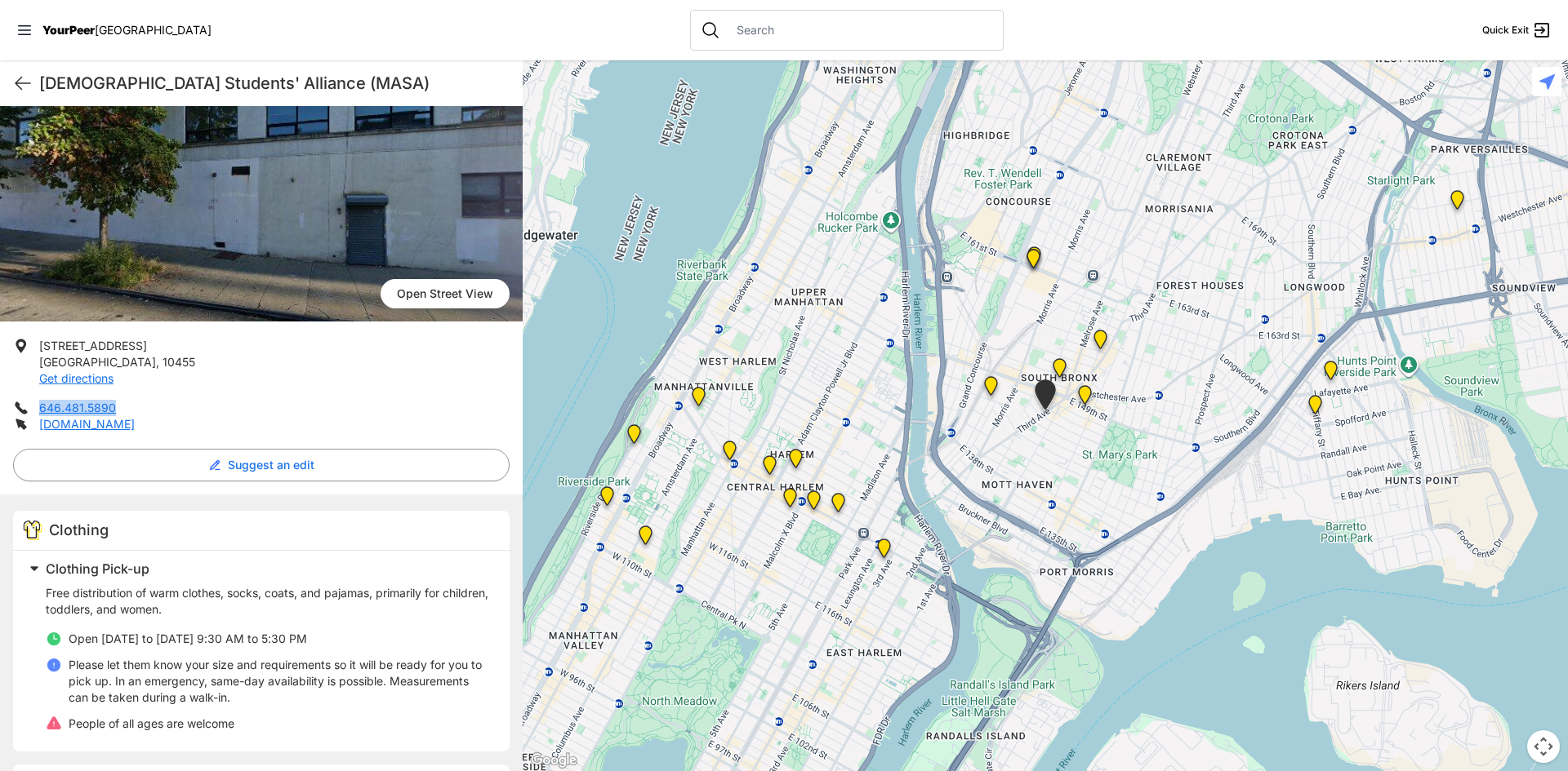
drag, startPoint x: 161, startPoint y: 407, endPoint x: 41, endPoint y: 400, distance: 120.2
click at [41, 400] on li "646.481.5890" at bounding box center [261, 408] width 497 height 16
copy link "646.481.5890"
click at [989, 384] on img "Harm Reduction Center" at bounding box center [991, 389] width 20 height 26
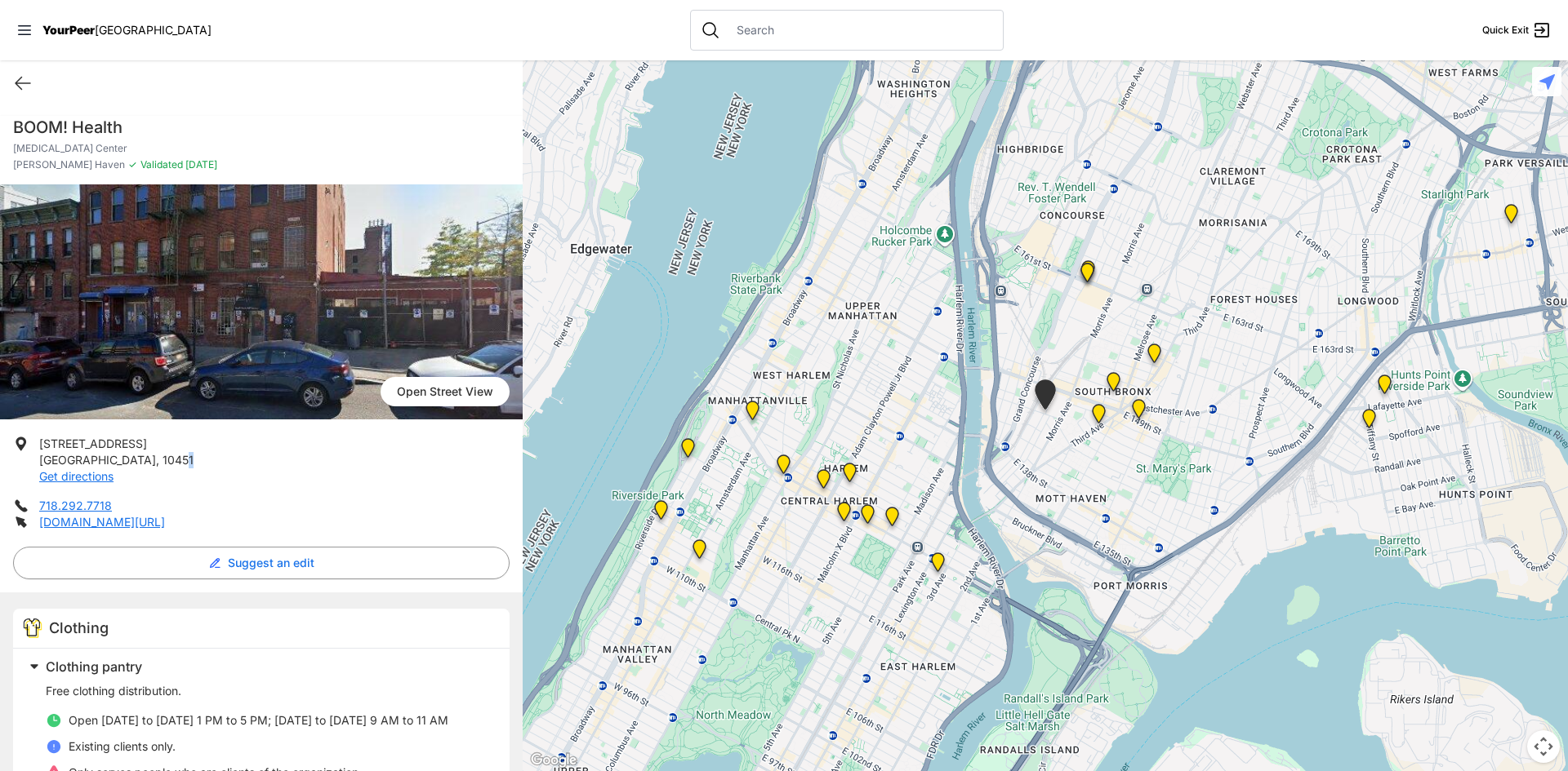
drag, startPoint x: 115, startPoint y: 458, endPoint x: 101, endPoint y: 455, distance: 14.3
click at [101, 455] on p "[STREET_ADDRESS] Get directions" at bounding box center [116, 460] width 155 height 49
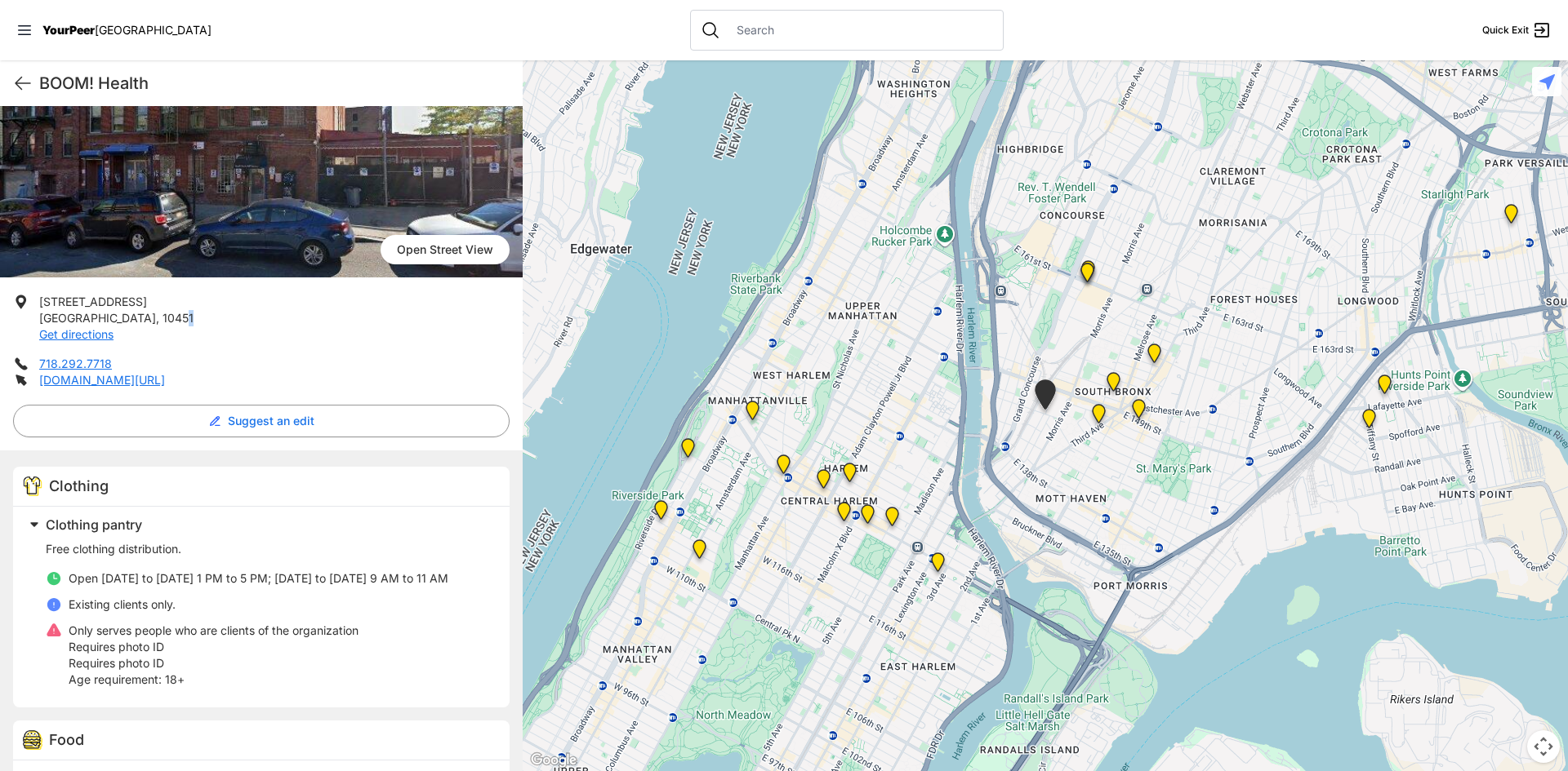
scroll to position [163, 0]
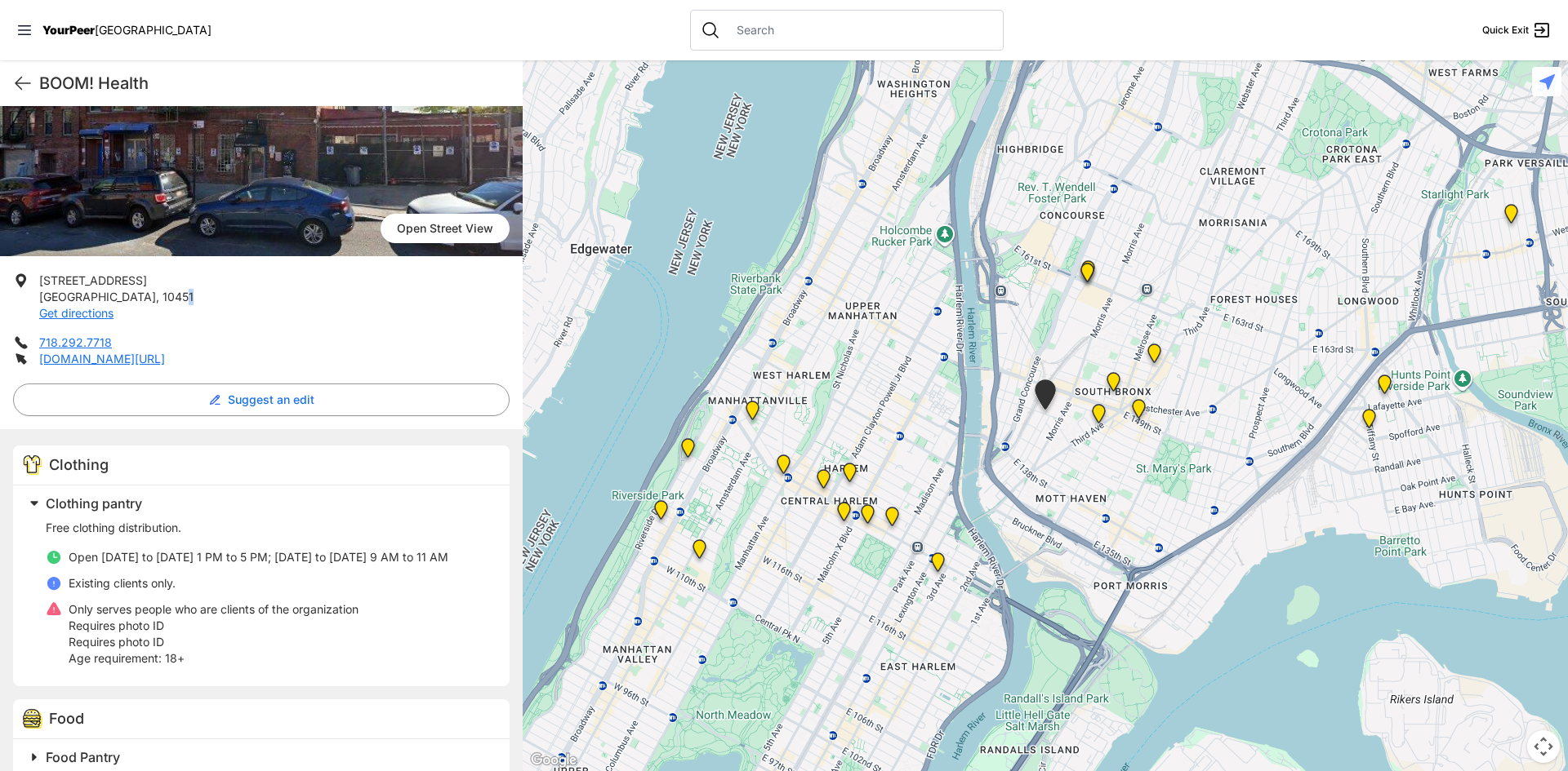
click at [1094, 414] on img at bounding box center [1098, 417] width 20 height 26
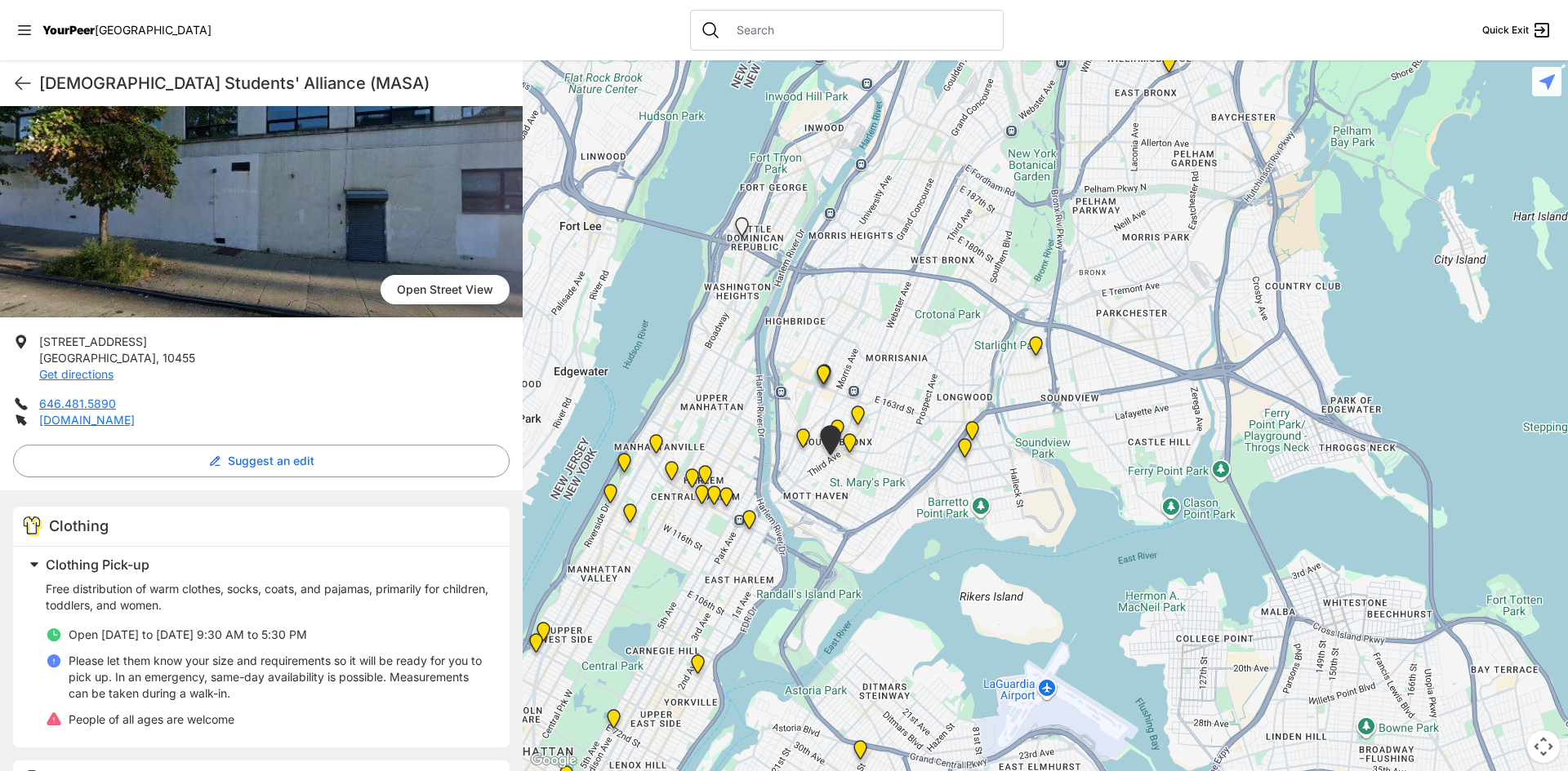
scroll to position [163, 0]
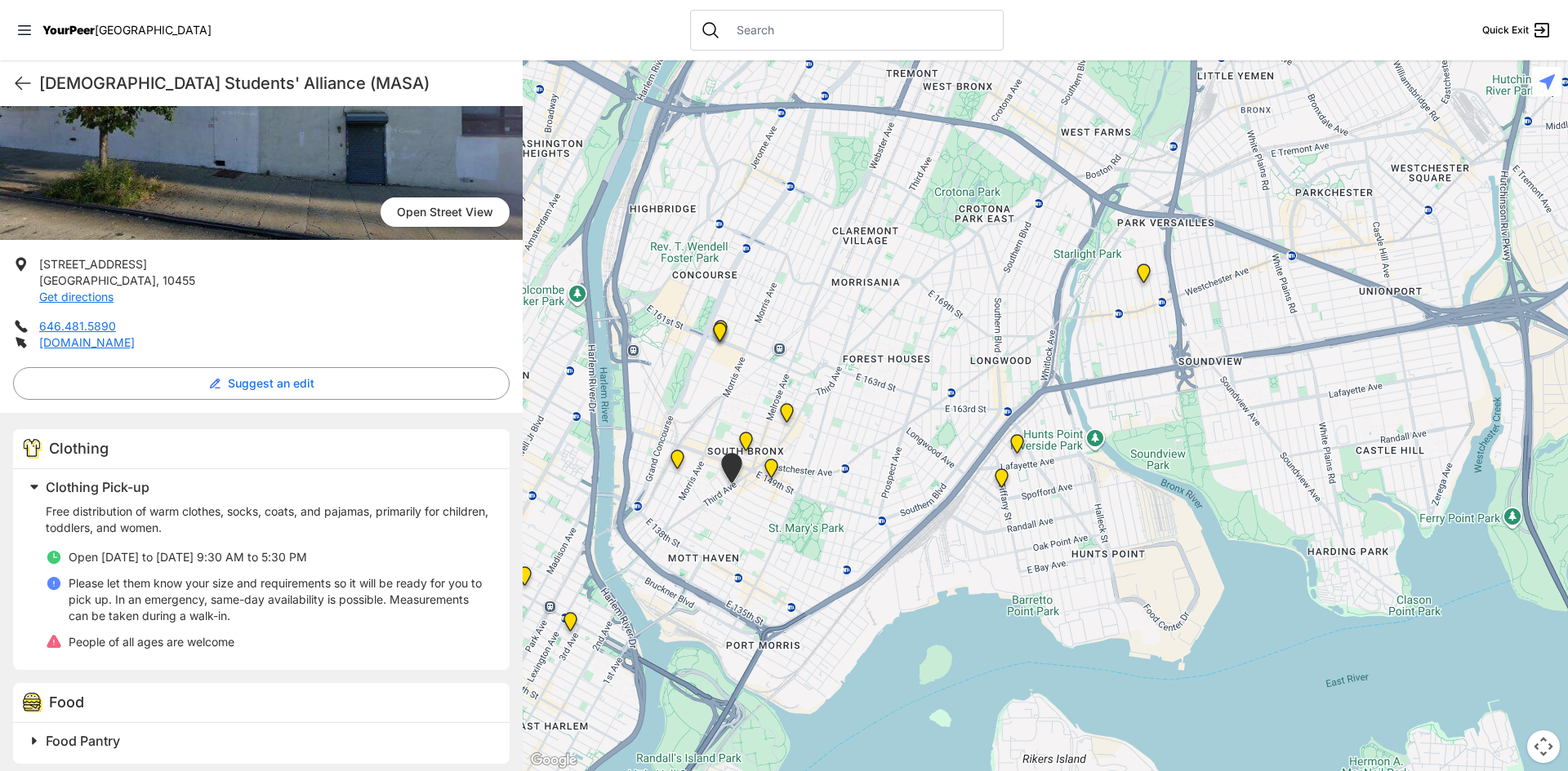
drag, startPoint x: 617, startPoint y: 354, endPoint x: 665, endPoint y: 409, distance: 73.0
click at [665, 409] on div at bounding box center [1045, 416] width 1045 height 711
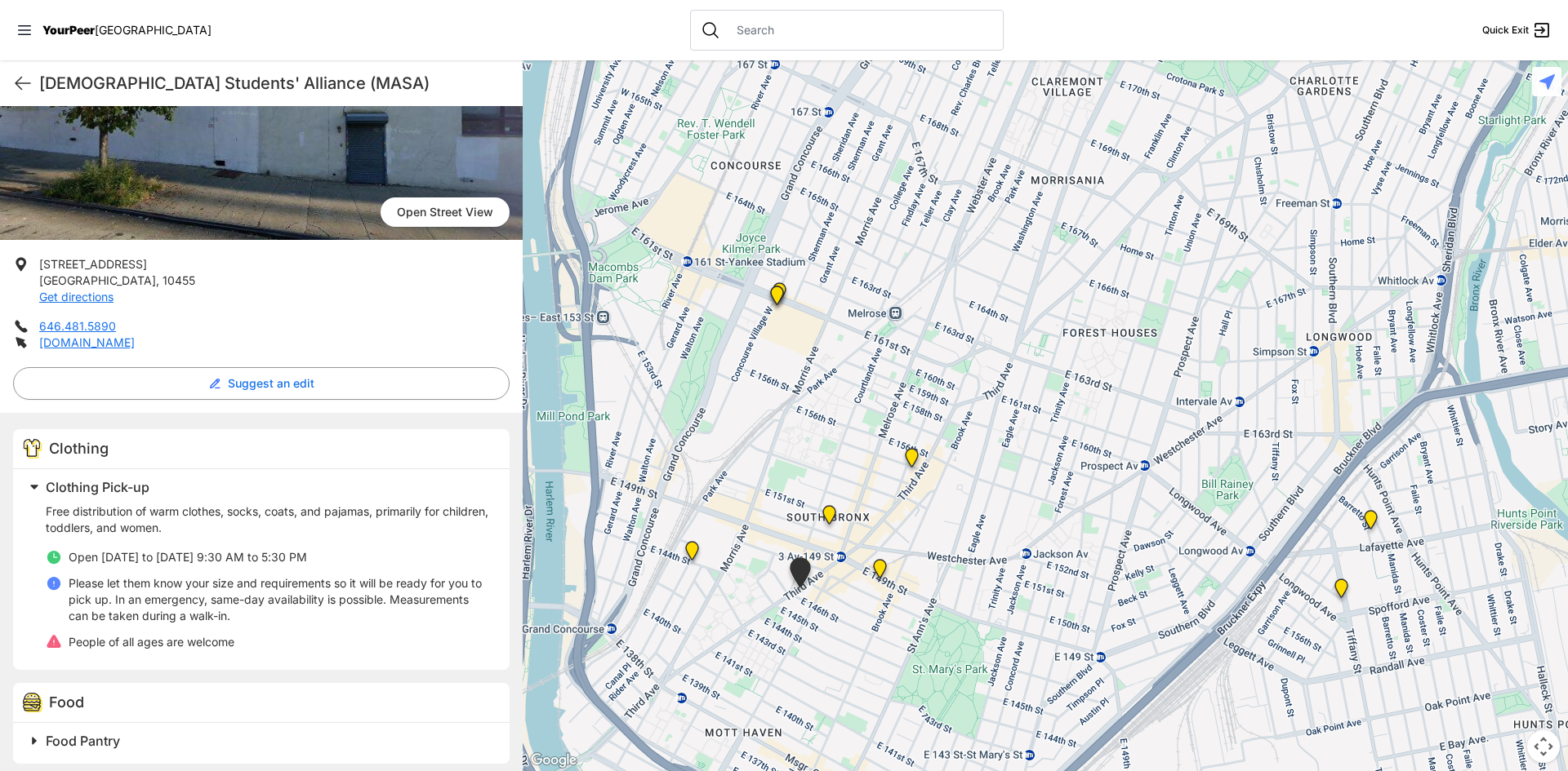
click at [828, 518] on img "The Bronx" at bounding box center [829, 518] width 20 height 26
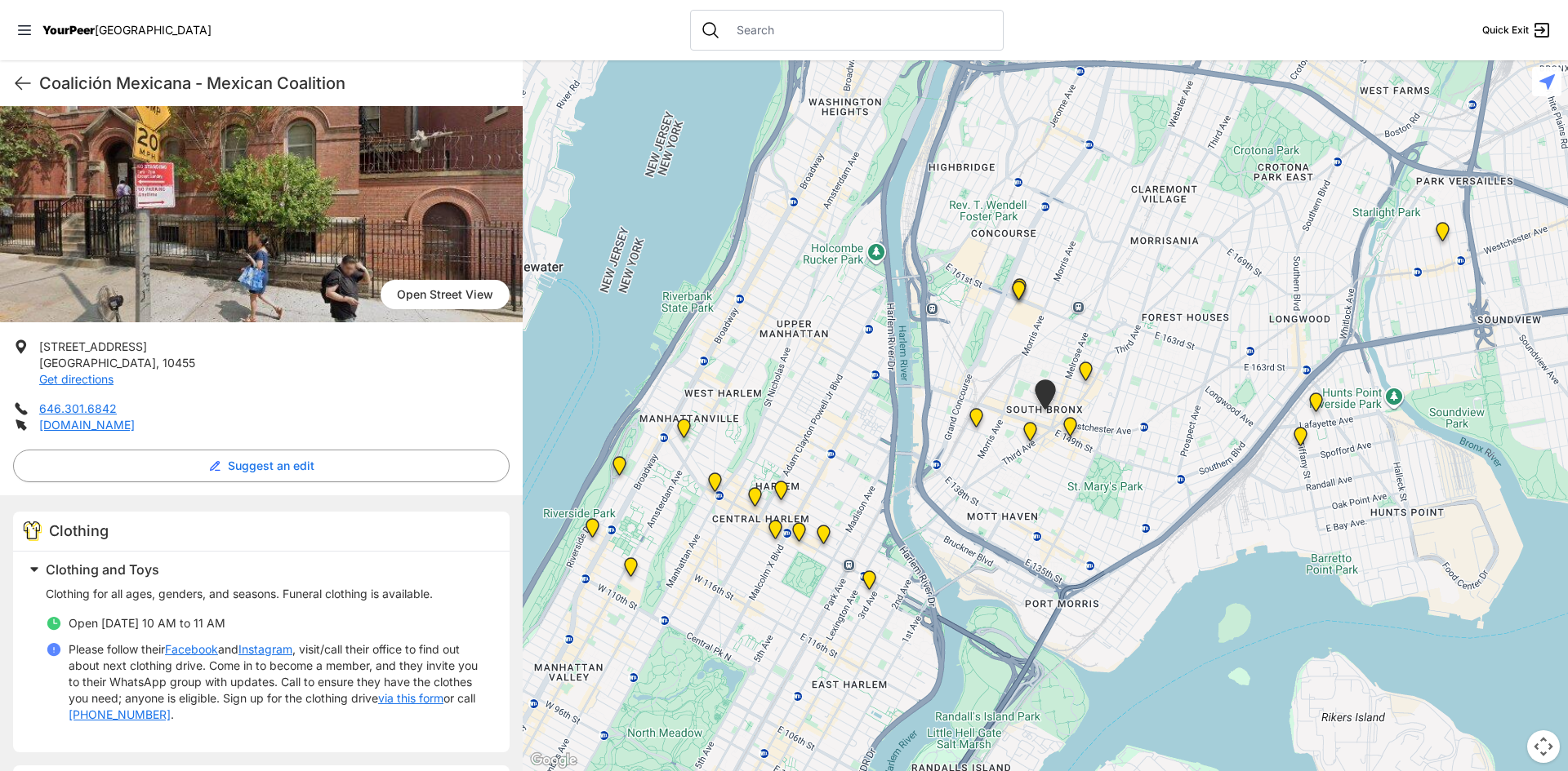
scroll to position [245, 0]
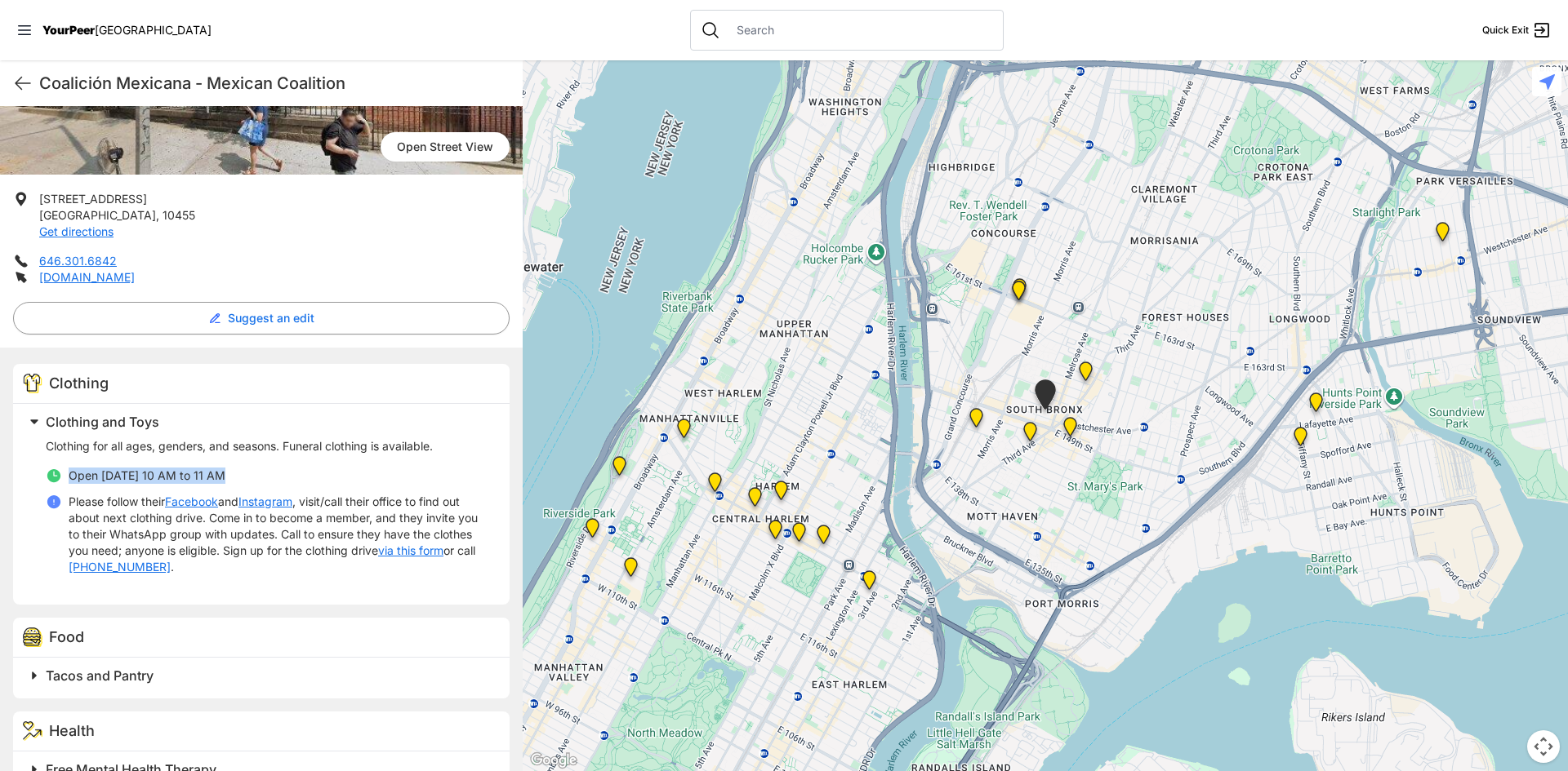
drag, startPoint x: 257, startPoint y: 478, endPoint x: 69, endPoint y: 478, distance: 188.0
click at [69, 478] on li "Open [DATE] 10 AM to 11 AM" at bounding box center [267, 476] width 444 height 16
copy span "Open [DATE] 10 AM to 11 AM"
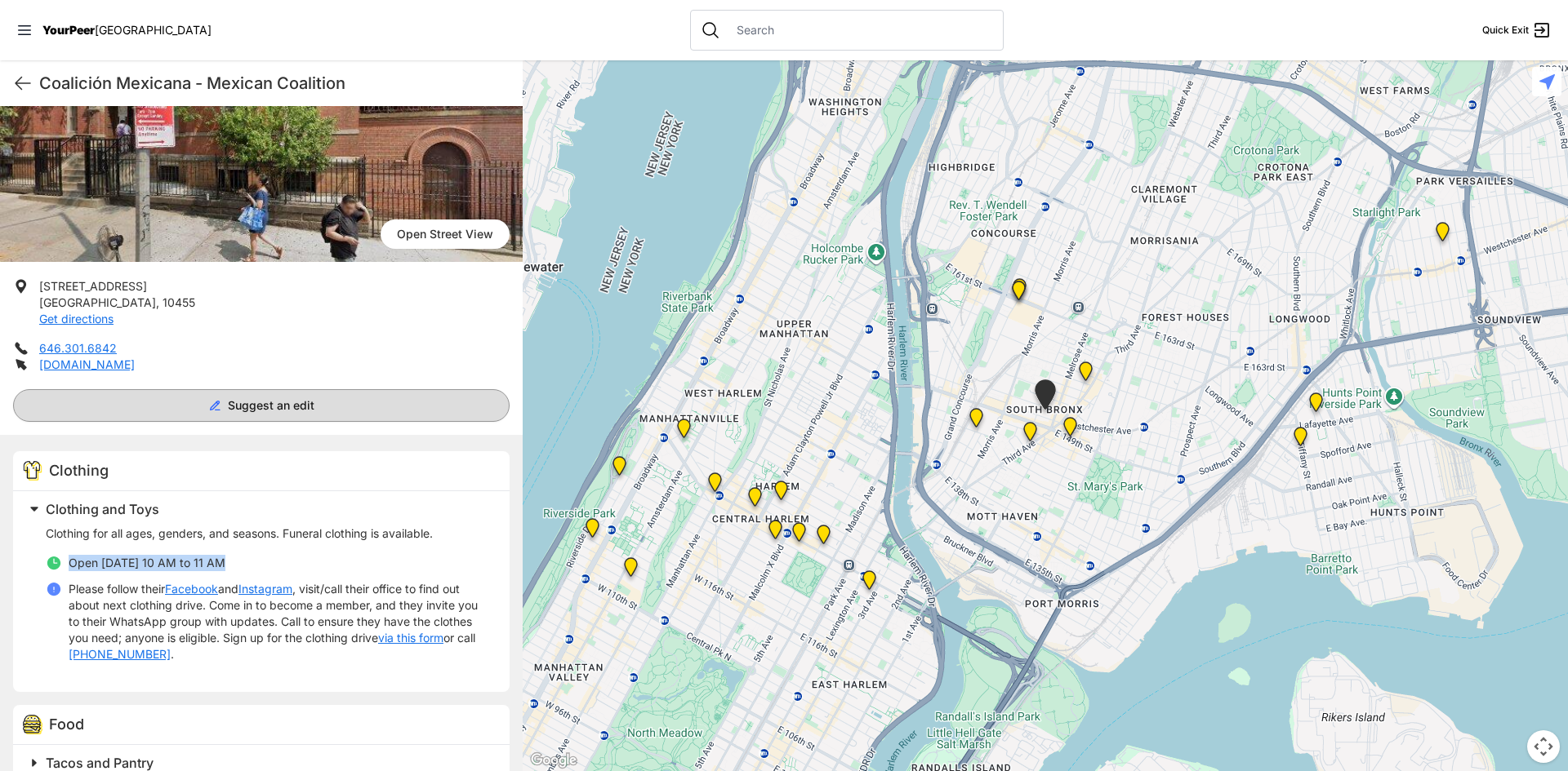
scroll to position [0, 0]
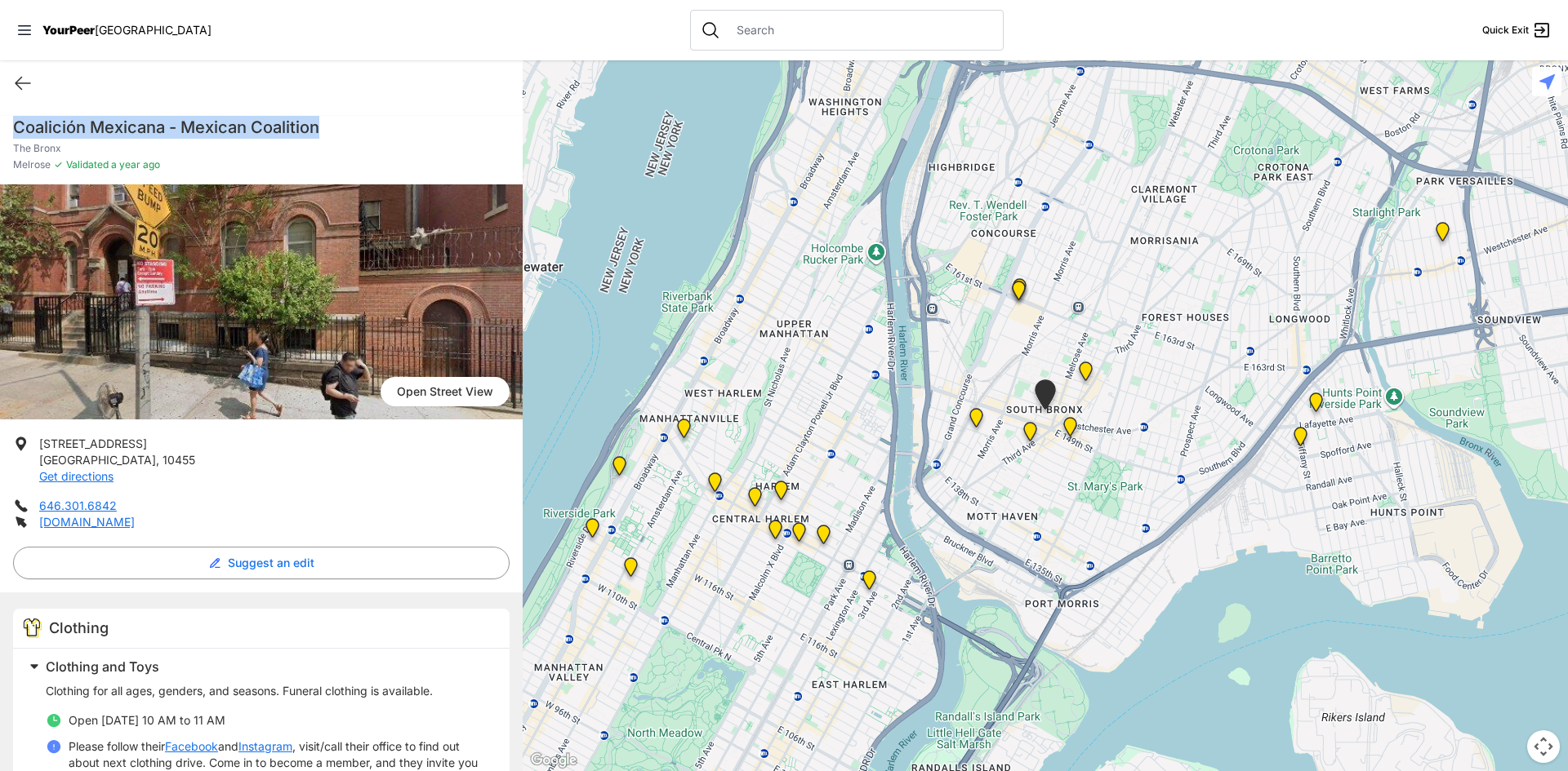
drag, startPoint x: 332, startPoint y: 126, endPoint x: 16, endPoint y: 120, distance: 316.1
click at [16, 120] on h1 "Coalición Mexicana - Mexican Coalition" at bounding box center [261, 127] width 497 height 23
copy h1 "Coalición Mexicana - Mexican Coalition"
drag, startPoint x: 115, startPoint y: 459, endPoint x: 37, endPoint y: 436, distance: 81.3
click at [37, 436] on li "[STREET_ADDRESS] Get directions" at bounding box center [261, 460] width 497 height 49
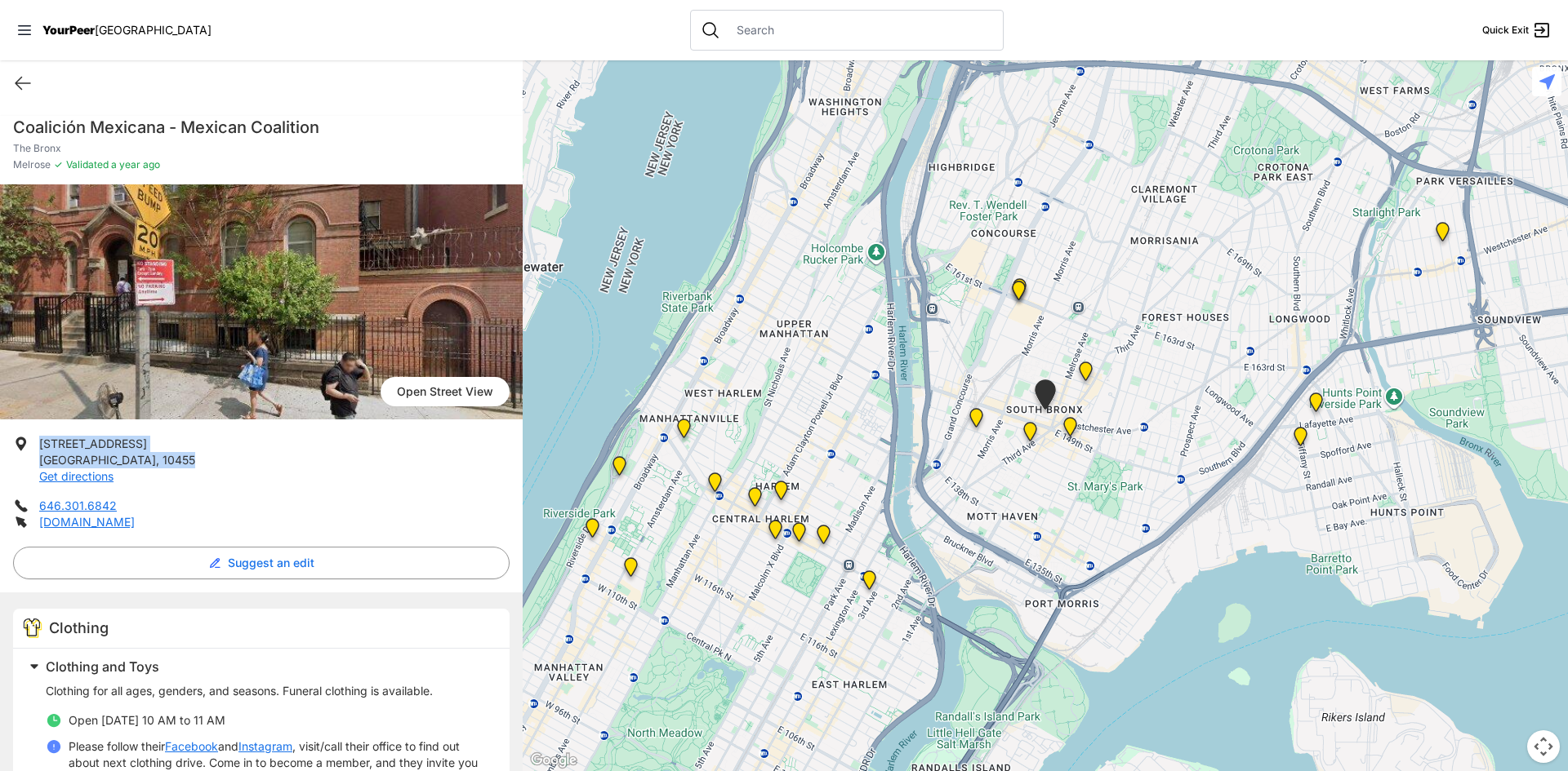
copy p "[STREET_ADDRESS]"
drag, startPoint x: 138, startPoint y: 506, endPoint x: 36, endPoint y: 501, distance: 102.1
click at [36, 501] on li "646.301.6842" at bounding box center [261, 506] width 497 height 16
copy link "646.301.6842"
click at [1073, 424] on img "The Bronx Pride Center" at bounding box center [1070, 430] width 20 height 26
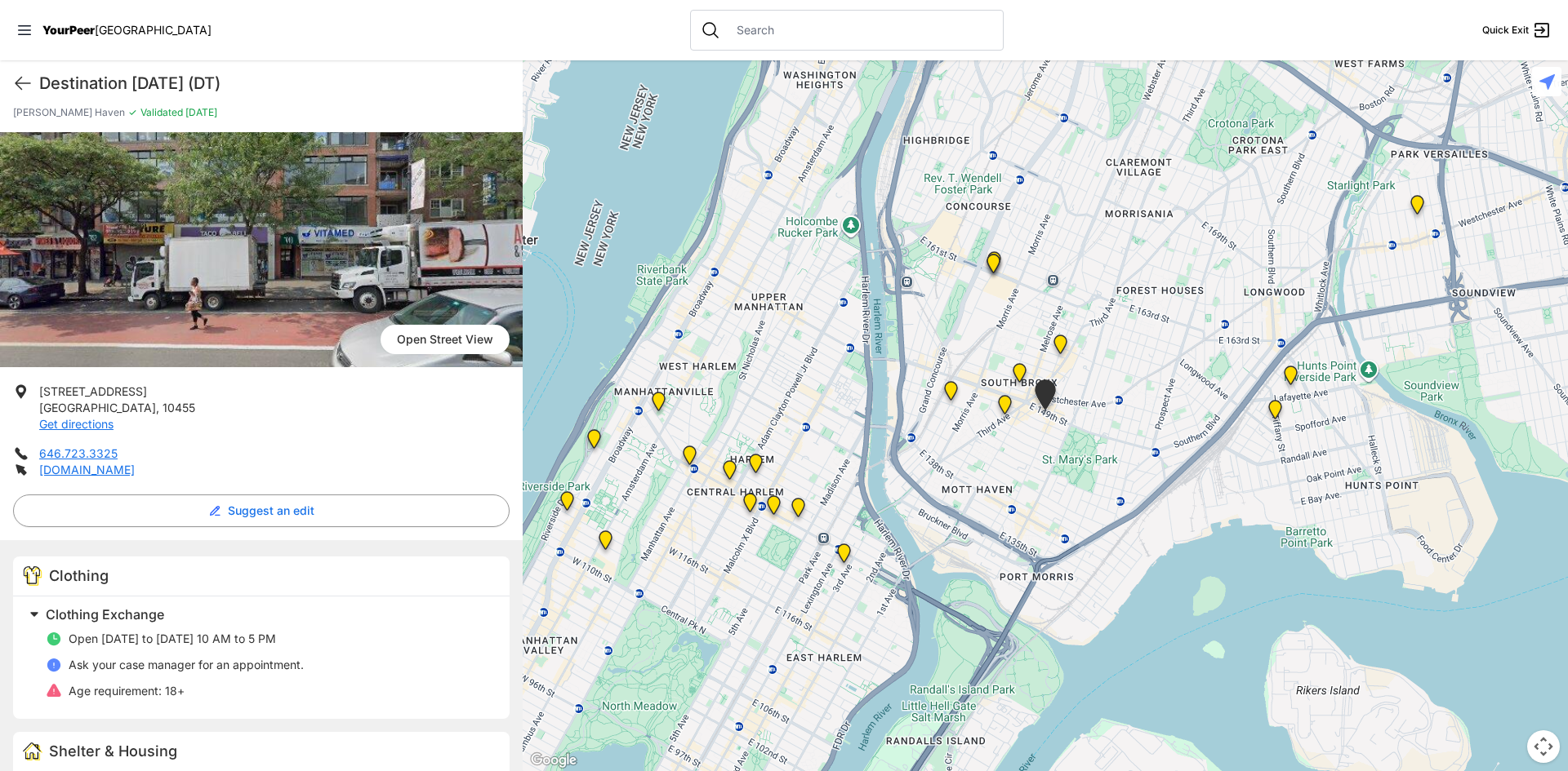
scroll to position [82, 0]
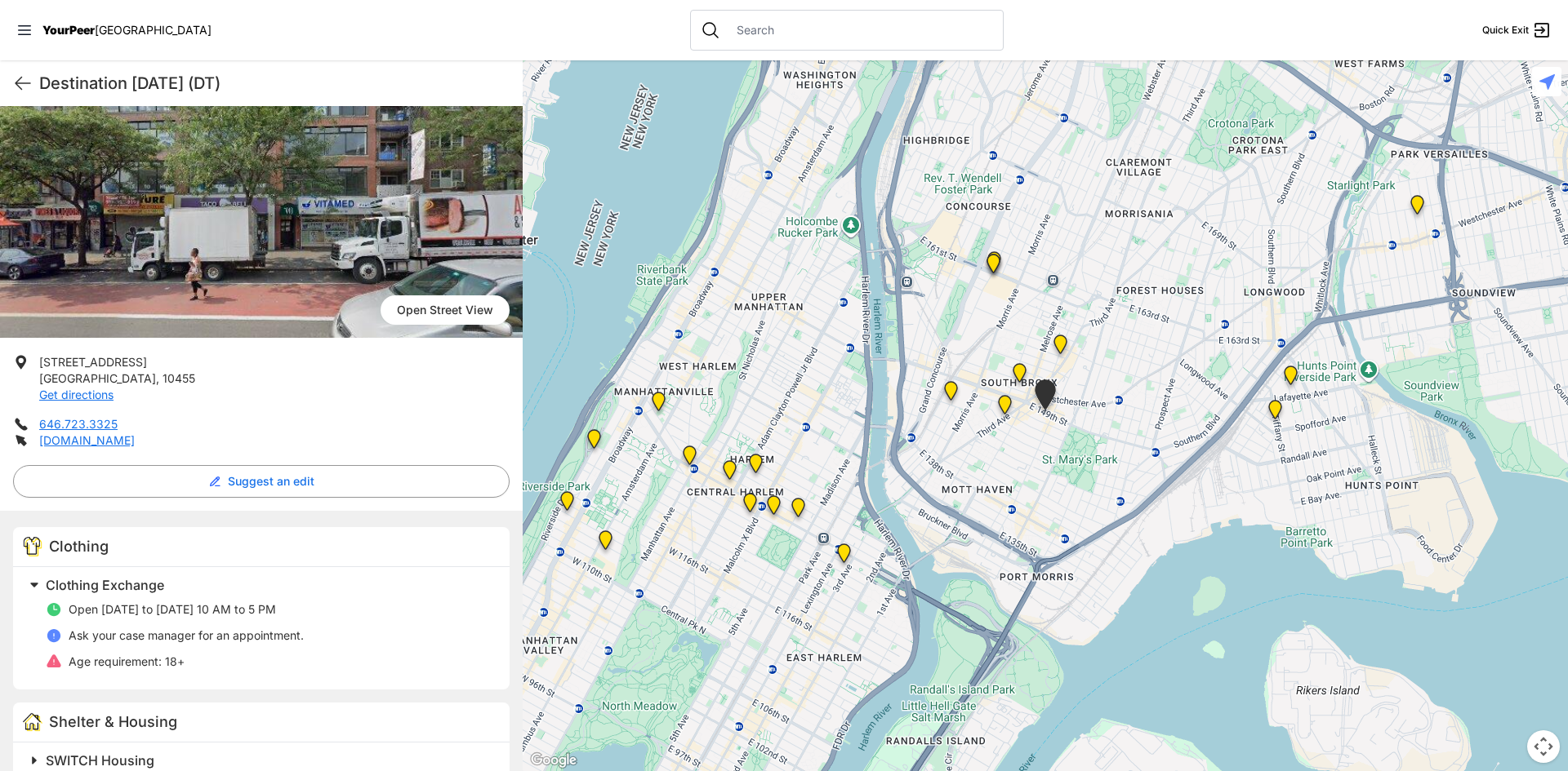
drag, startPoint x: 335, startPoint y: 606, endPoint x: 344, endPoint y: 610, distance: 9.8
click at [344, 610] on li "Open [DATE] to [DATE] 10 AM to 5 PM" at bounding box center [267, 609] width 444 height 16
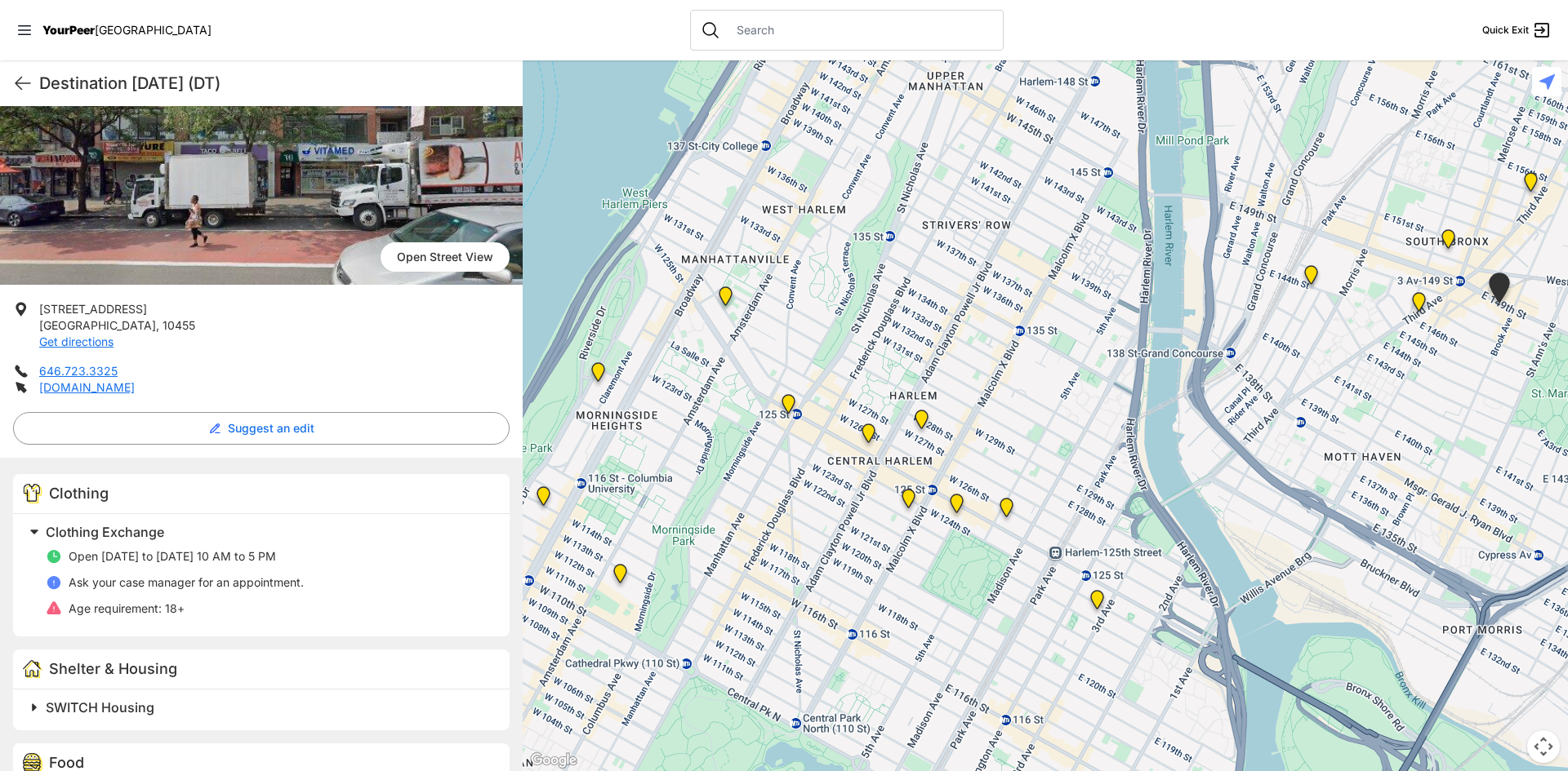
scroll to position [163, 0]
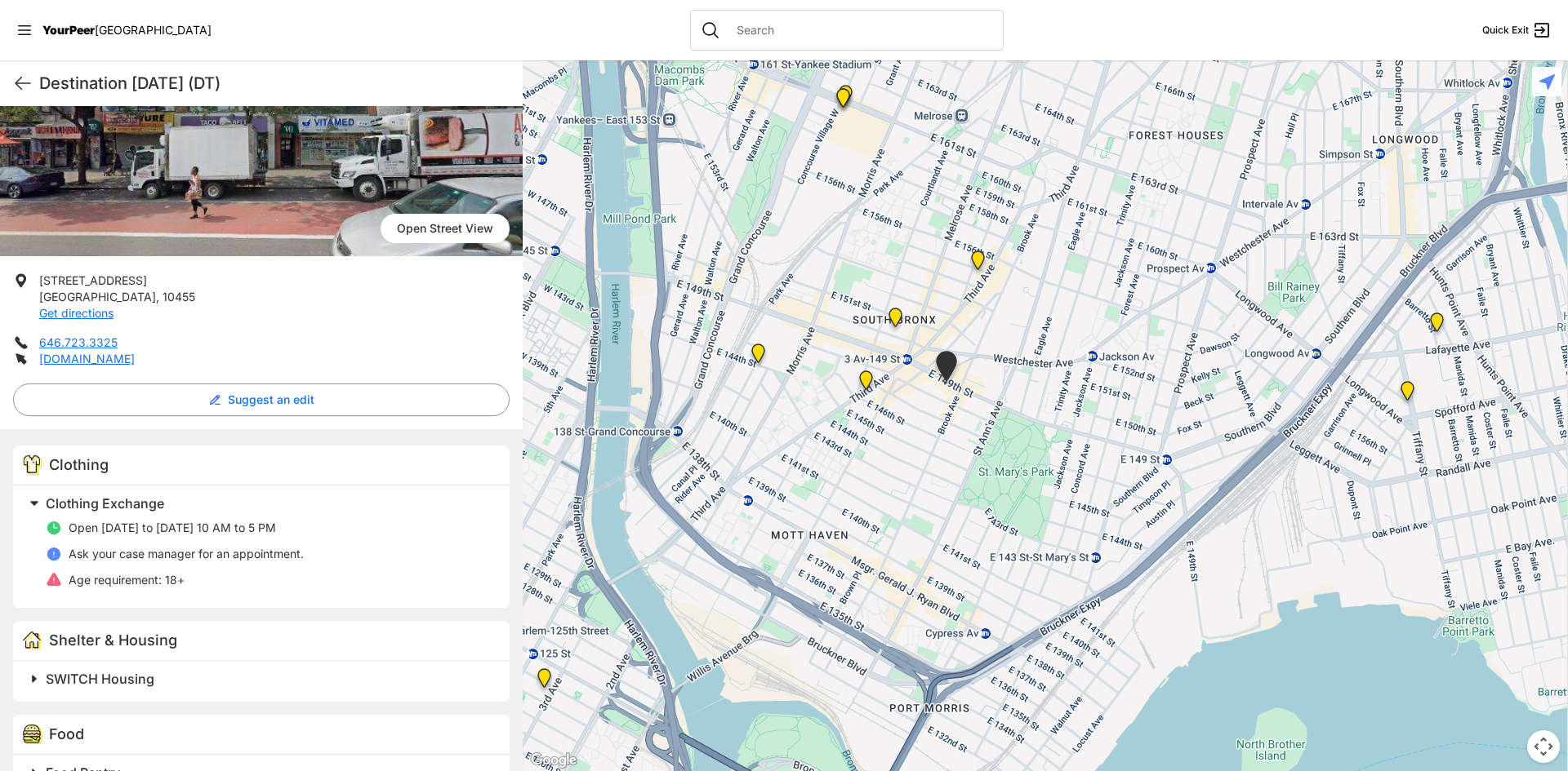
drag, startPoint x: 1253, startPoint y: 422, endPoint x: 702, endPoint y: 478, distance: 553.8
click at [702, 478] on div at bounding box center [1045, 416] width 1045 height 711
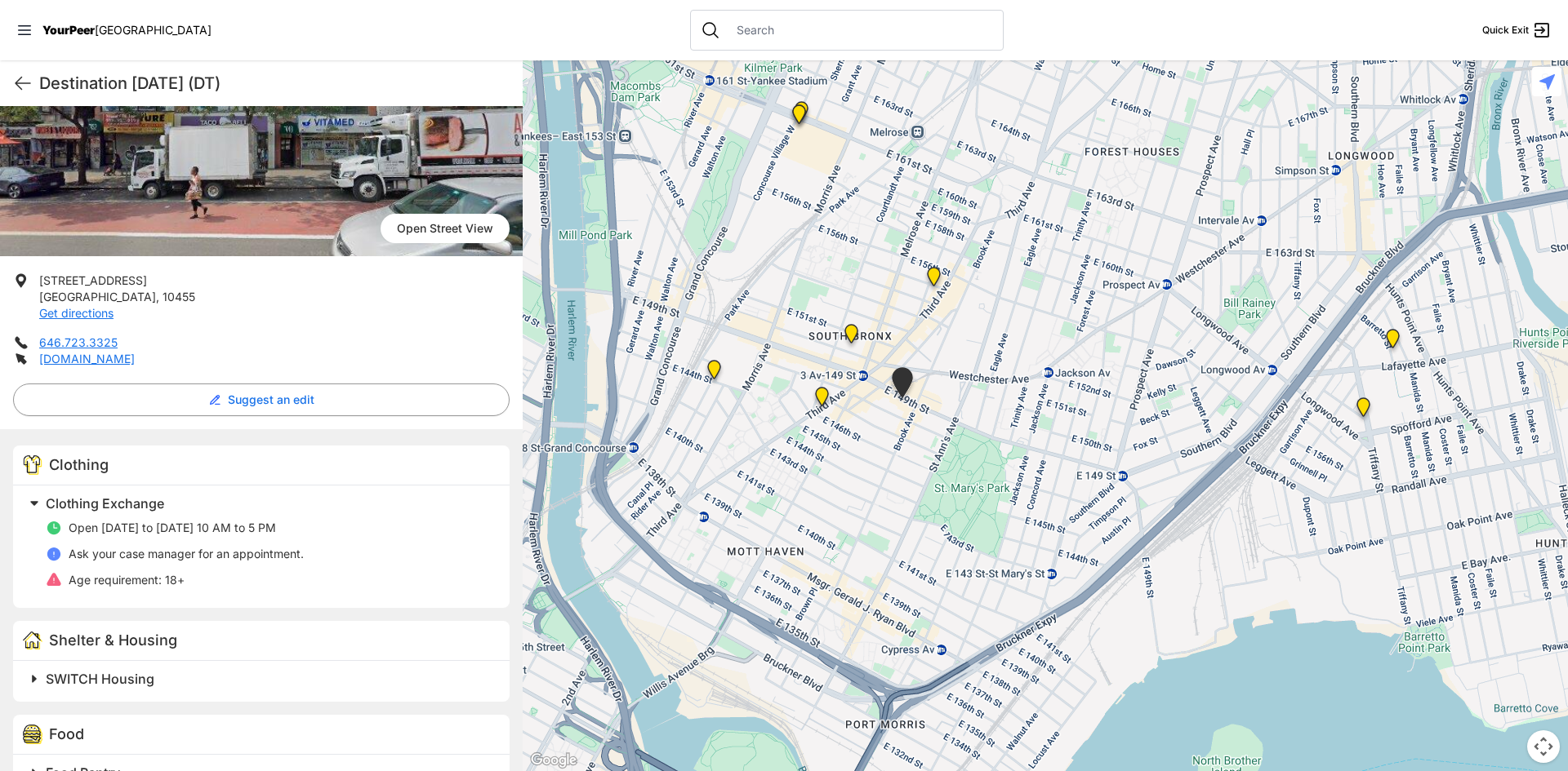
click at [935, 286] on img "Bronx Youth Center (BYC)" at bounding box center [933, 280] width 20 height 26
click at [933, 274] on img "Bronx Youth Center (BYC)" at bounding box center [933, 280] width 20 height 26
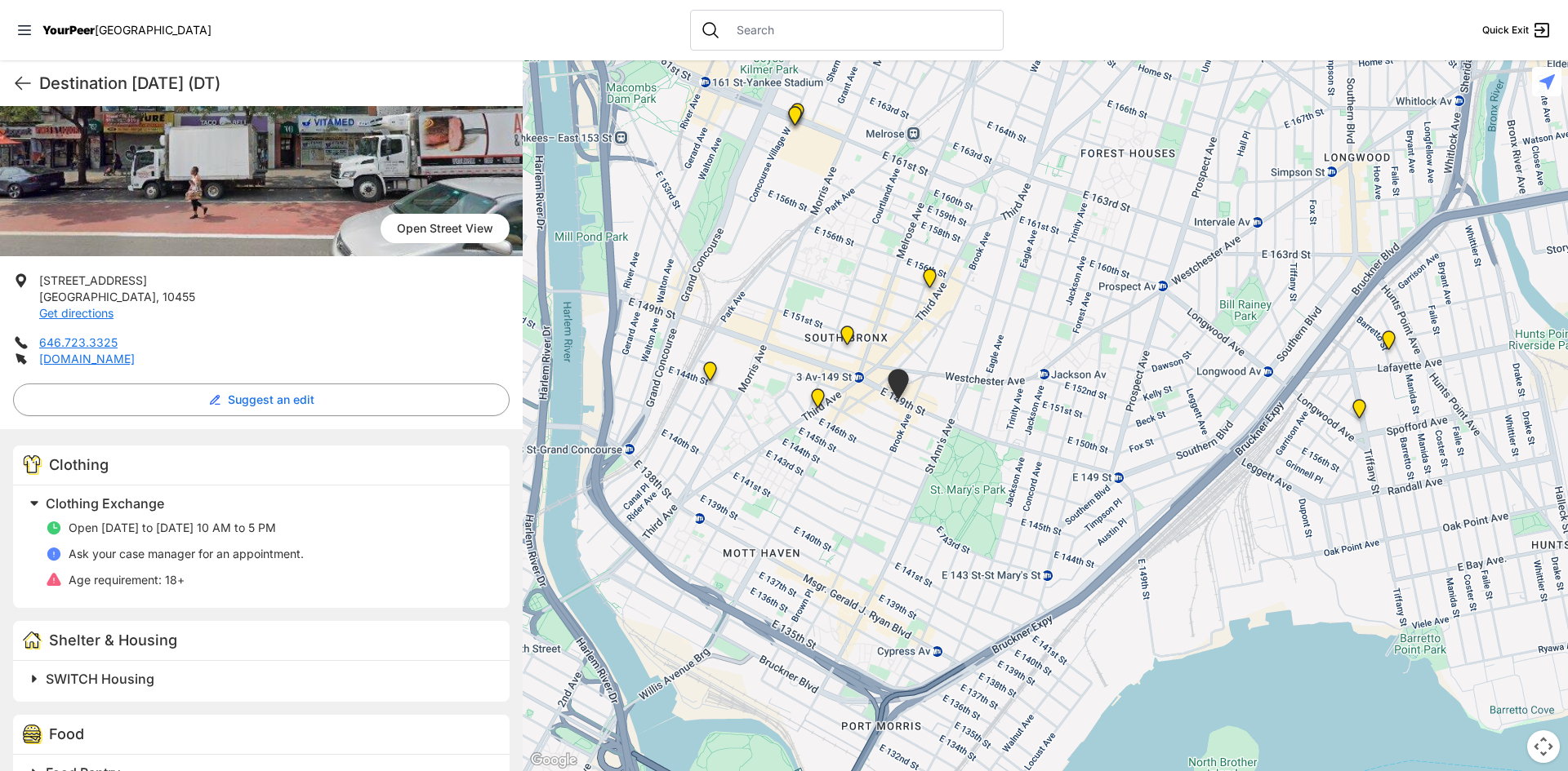
click at [928, 278] on img "Bronx Youth Center (BYC)" at bounding box center [929, 281] width 20 height 26
click at [930, 281] on img "Bronx Youth Center (BYC)" at bounding box center [929, 282] width 20 height 26
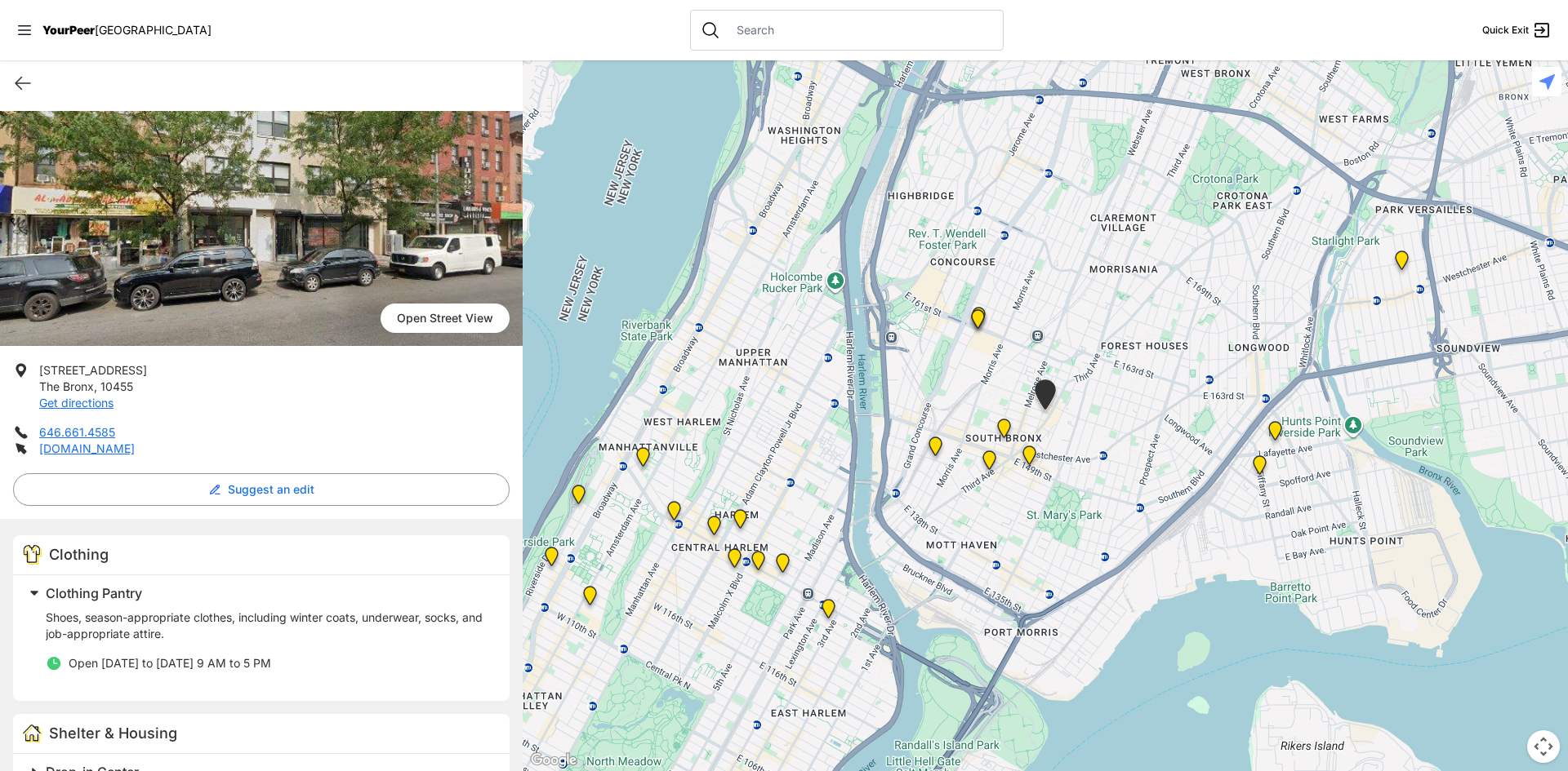
scroll to position [163, 0]
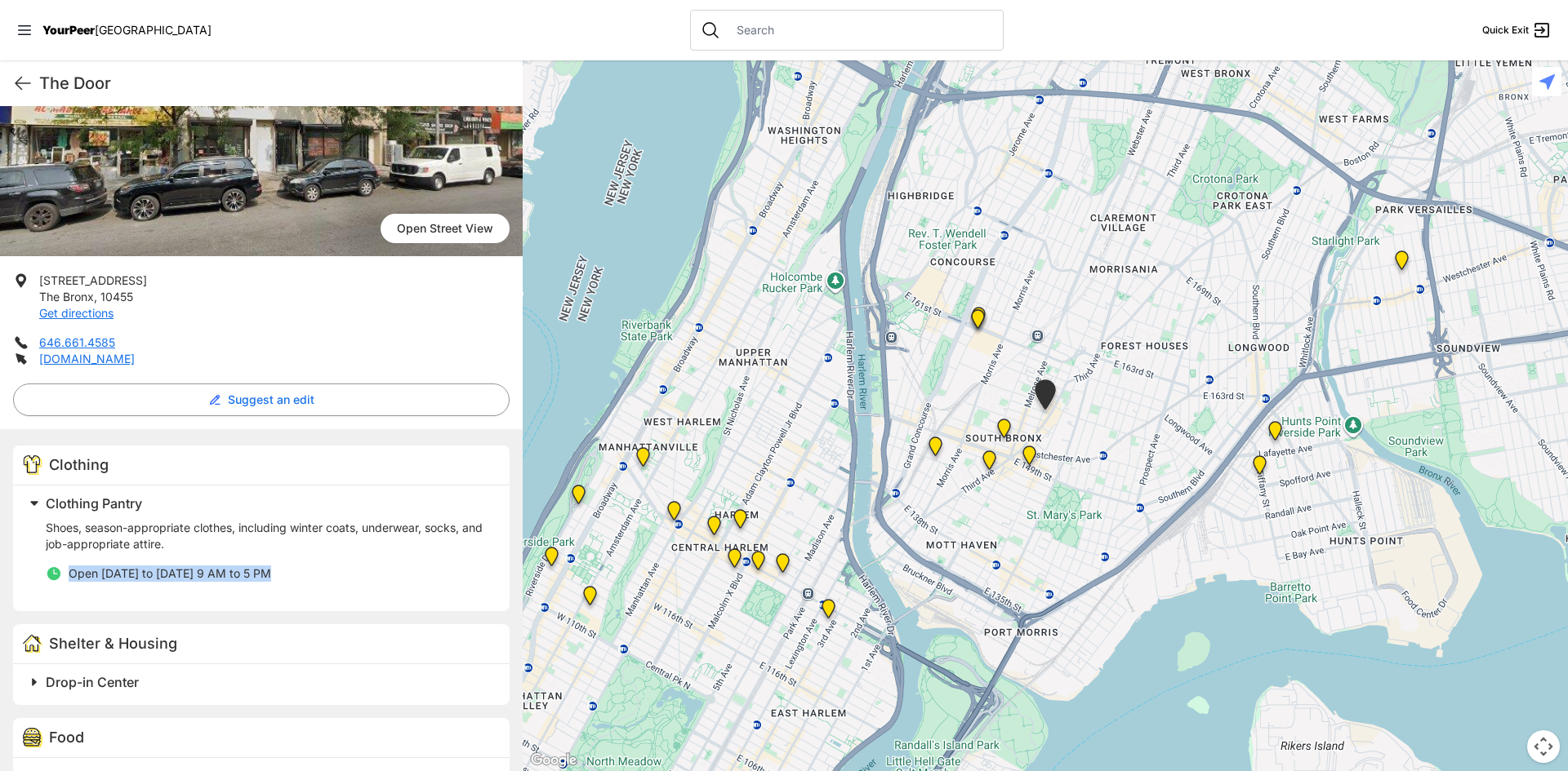
drag, startPoint x: 317, startPoint y: 570, endPoint x: 67, endPoint y: 569, distance: 250.0
click at [67, 569] on li "Open [DATE] to [DATE] 9 AM to 5 PM" at bounding box center [267, 574] width 444 height 16
copy span "Open [DATE] to [DATE] 9 AM to 5 PM"
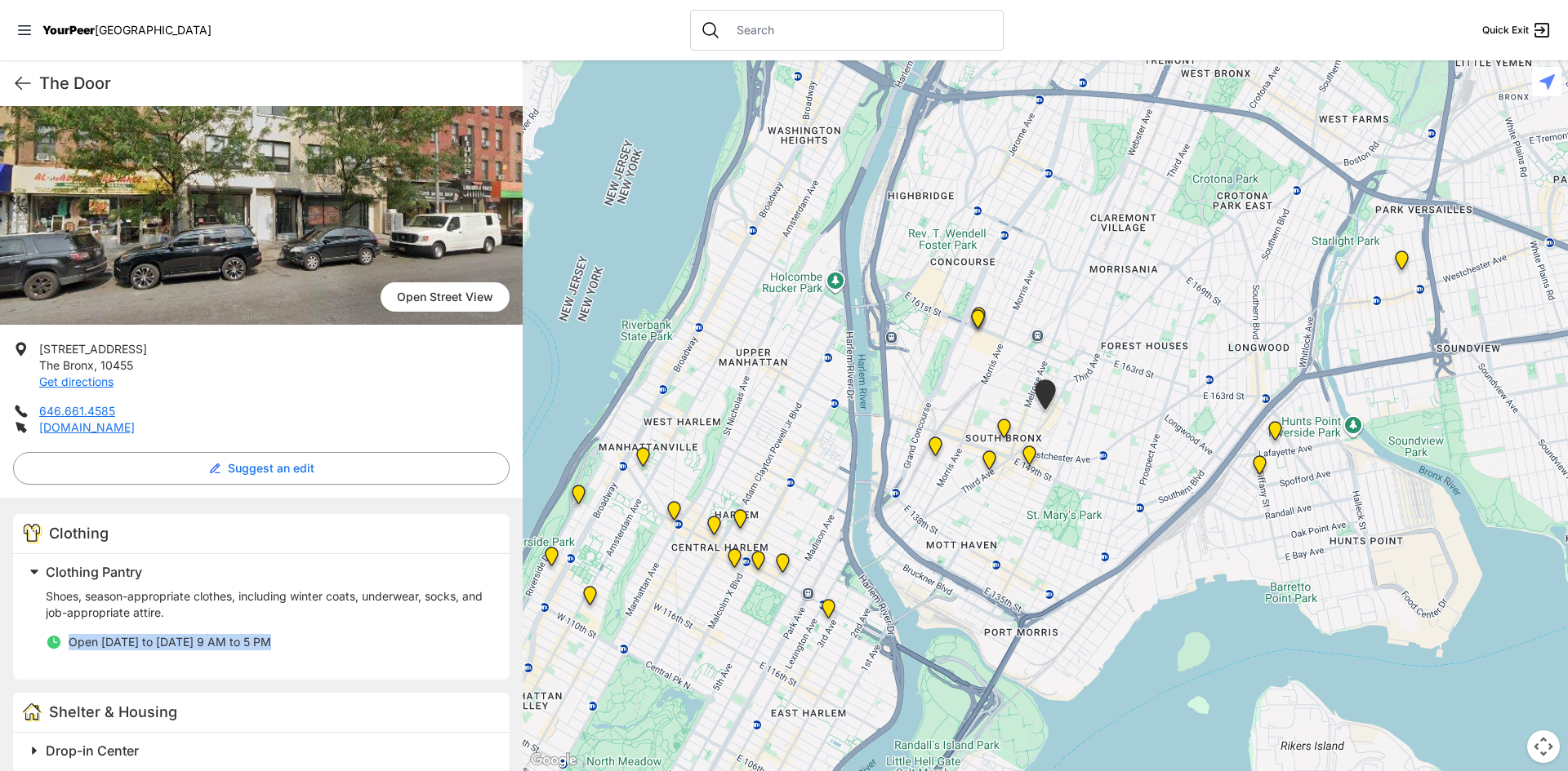
scroll to position [0, 0]
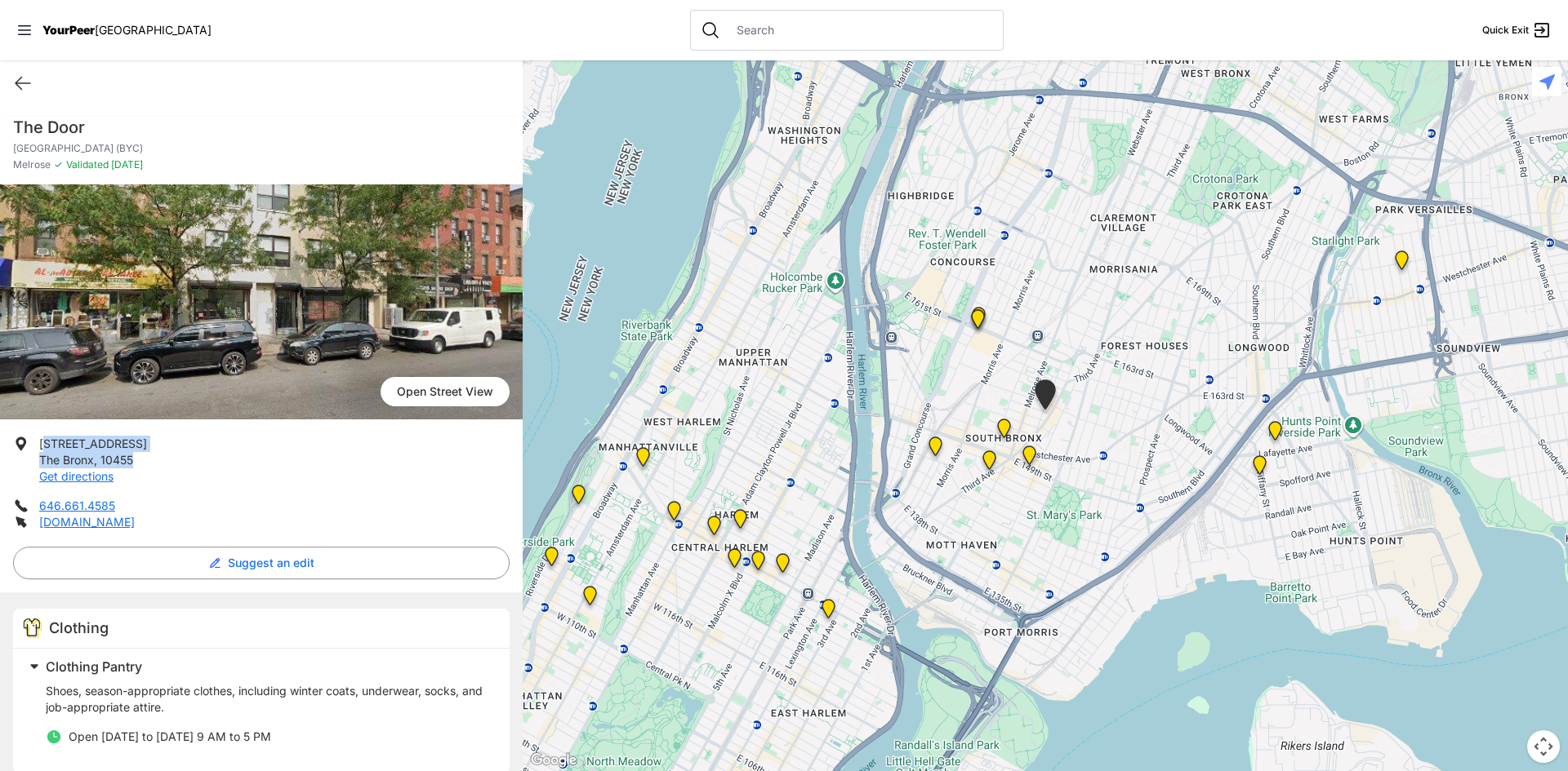
drag, startPoint x: 32, startPoint y: 458, endPoint x: 39, endPoint y: 439, distance: 20.2
click at [39, 439] on li "[STREET_ADDRESS] Get directions" at bounding box center [261, 460] width 497 height 49
drag, startPoint x: 120, startPoint y: 509, endPoint x: 35, endPoint y: 505, distance: 85.1
click at [35, 505] on li "646.661.4585" at bounding box center [261, 506] width 497 height 16
drag, startPoint x: 106, startPoint y: 126, endPoint x: 0, endPoint y: 130, distance: 106.1
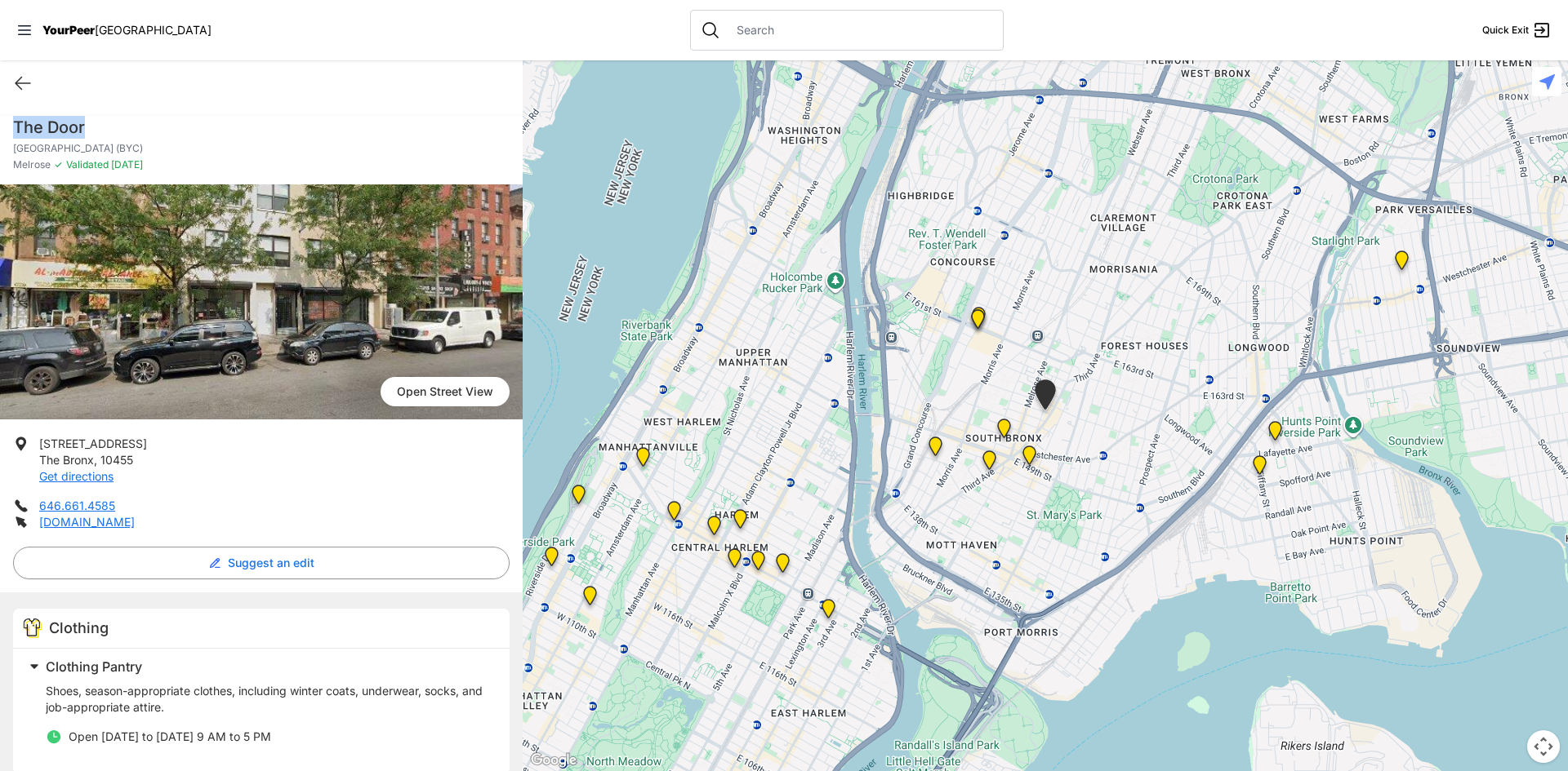
click at [0, 130] on div "The Door Bronx Youth Center (BYC) Melrose ✓ Validated [DATE]" at bounding box center [261, 149] width 522 height 68
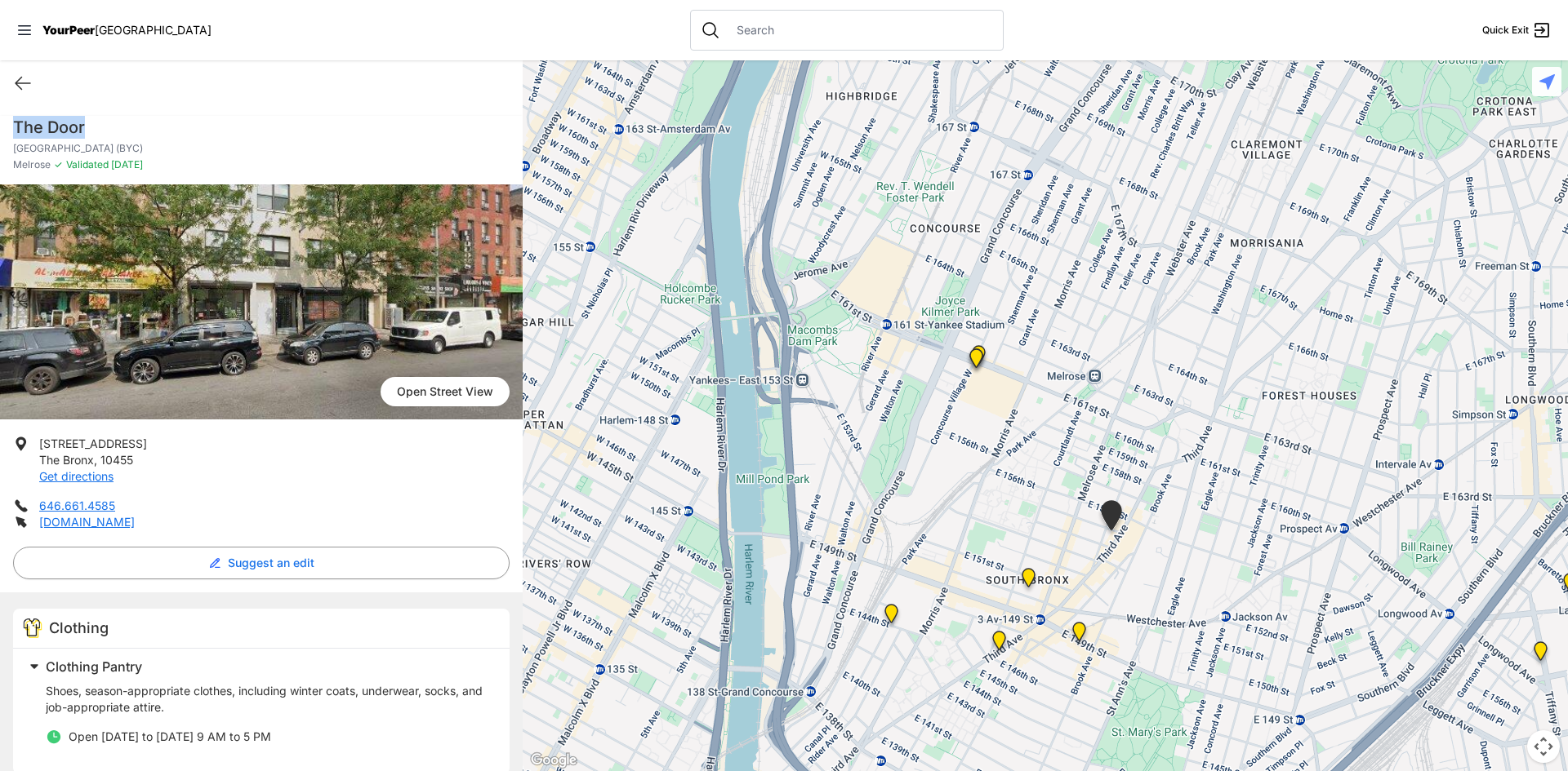
drag, startPoint x: 992, startPoint y: 409, endPoint x: 992, endPoint y: 429, distance: 20.0
click at [997, 441] on div at bounding box center [1045, 416] width 1045 height 711
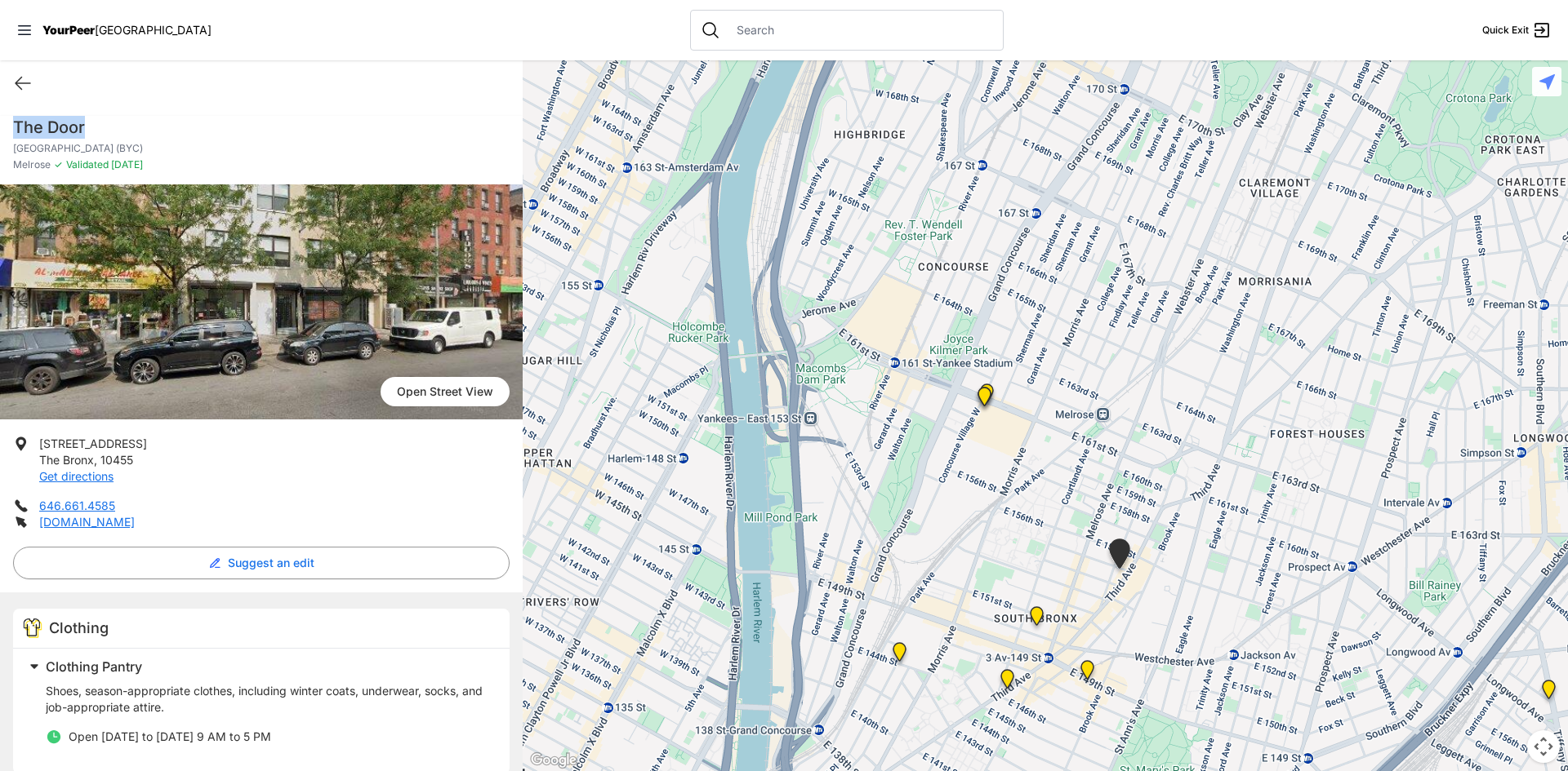
click at [987, 397] on img "South Bronx NeON Works" at bounding box center [983, 400] width 20 height 26
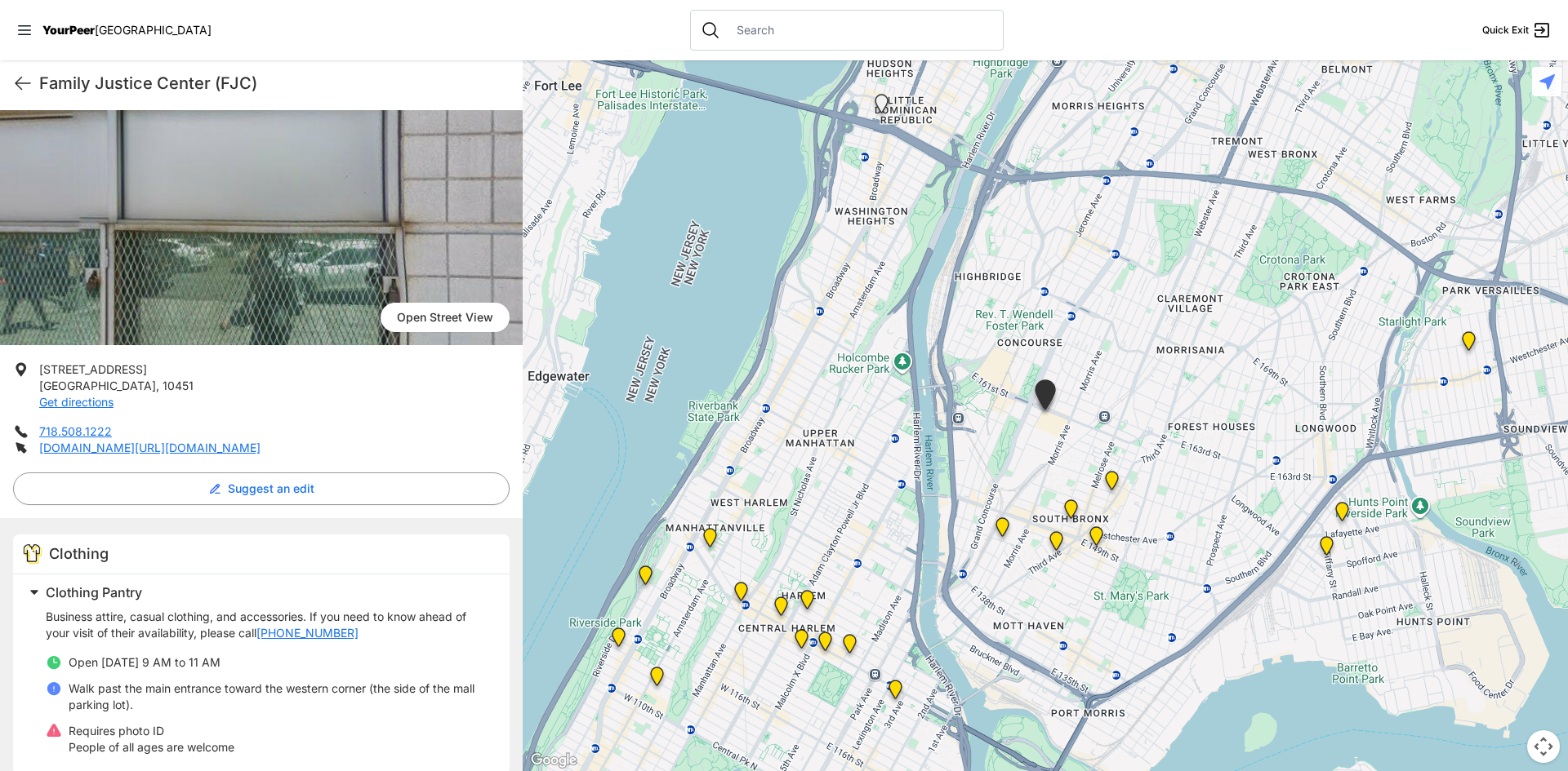
scroll to position [163, 0]
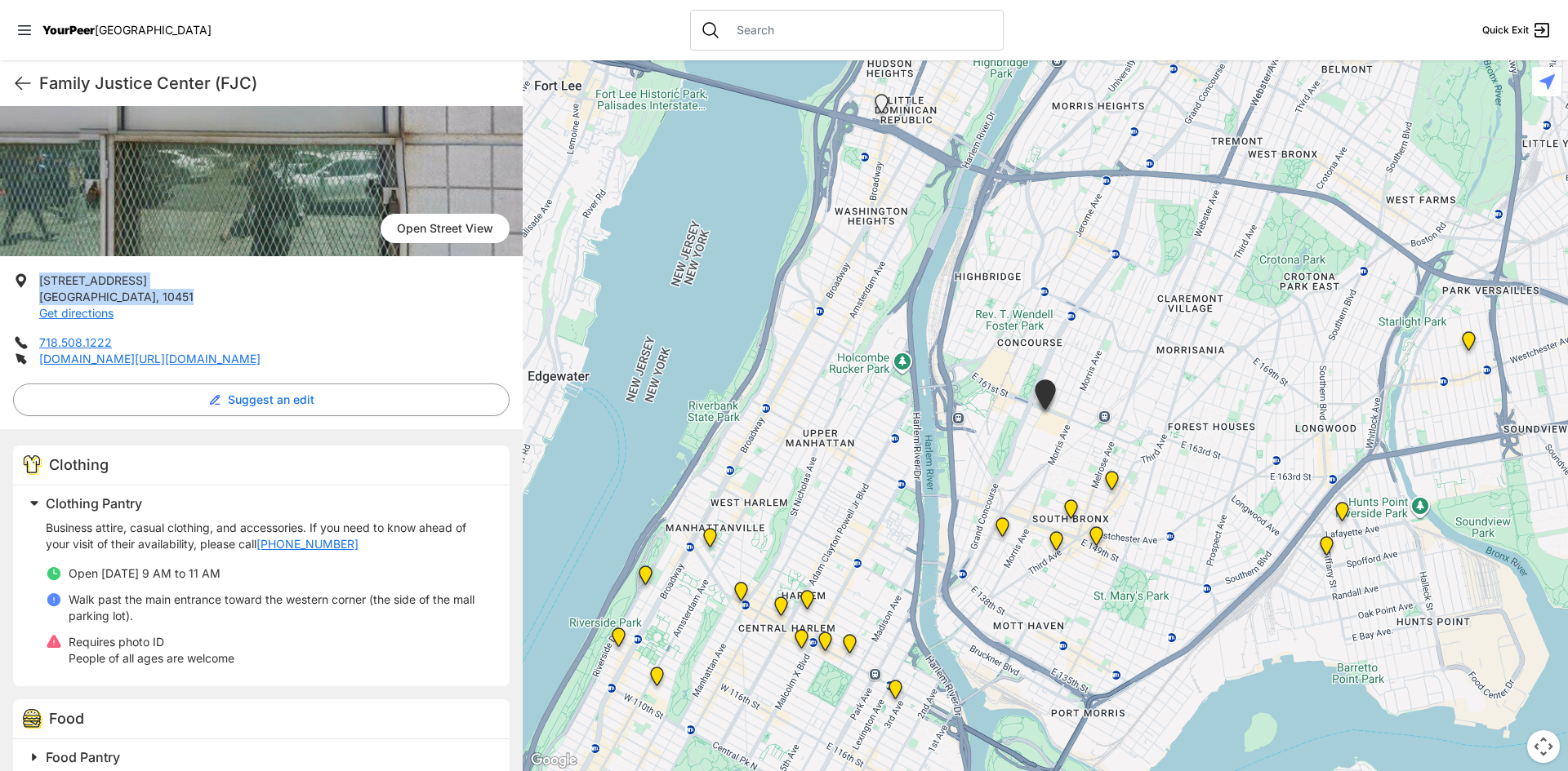
drag, startPoint x: 133, startPoint y: 291, endPoint x: 38, endPoint y: 277, distance: 96.0
click at [38, 277] on li "[STREET_ADDRESS] Get directions" at bounding box center [261, 297] width 497 height 49
click at [207, 322] on ul "[STREET_ADDRESS] Get directions 718.508.1222 [DOMAIN_NAME][URL][DOMAIN_NAME]" at bounding box center [261, 320] width 497 height 95
drag, startPoint x: 135, startPoint y: 338, endPoint x: 39, endPoint y: 338, distance: 96.0
click at [39, 338] on li "718.508.1222" at bounding box center [261, 343] width 497 height 16
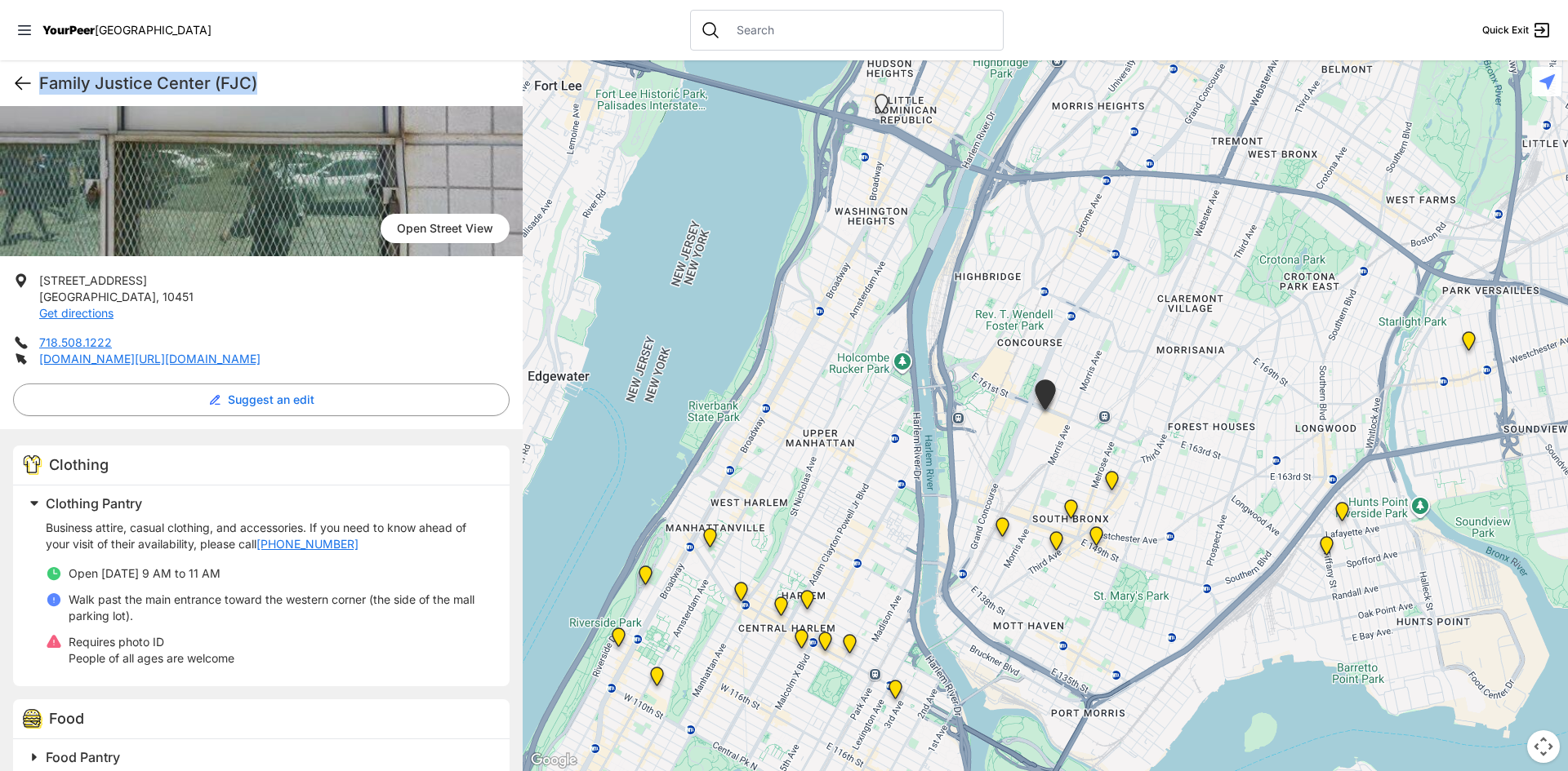
drag, startPoint x: 272, startPoint y: 79, endPoint x: 29, endPoint y: 82, distance: 243.0
click at [29, 82] on div "Family Justice Center (FJC) Quick Exit" at bounding box center [261, 83] width 522 height 45
drag, startPoint x: 267, startPoint y: 565, endPoint x: 63, endPoint y: 572, distance: 204.1
click at [63, 572] on div "Business attire, casual clothing, and accessories. If you need to know ahead of…" at bounding box center [267, 592] width 444 height 147
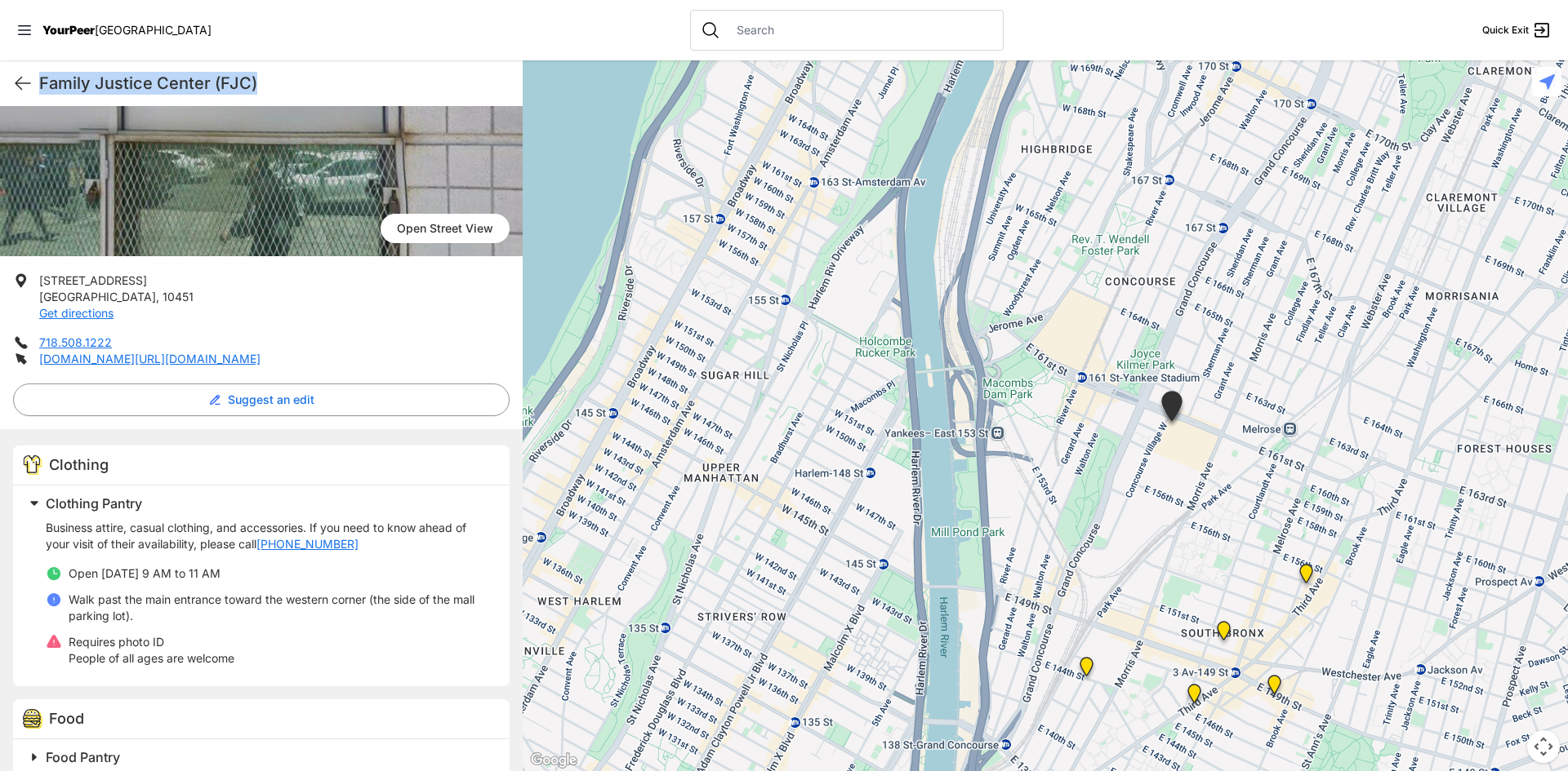
click at [1303, 579] on img "Bronx Youth Center (BYC)" at bounding box center [1305, 576] width 20 height 26
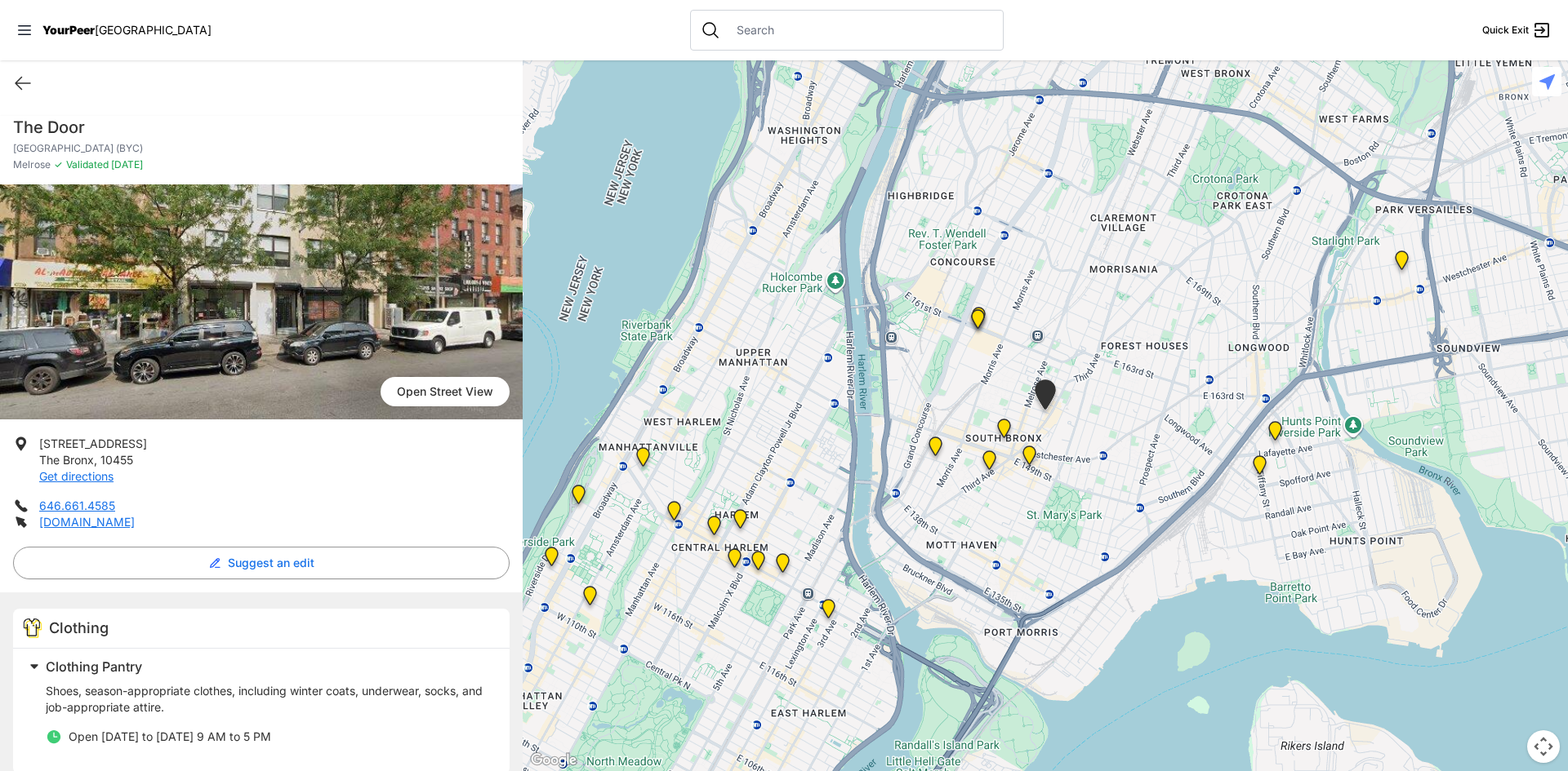
click at [1261, 466] on img at bounding box center [1259, 468] width 20 height 26
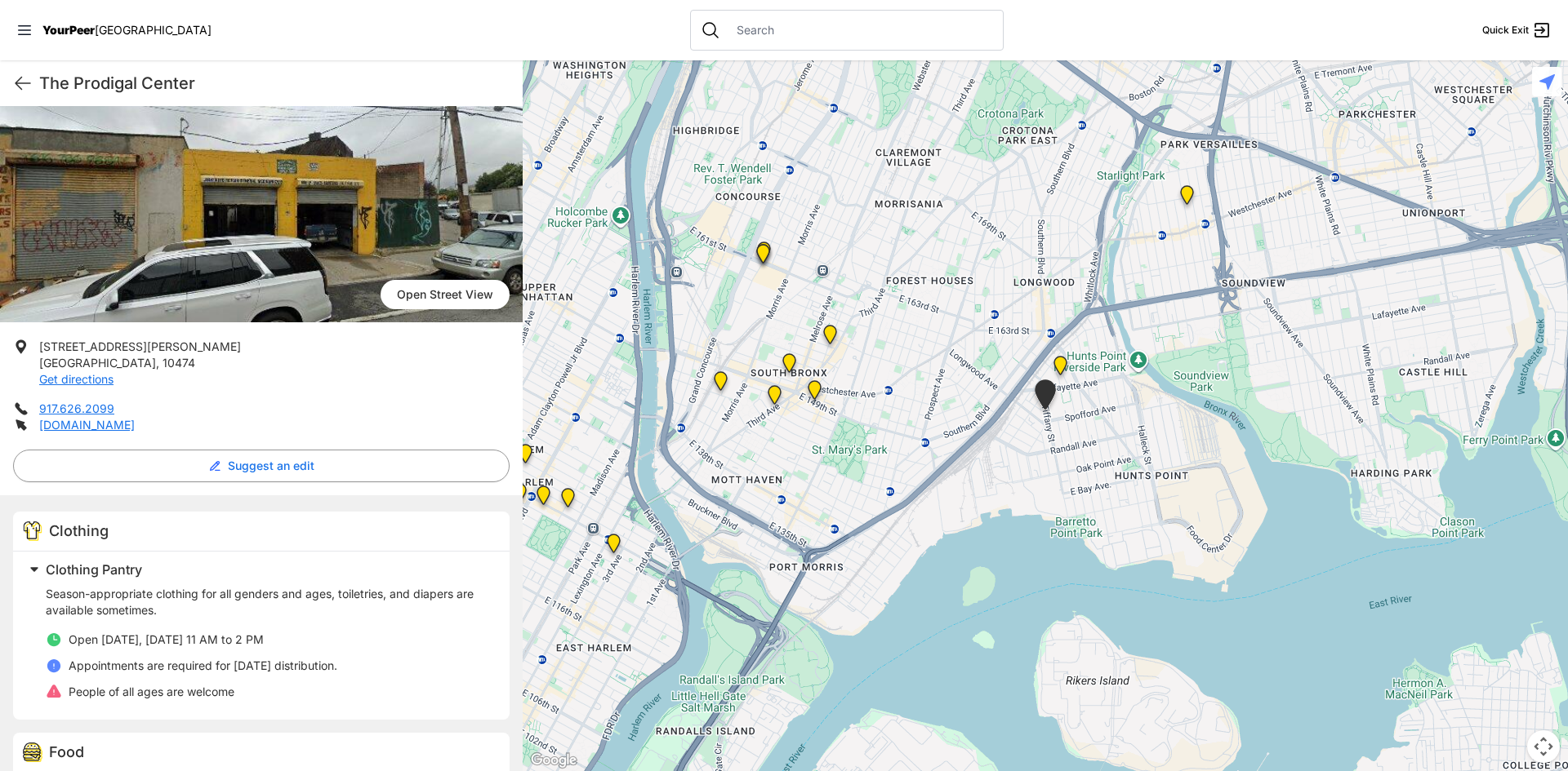
scroll to position [82, 0]
drag, startPoint x: 124, startPoint y: 364, endPoint x: 36, endPoint y: 351, distance: 89.0
click at [36, 351] on li "[STREET_ADDRESS][PERSON_NAME] Get directions" at bounding box center [261, 362] width 497 height 49
drag, startPoint x: 209, startPoint y: 89, endPoint x: 44, endPoint y: 81, distance: 165.2
click at [44, 81] on h1 "The Prodigal Center" at bounding box center [274, 83] width 470 height 23
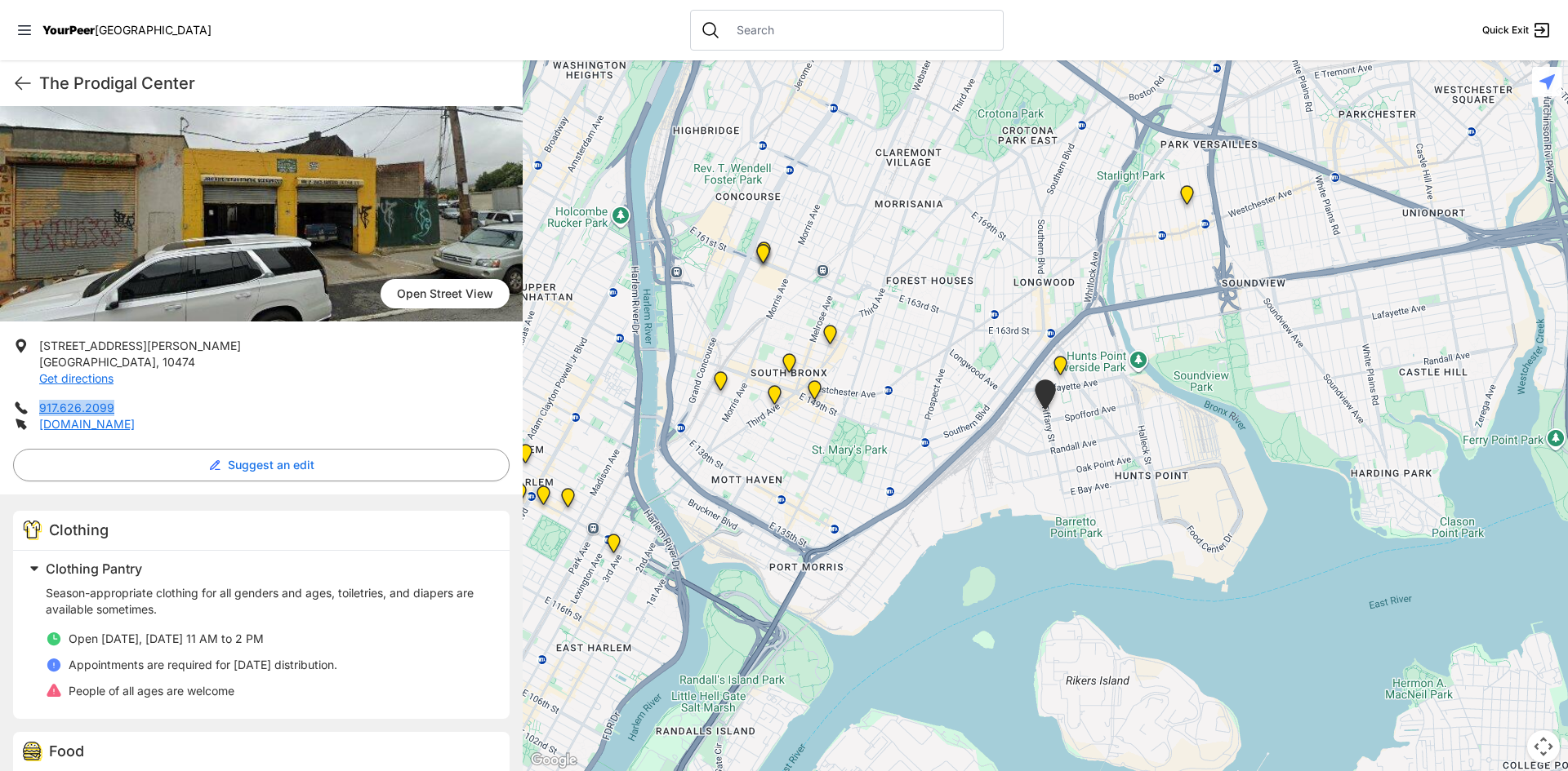
drag, startPoint x: 130, startPoint y: 408, endPoint x: 36, endPoint y: 398, distance: 94.5
click at [36, 398] on ul "[STREET_ADDRESS][PERSON_NAME] Get directions 917.626.2099 [DOMAIN_NAME]" at bounding box center [261, 385] width 497 height 95
drag, startPoint x: 275, startPoint y: 637, endPoint x: 62, endPoint y: 632, distance: 213.1
click at [62, 632] on li "Open [DATE], [DATE] 11 AM to 2 PM" at bounding box center [267, 639] width 444 height 16
drag, startPoint x: 388, startPoint y: 667, endPoint x: 53, endPoint y: 632, distance: 336.8
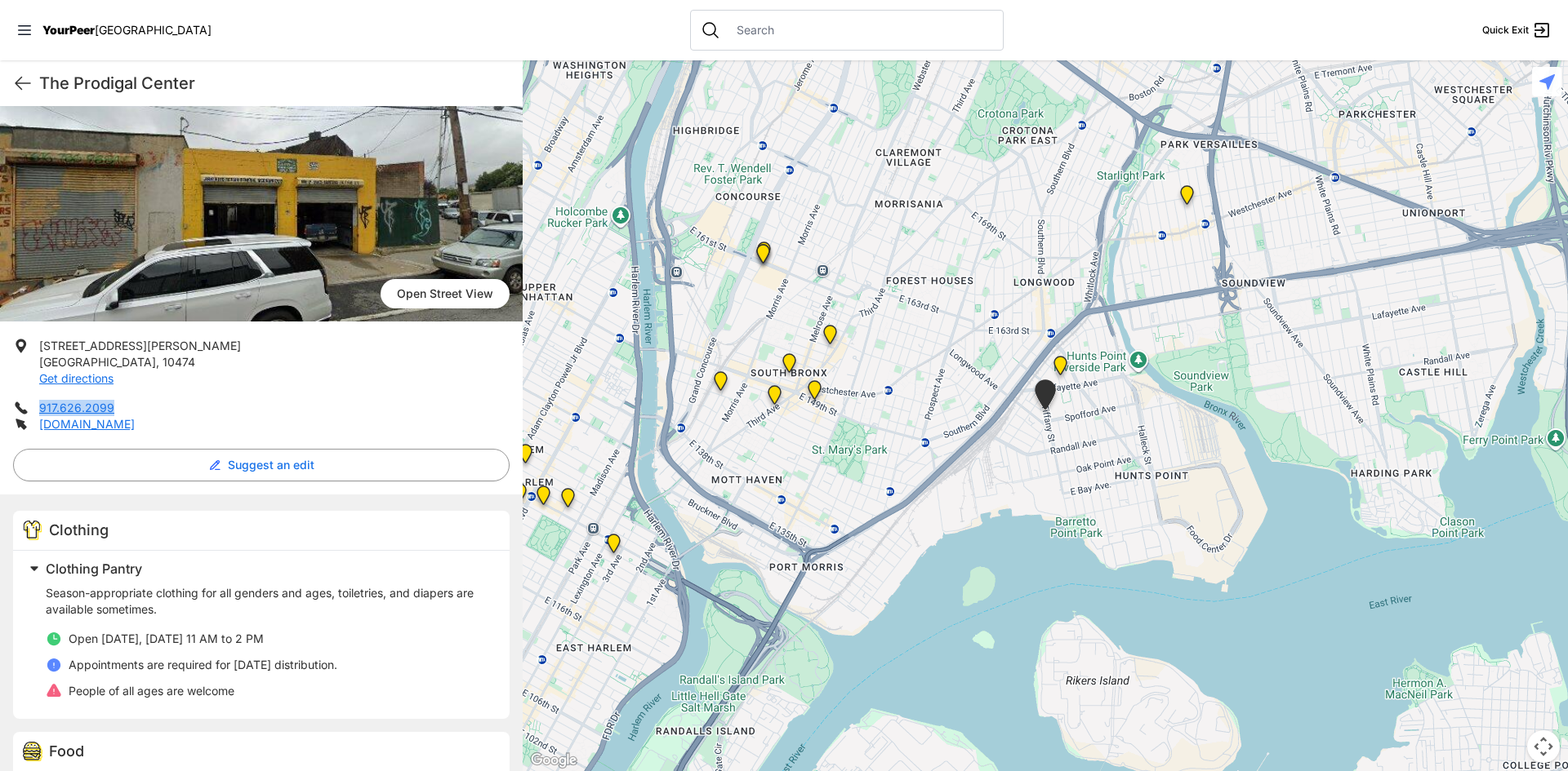
click at [53, 632] on ul "Open [DATE], [DATE] 11 AM to 2 PM Appointments are required for [DATE] distribu…" at bounding box center [267, 664] width 444 height 68
click at [1063, 368] on img "Living Room 24-Hour Drop-In Center" at bounding box center [1060, 369] width 20 height 26
click at [1061, 362] on img "Living Room 24-Hour Drop-In Center" at bounding box center [1060, 369] width 20 height 26
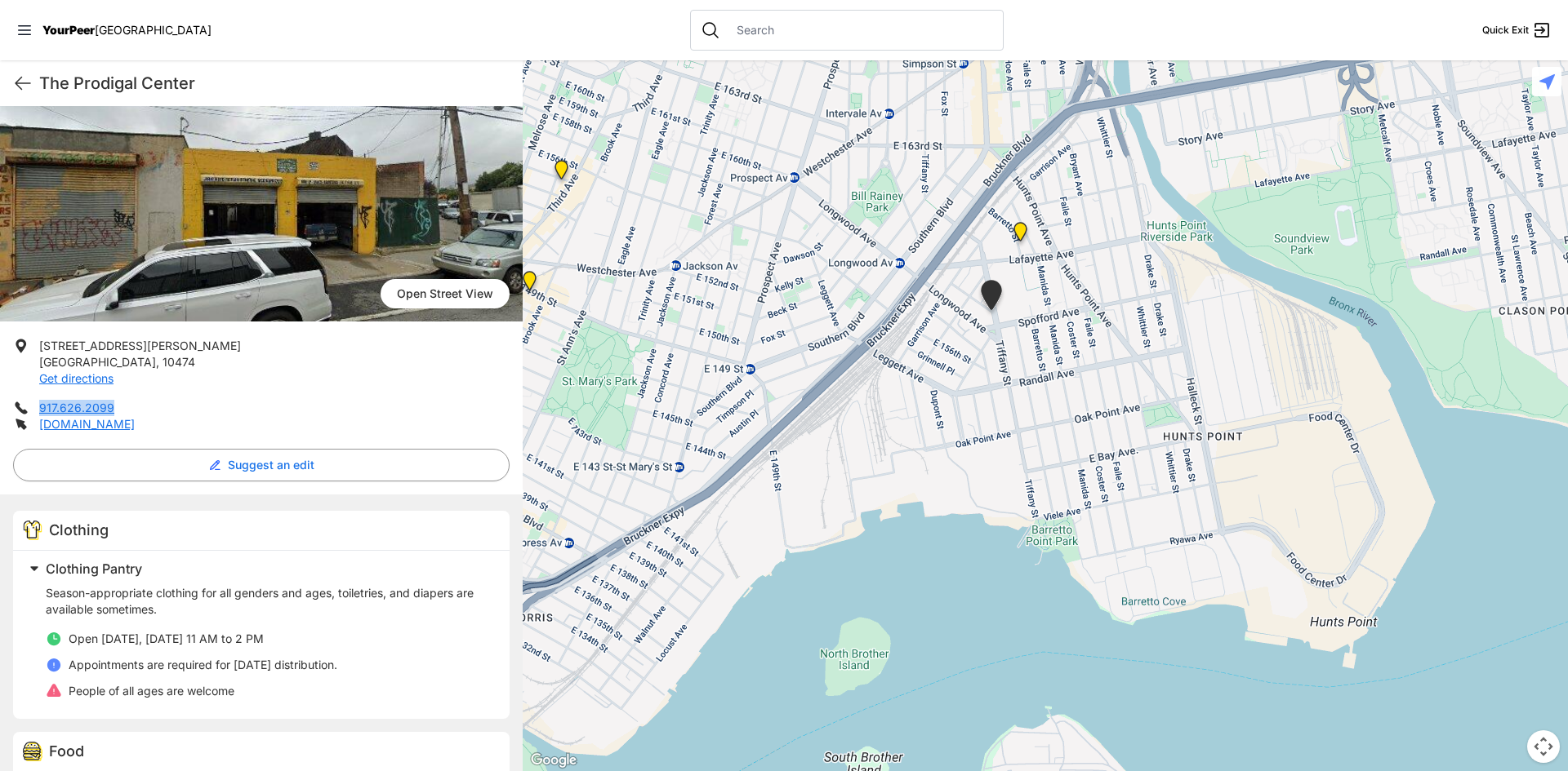
click at [1017, 231] on img "Living Room 24-Hour Drop-In Center" at bounding box center [1020, 234] width 20 height 26
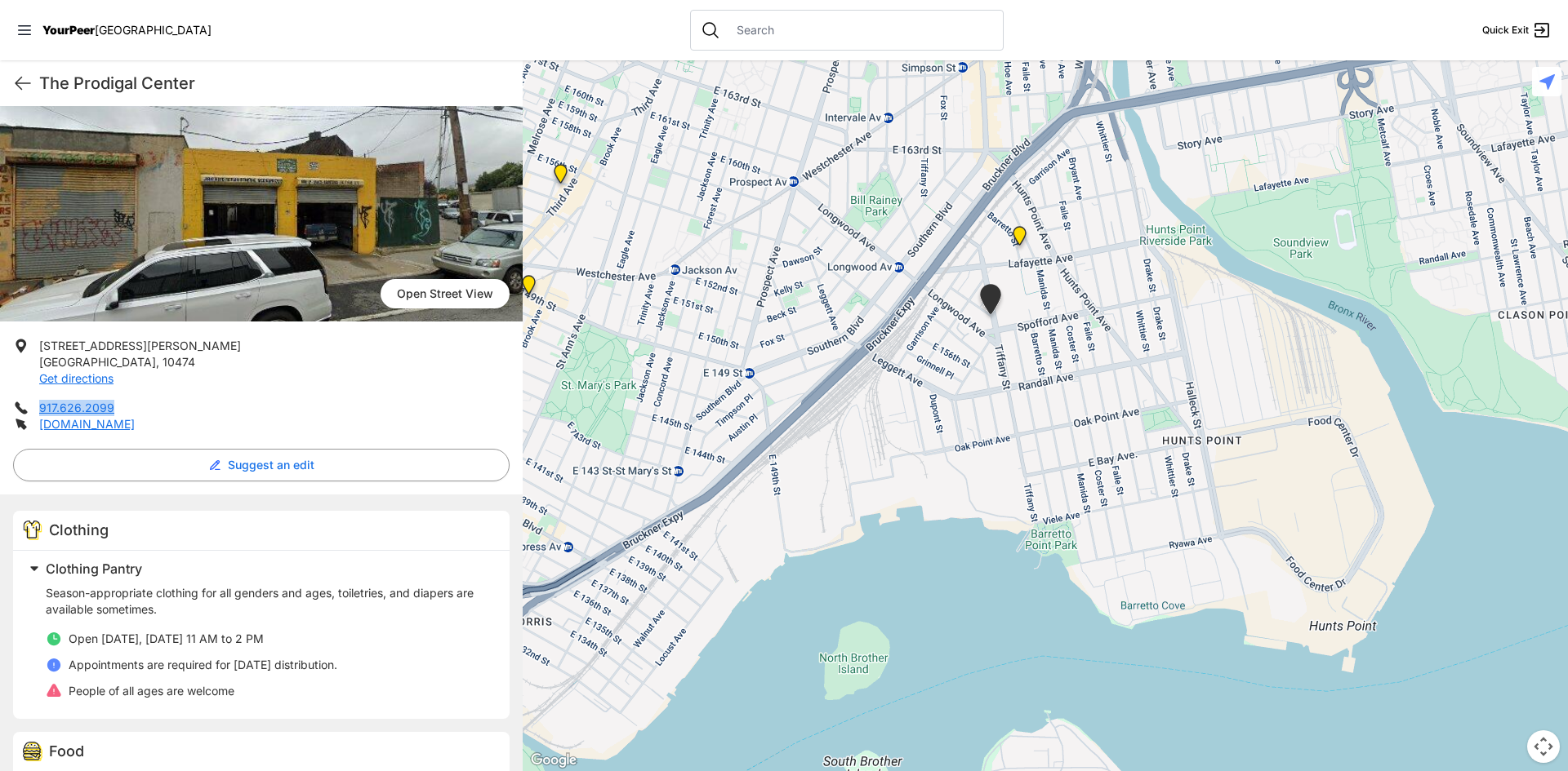
click at [1017, 231] on img "Living Room 24-Hour Drop-In Center" at bounding box center [1019, 239] width 20 height 26
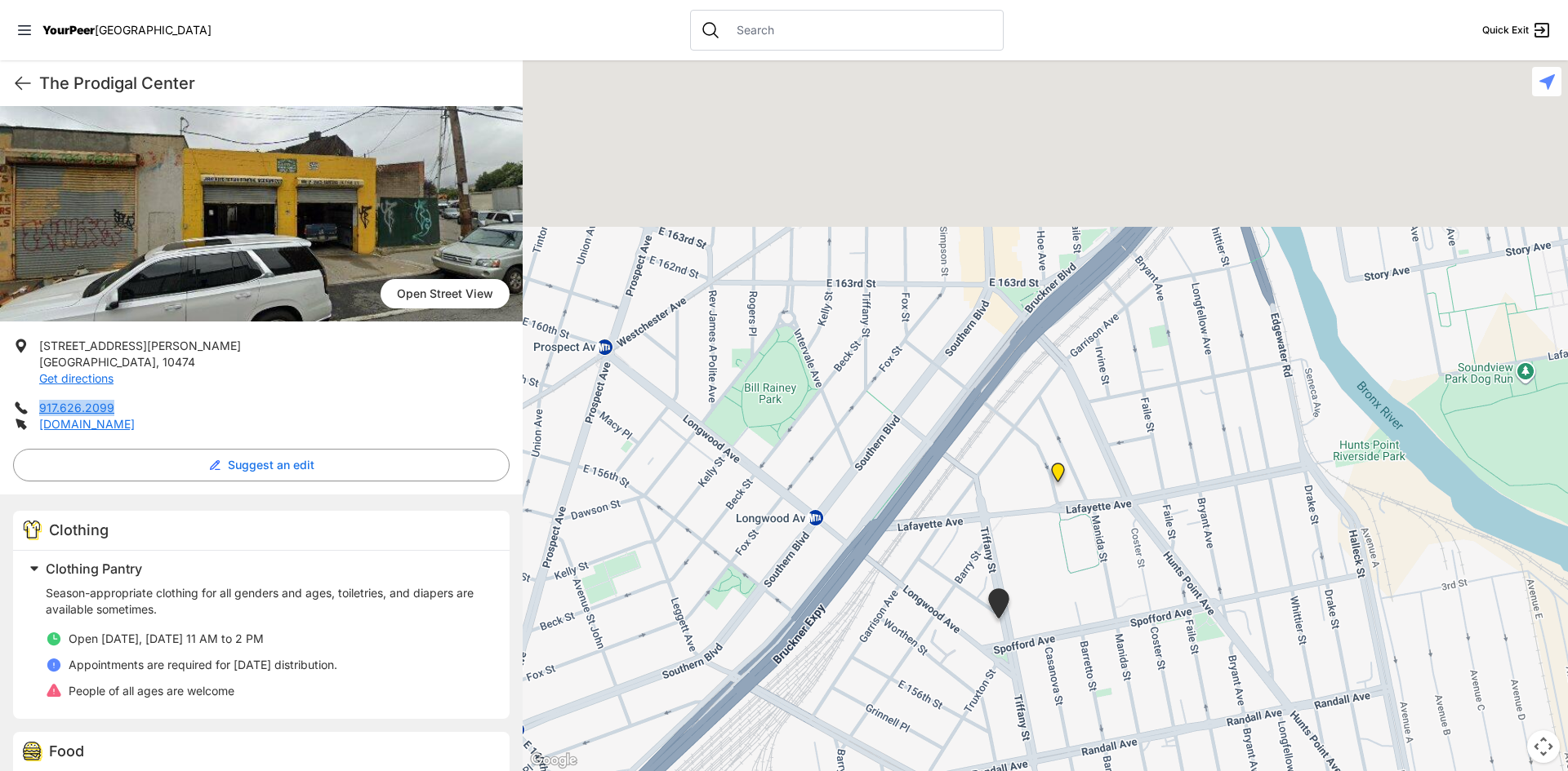
drag, startPoint x: 1078, startPoint y: 347, endPoint x: 1150, endPoint y: 525, distance: 192.0
click at [1187, 701] on div "To navigate, press the arrow keys." at bounding box center [1045, 416] width 1045 height 711
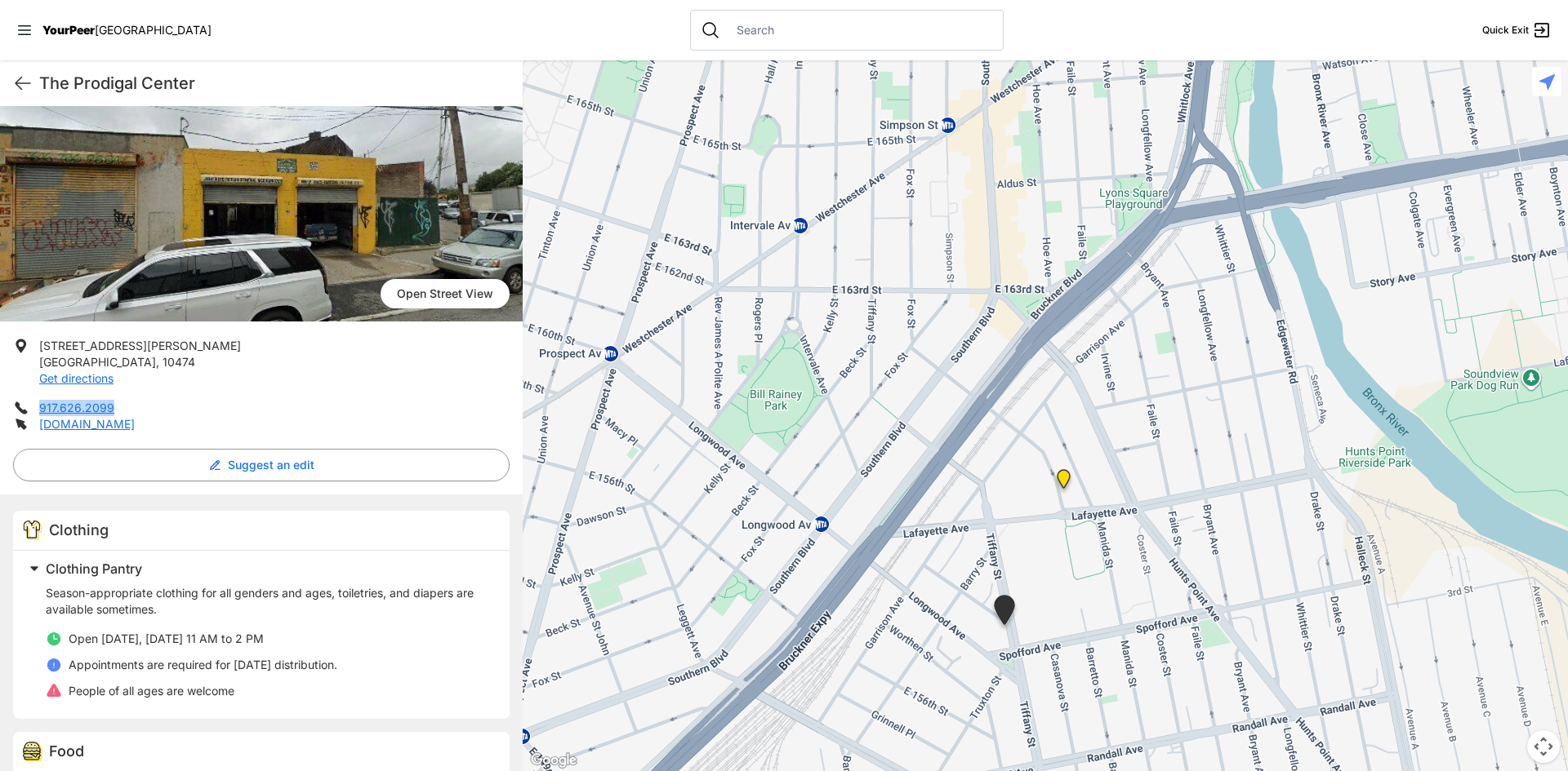
click at [1067, 475] on img "Living Room 24-Hour Drop-In Center" at bounding box center [1063, 481] width 20 height 26
click at [1064, 479] on img "Living Room 24-Hour Drop-In Center" at bounding box center [1063, 481] width 20 height 26
click at [1063, 479] on img "Living Room 24-Hour Drop-In Center" at bounding box center [1063, 481] width 20 height 26
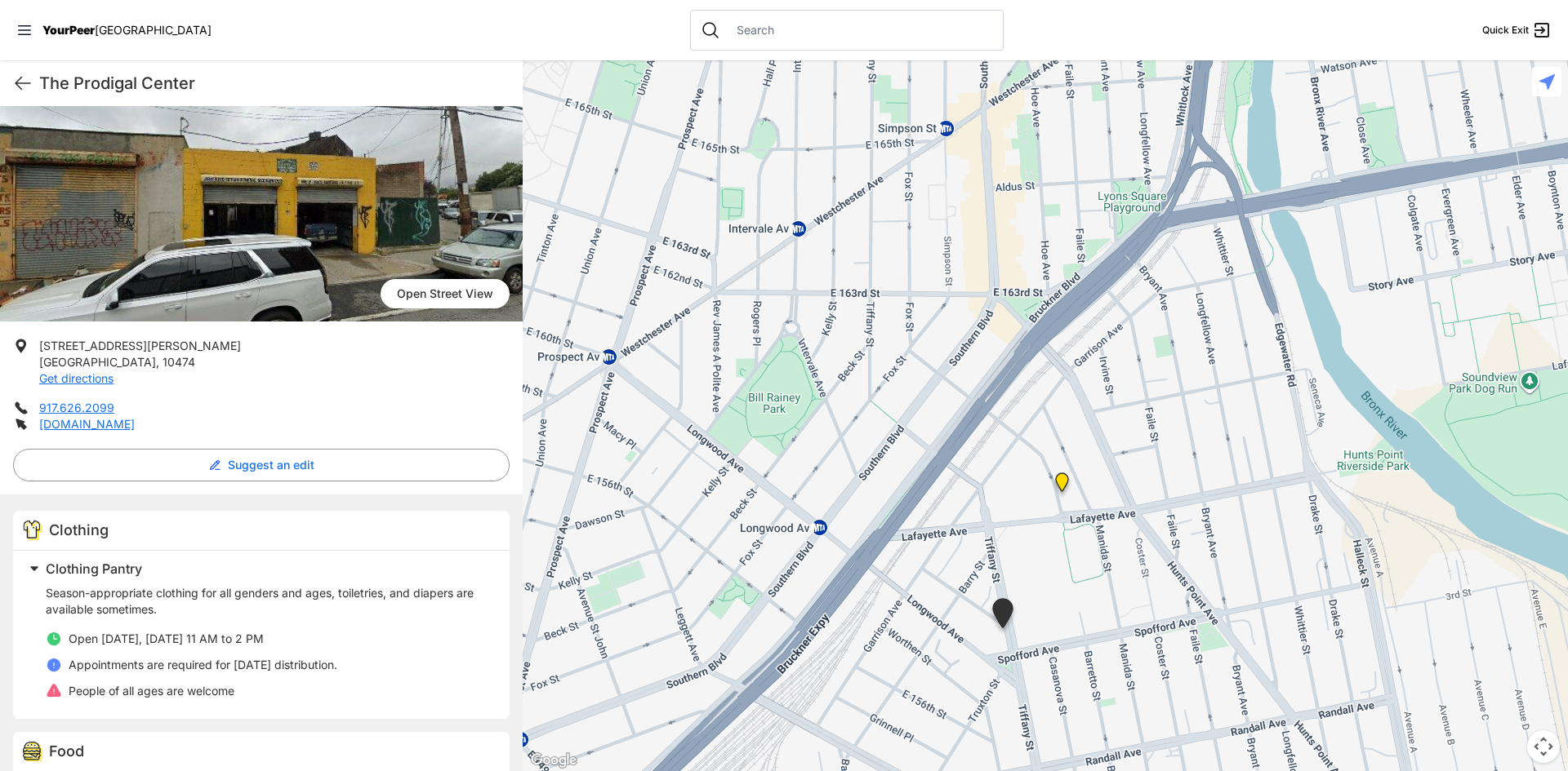
drag, startPoint x: 20, startPoint y: 94, endPoint x: 39, endPoint y: 95, distance: 19.0
click at [21, 96] on div "The Prodigal Center Quick Exit" at bounding box center [261, 83] width 522 height 45
click at [22, 85] on icon at bounding box center [23, 83] width 20 height 20
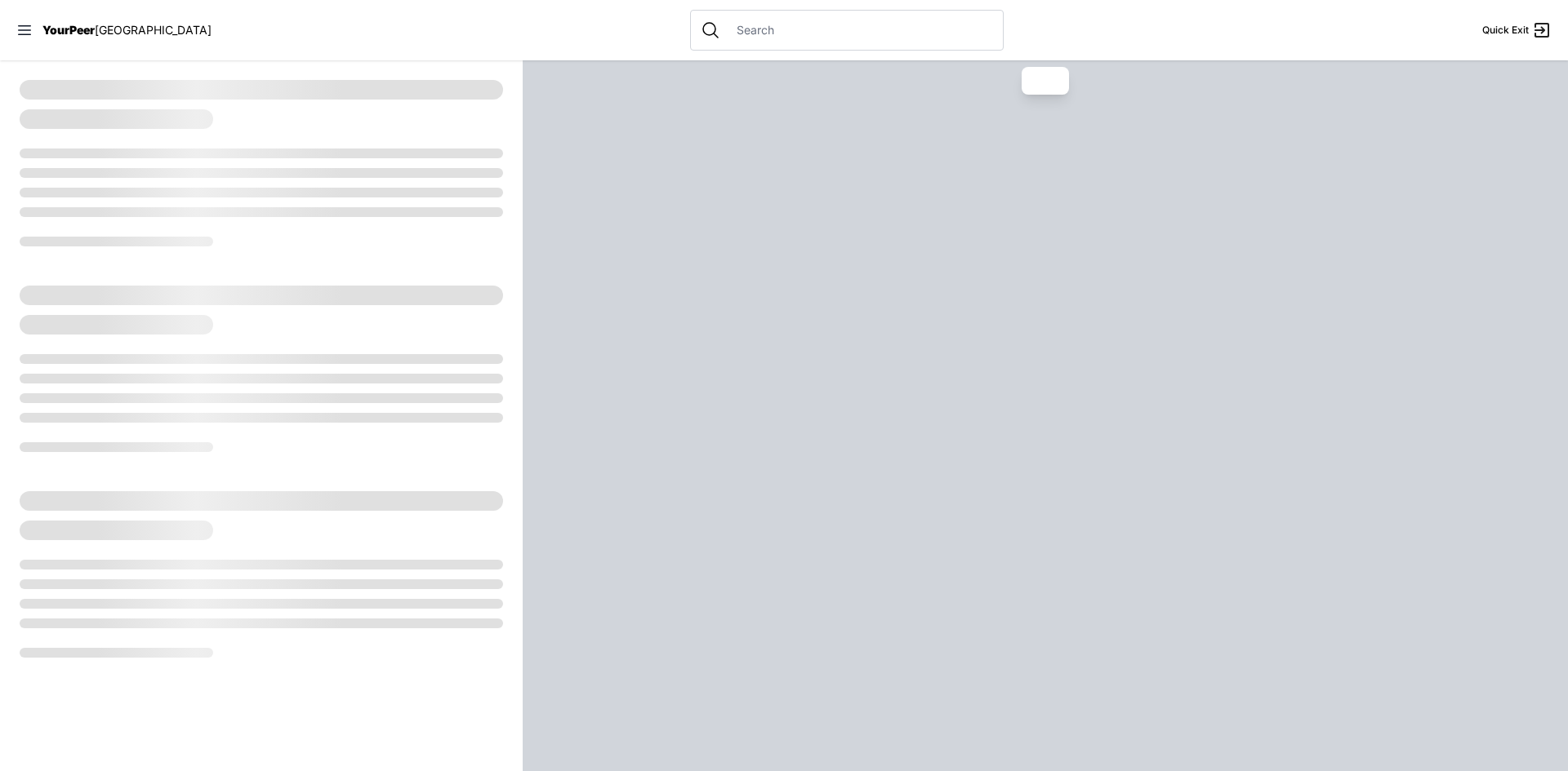
select select "recentlyUpdated"
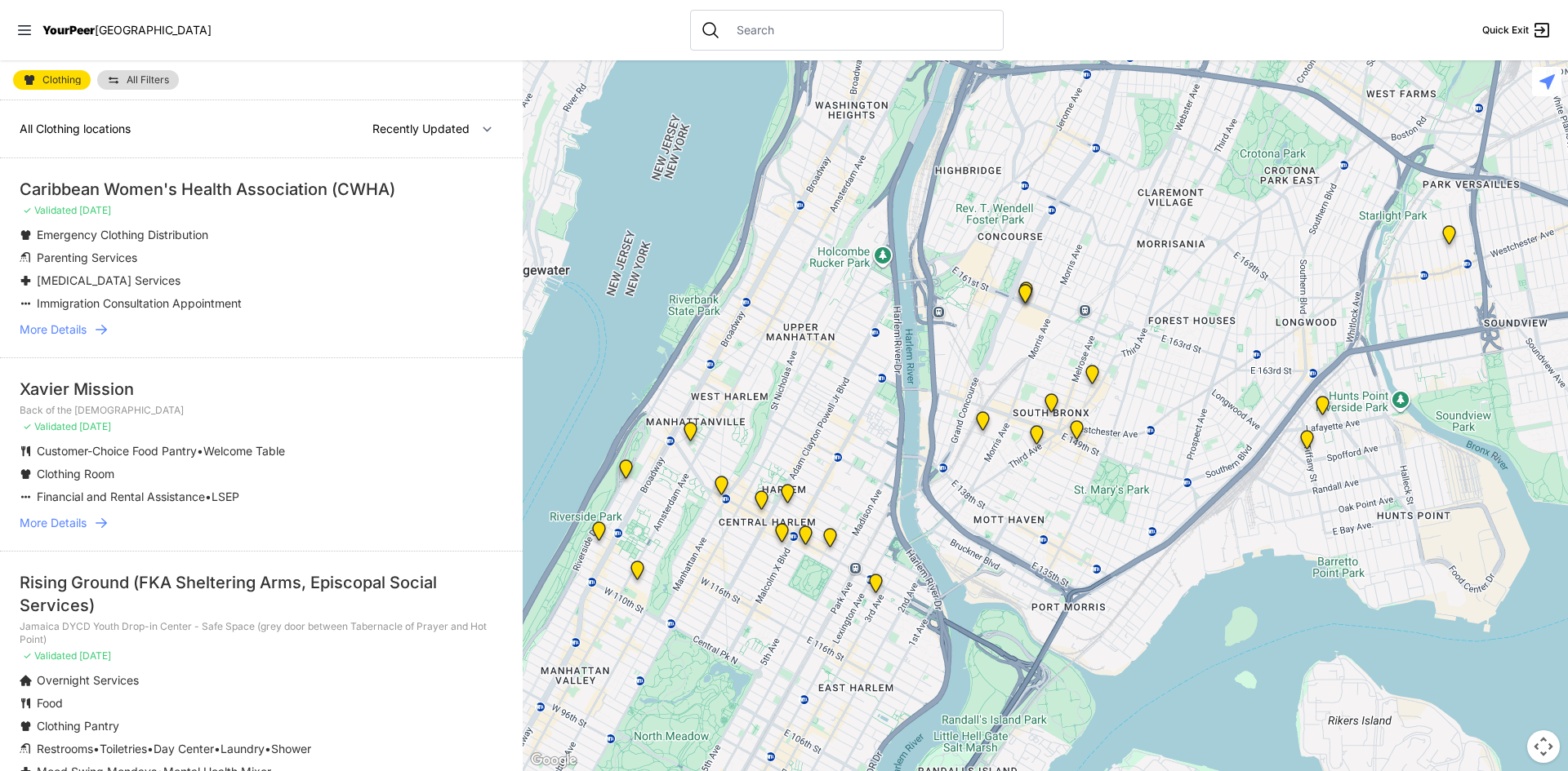
drag, startPoint x: 1020, startPoint y: 556, endPoint x: 919, endPoint y: 633, distance: 127.0
click at [919, 633] on div at bounding box center [1045, 416] width 1045 height 711
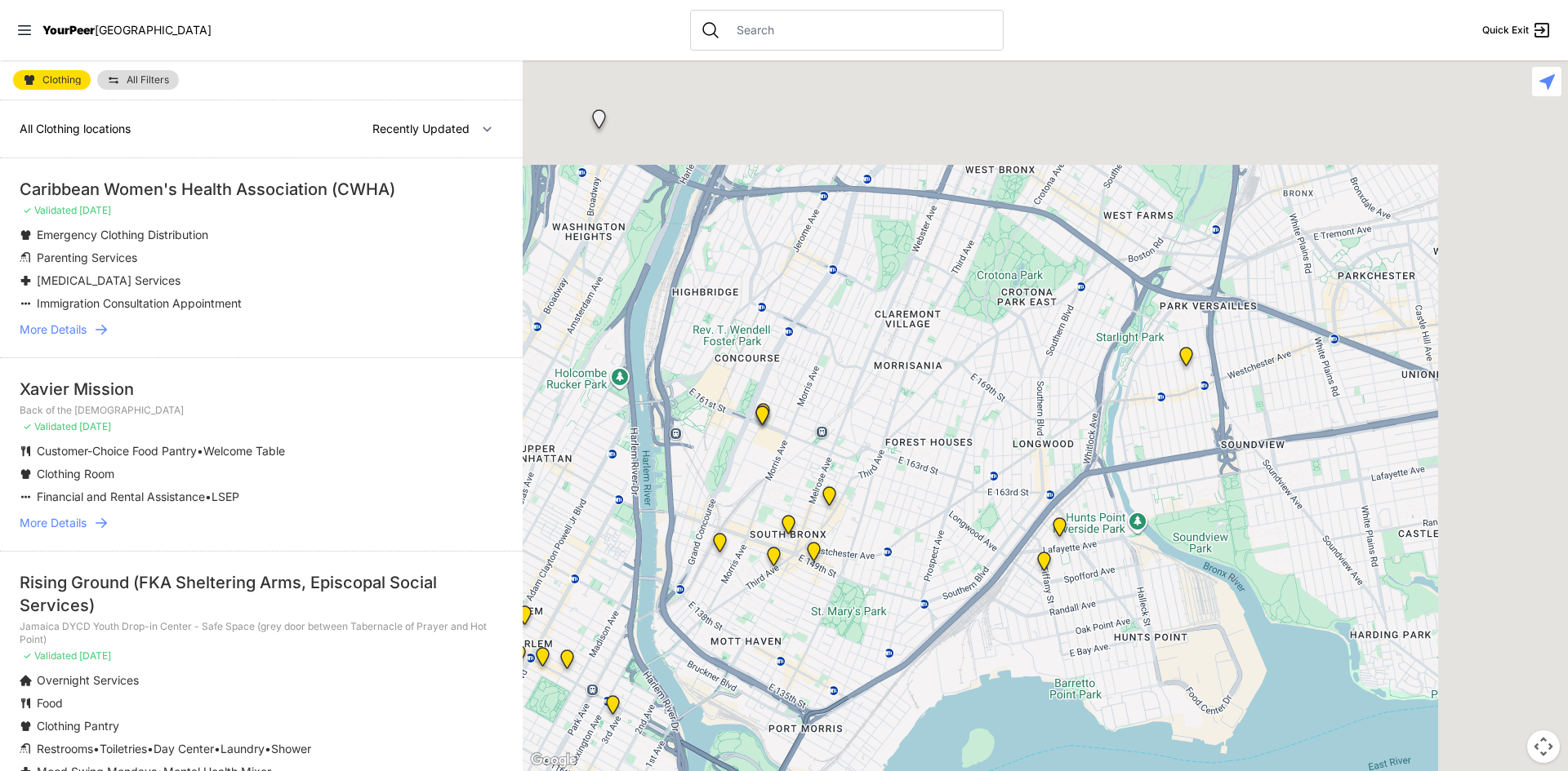
drag, startPoint x: 1267, startPoint y: 569, endPoint x: 1035, endPoint y: 666, distance: 251.5
click at [1027, 678] on div at bounding box center [1045, 416] width 1045 height 711
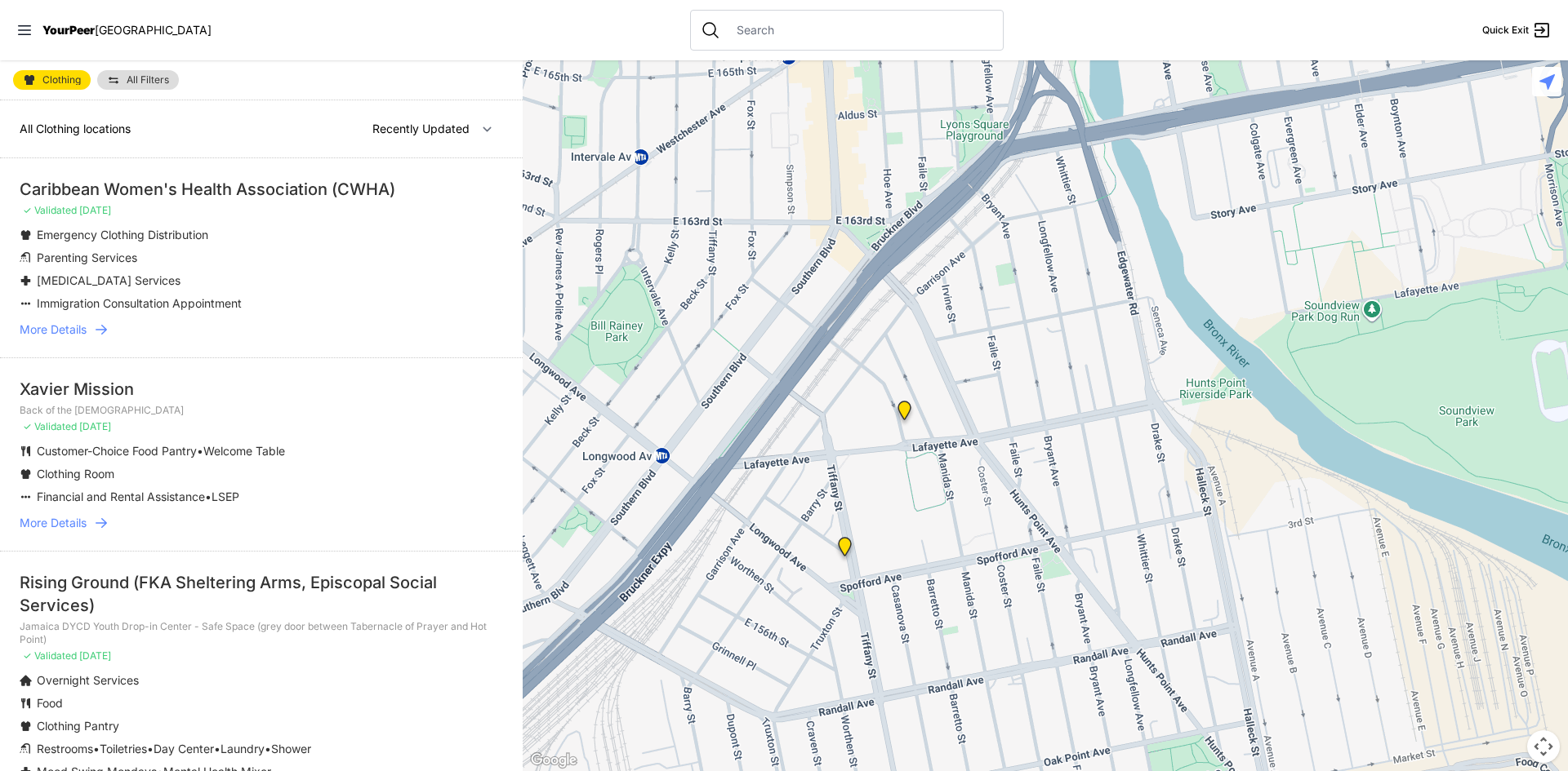
click at [903, 417] on img "Living Room 24-Hour Drop-In Center" at bounding box center [903, 413] width 20 height 26
click at [903, 408] on img "Living Room 24-Hour Drop-In Center" at bounding box center [903, 413] width 20 height 26
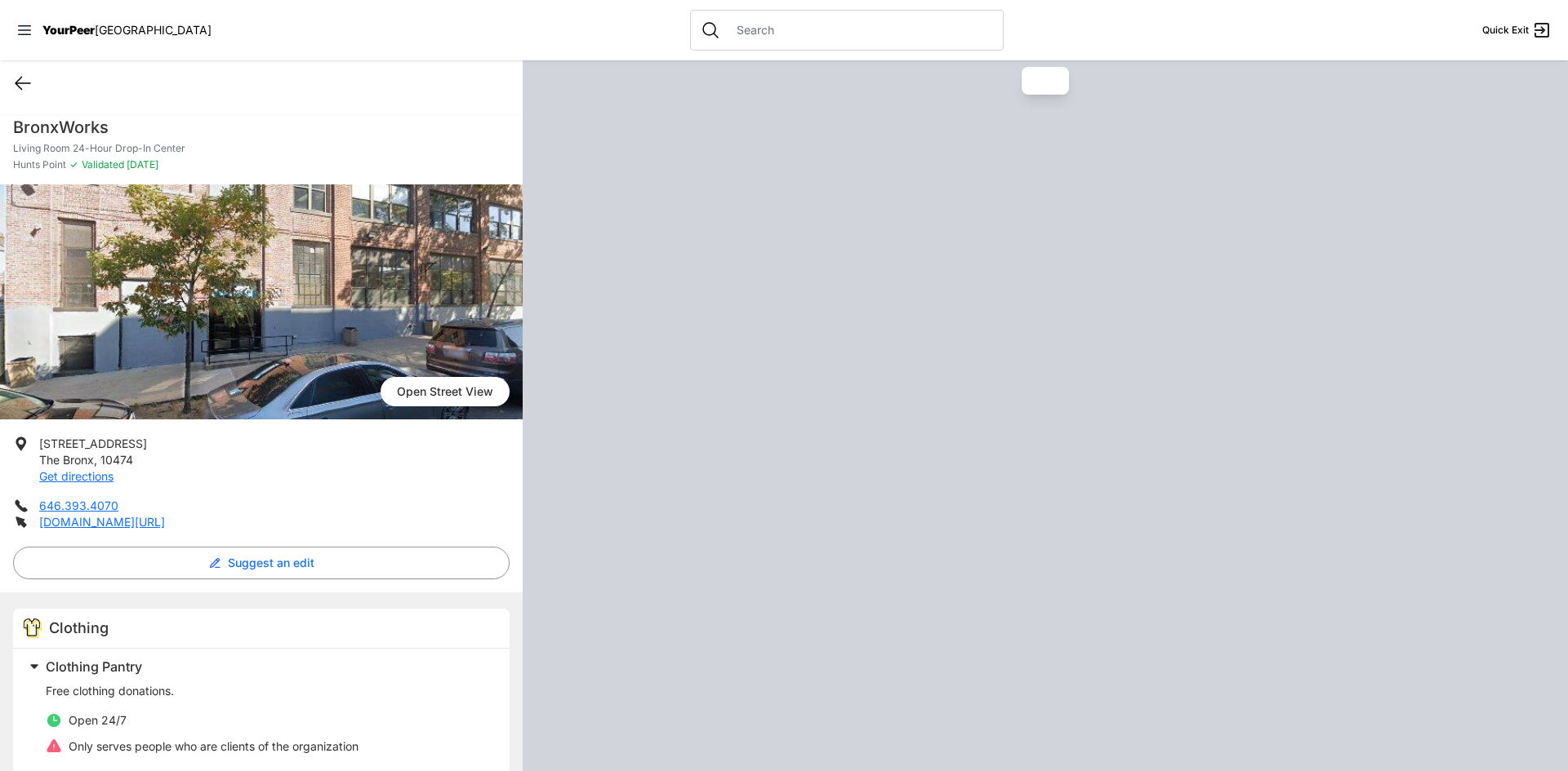
click at [15, 88] on icon at bounding box center [23, 83] width 20 height 20
select select "recentlyUpdated"
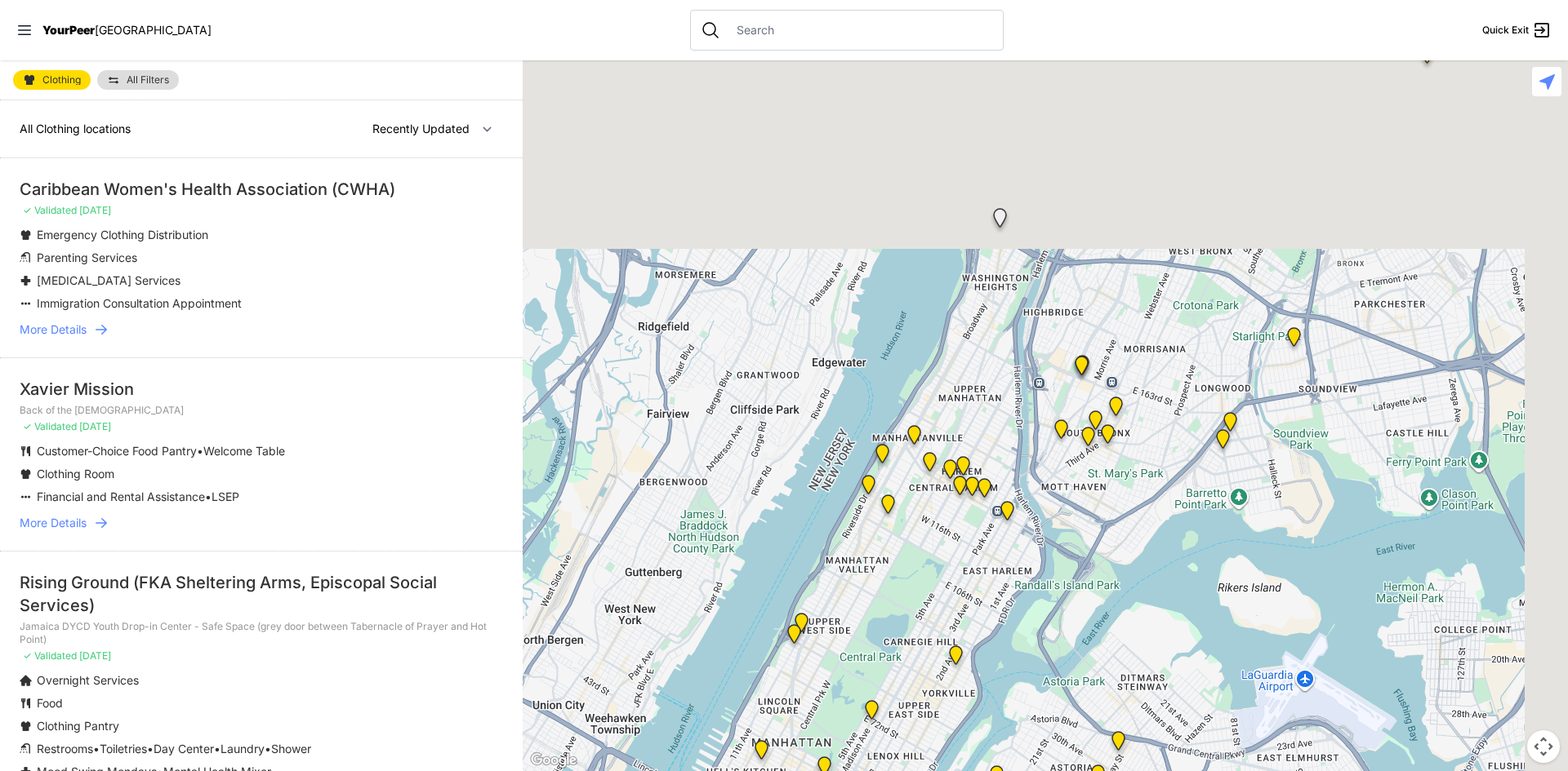
drag, startPoint x: 1190, startPoint y: 496, endPoint x: 1158, endPoint y: 512, distance: 35.8
click at [1160, 514] on div at bounding box center [1045, 416] width 1045 height 711
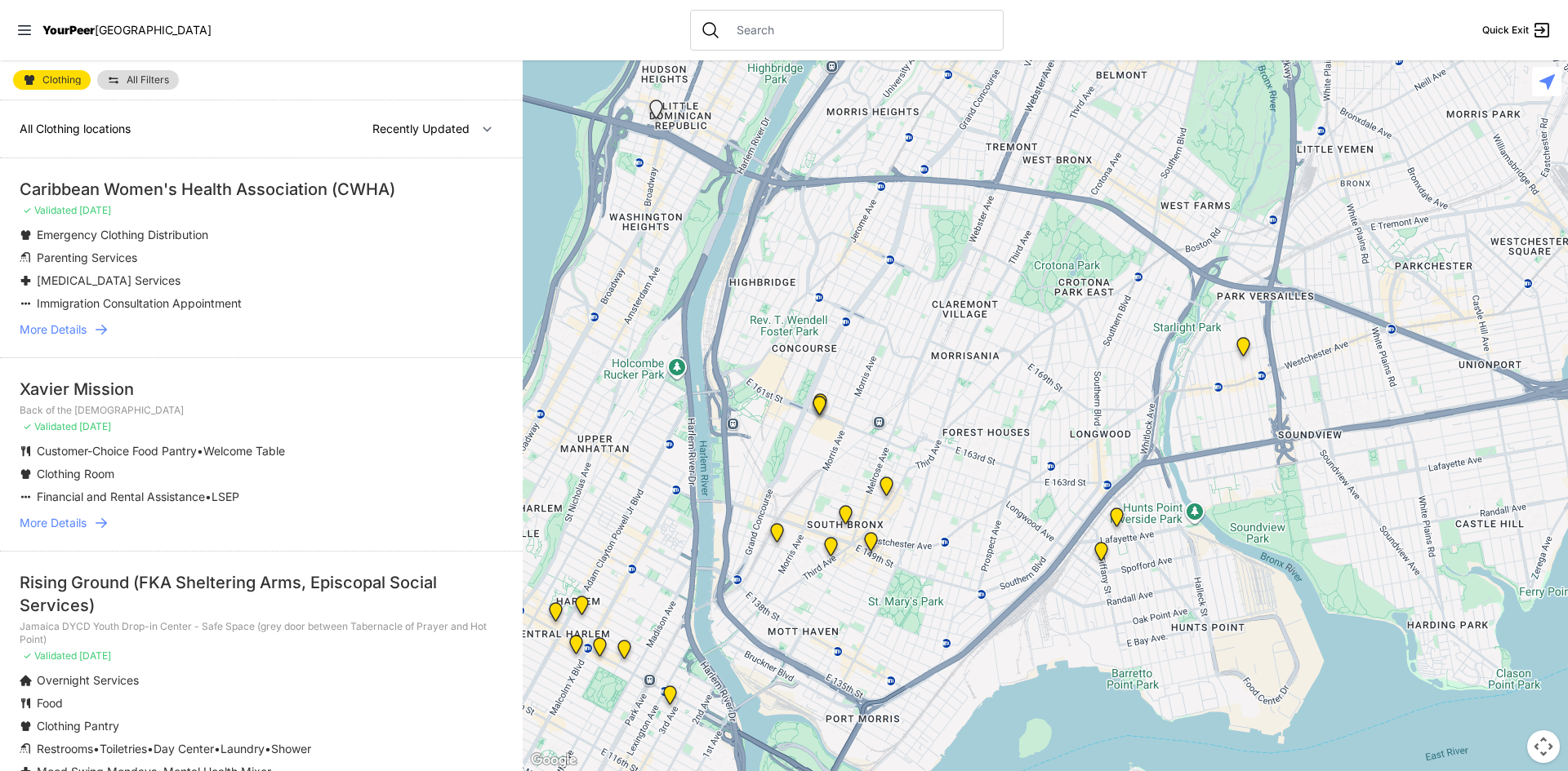
click at [1270, 425] on div at bounding box center [1045, 416] width 1045 height 711
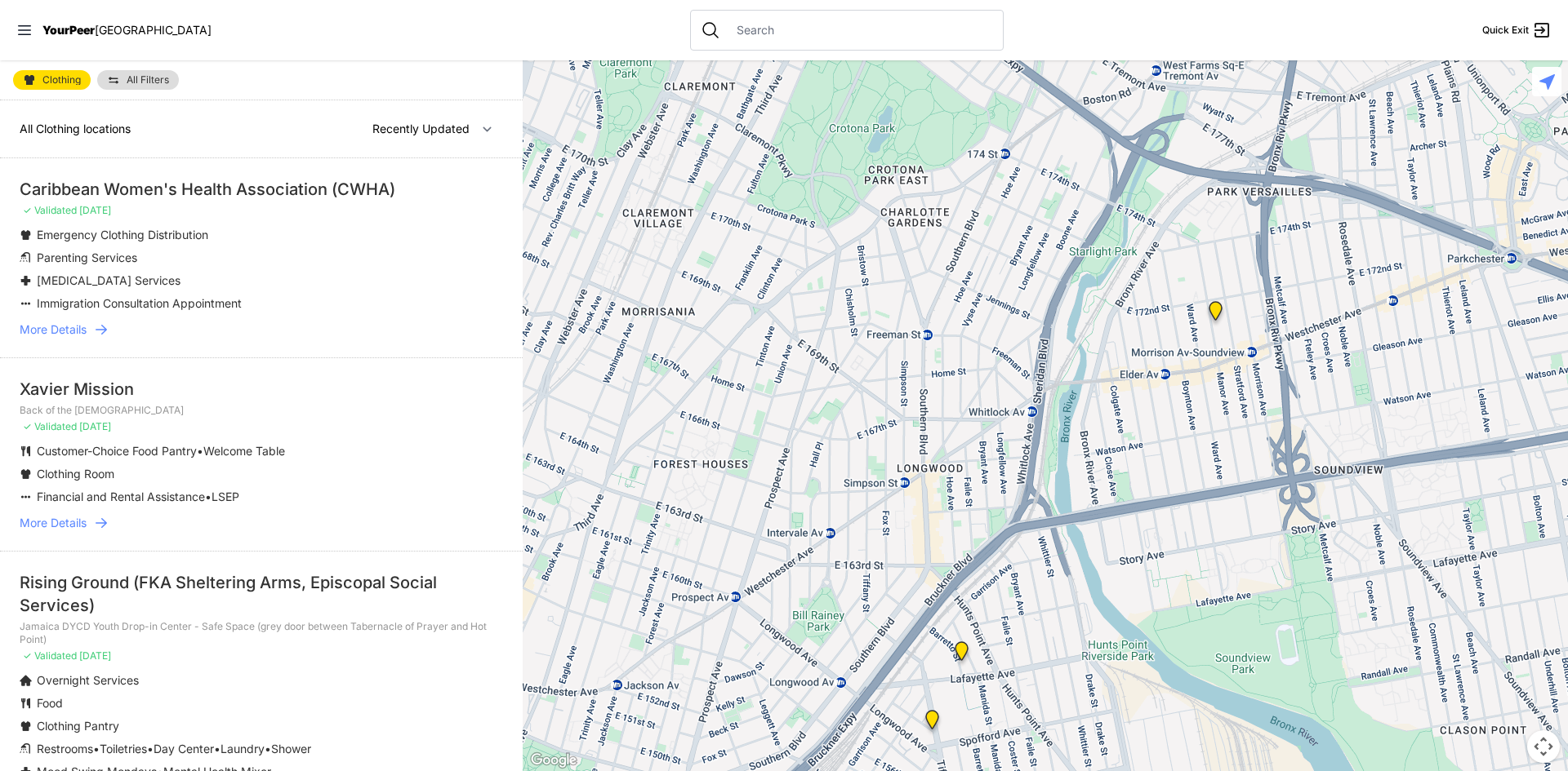
click at [1216, 310] on img "East Tremont Head Start" at bounding box center [1214, 314] width 20 height 26
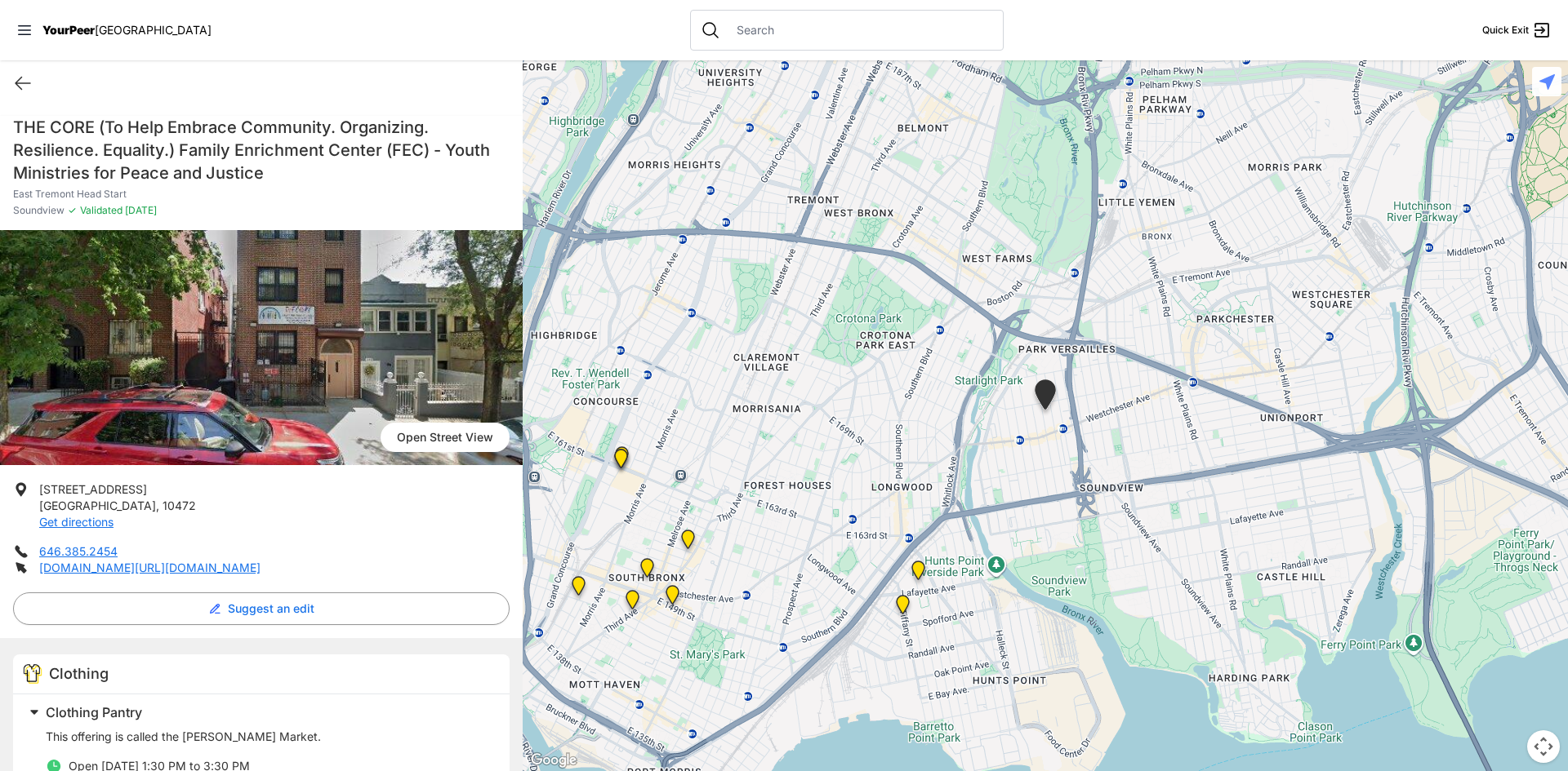
scroll to position [163, 0]
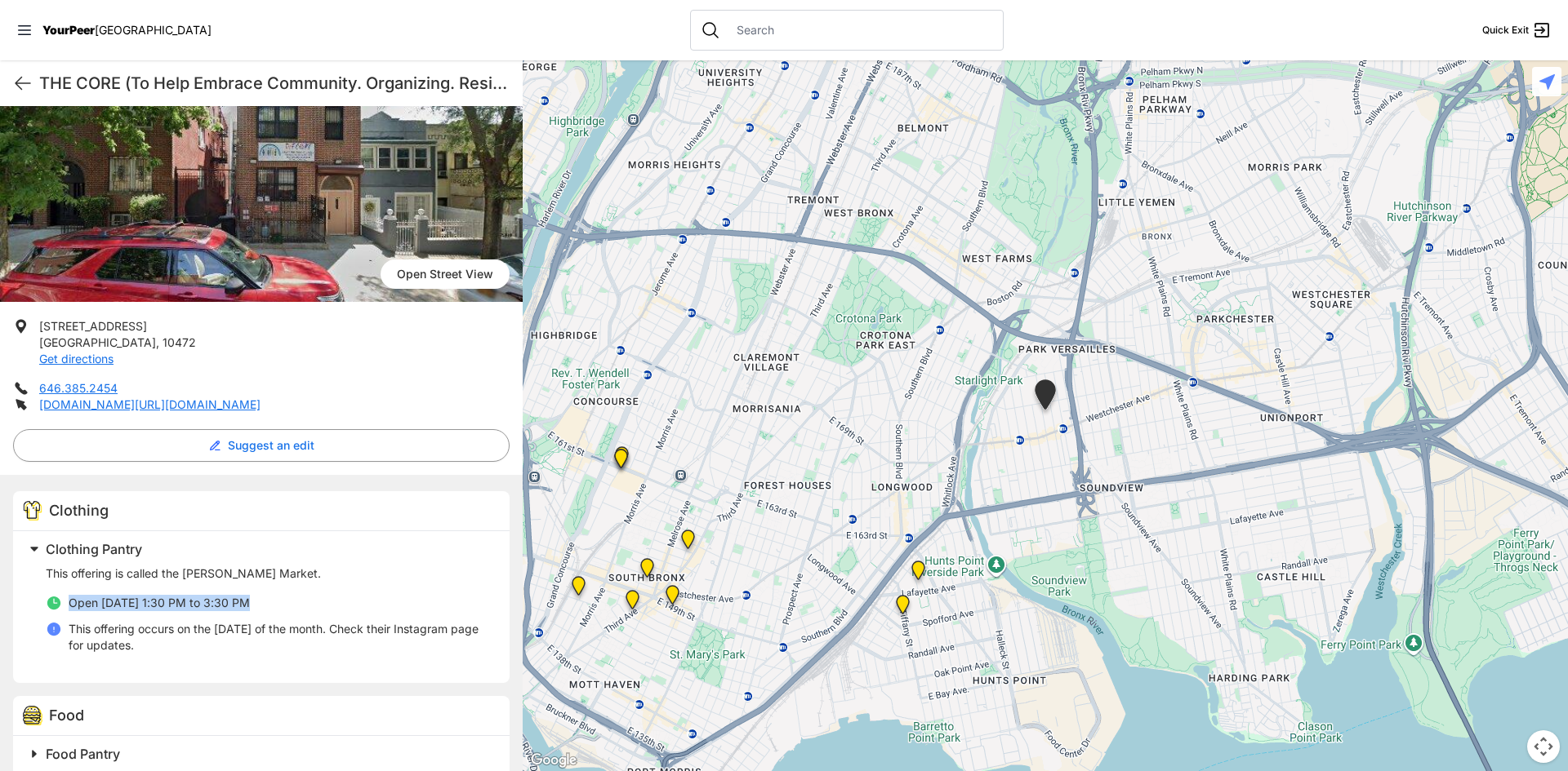
drag, startPoint x: 219, startPoint y: 600, endPoint x: 57, endPoint y: 600, distance: 162.0
click at [57, 600] on li "Open [DATE] 1:30 PM to 3:30 PM" at bounding box center [267, 603] width 444 height 16
click at [462, 548] on h2 "Clothing Pantry" at bounding box center [267, 549] width 444 height 20
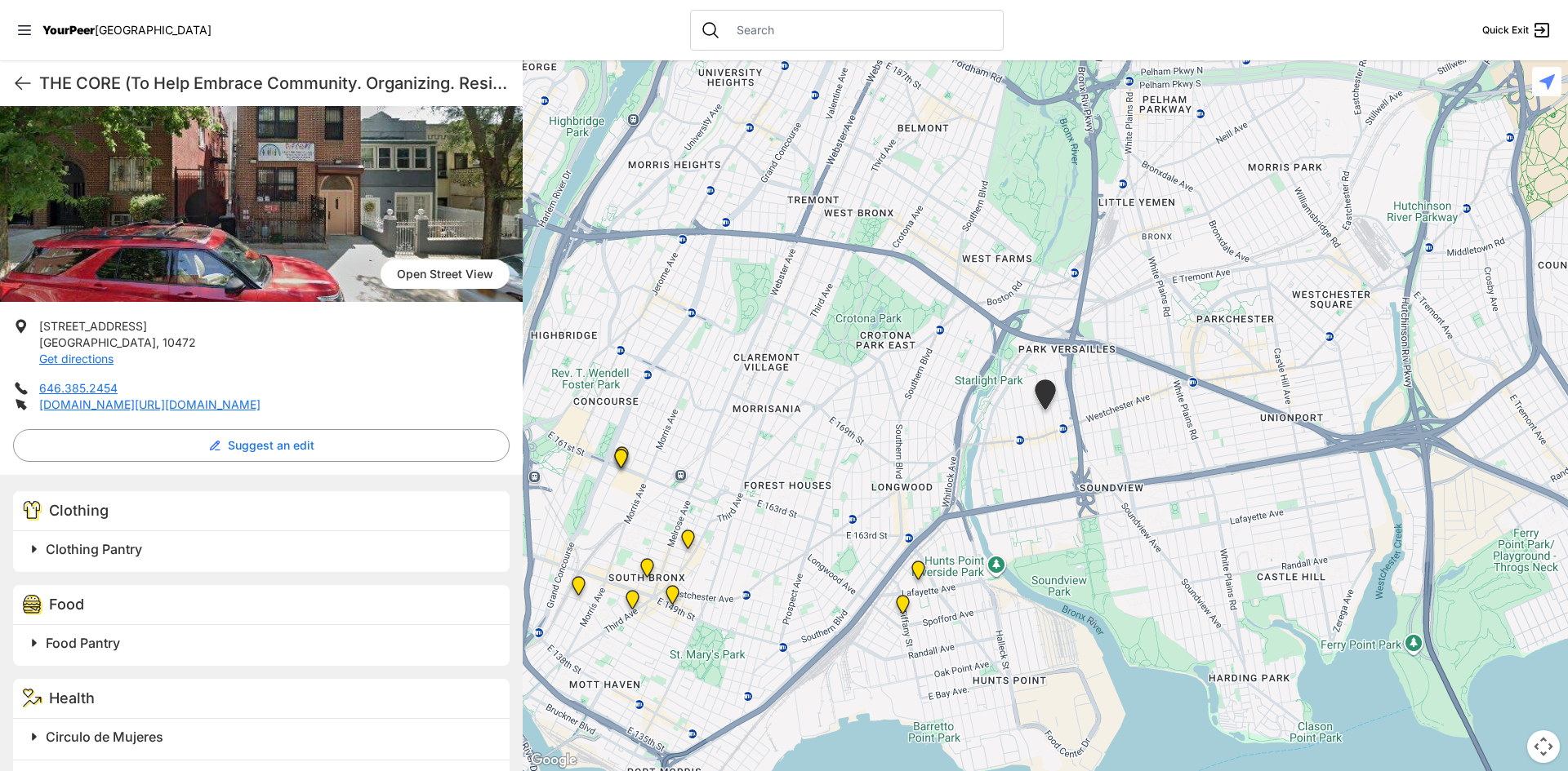
click at [222, 559] on h2 "Clothing Pantry" at bounding box center [267, 549] width 444 height 20
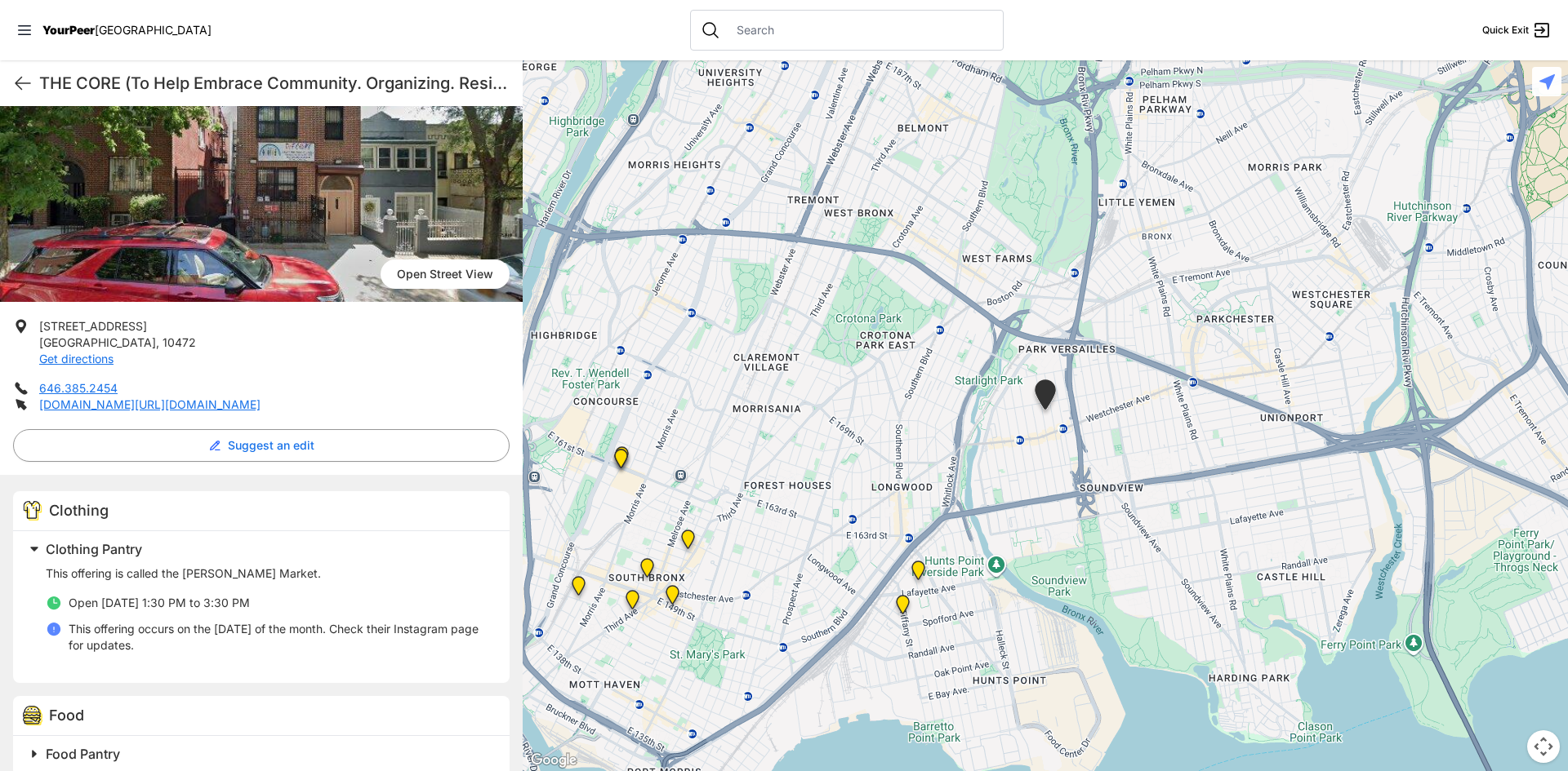
drag, startPoint x: 1154, startPoint y: 324, endPoint x: 1145, endPoint y: 68, distance: 256.2
click at [1154, 323] on div at bounding box center [1045, 416] width 1045 height 711
